Goal: Task Accomplishment & Management: Manage account settings

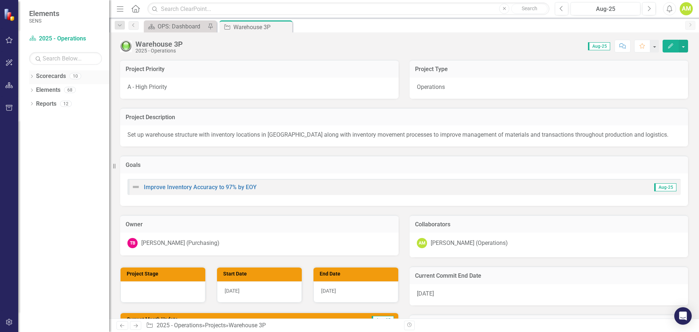
click at [31, 78] on icon "Dropdown" at bounding box center [31, 77] width 5 height 4
click at [33, 89] on icon "Dropdown" at bounding box center [35, 89] width 5 height 4
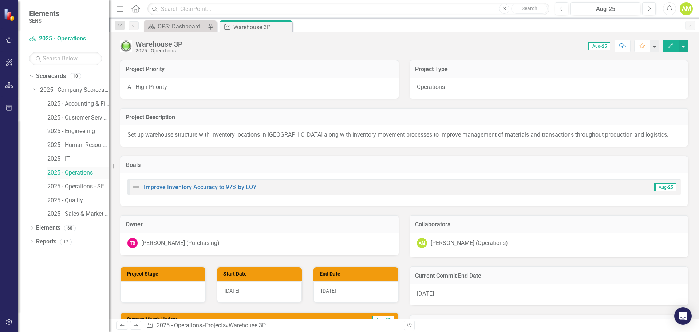
drag, startPoint x: 79, startPoint y: 171, endPoint x: 92, endPoint y: 170, distance: 13.1
click at [79, 171] on link "2025 - Operations" at bounding box center [78, 173] width 62 height 8
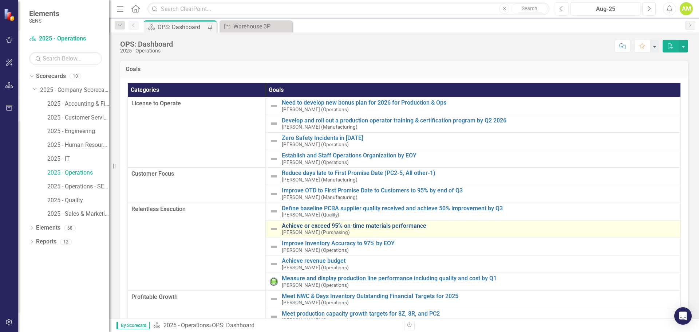
click at [307, 225] on link "Achieve or exceed 95% on-time materials performance" at bounding box center [479, 225] width 395 height 7
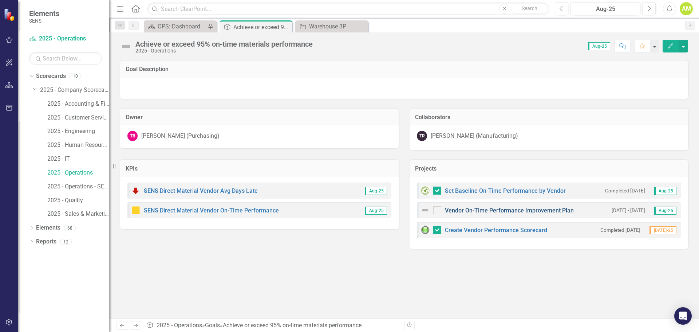
click at [480, 213] on link "Vendor On-Time Performance Improvement Plan" at bounding box center [509, 210] width 129 height 7
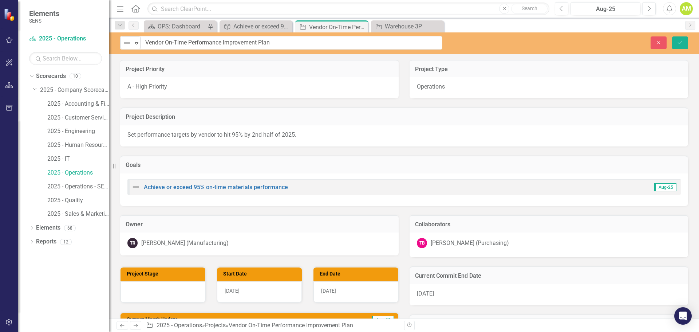
drag, startPoint x: 296, startPoint y: 46, endPoint x: 147, endPoint y: 48, distance: 149.3
click at [502, 64] on div "Project Type" at bounding box center [549, 69] width 279 height 18
click at [374, 153] on div "Goals Achieve or exceed 95% on-time materials performance Aug-25" at bounding box center [404, 175] width 579 height 59
click at [658, 43] on icon "Close" at bounding box center [658, 42] width 7 height 5
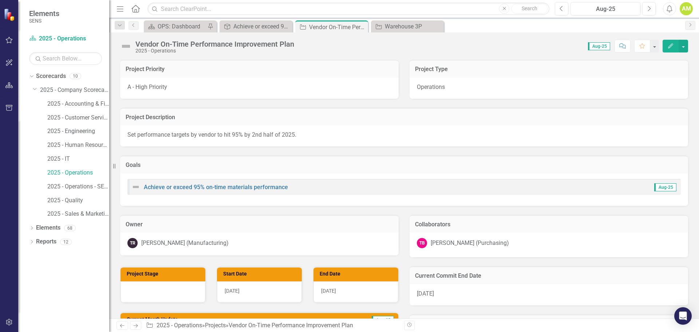
click at [273, 43] on div "Vendor On-Time Performance Improvement Plan" at bounding box center [214, 44] width 159 height 8
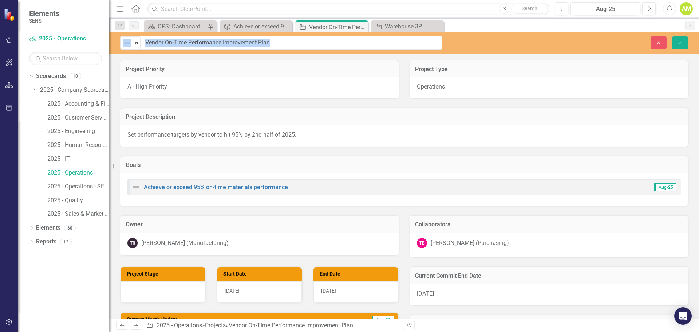
drag, startPoint x: 294, startPoint y: 45, endPoint x: 195, endPoint y: 46, distance: 99.0
drag, startPoint x: 286, startPoint y: 44, endPoint x: 131, endPoint y: 39, distance: 154.8
click at [131, 39] on div "Not Defined Expand Vendor On-Time Performance Improvement Plan" at bounding box center [281, 42] width 322 height 13
click at [658, 39] on button "Close" at bounding box center [659, 42] width 16 height 13
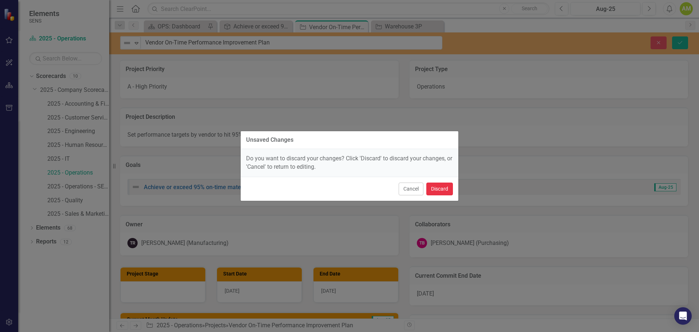
click at [439, 189] on button "Discard" at bounding box center [439, 188] width 27 height 13
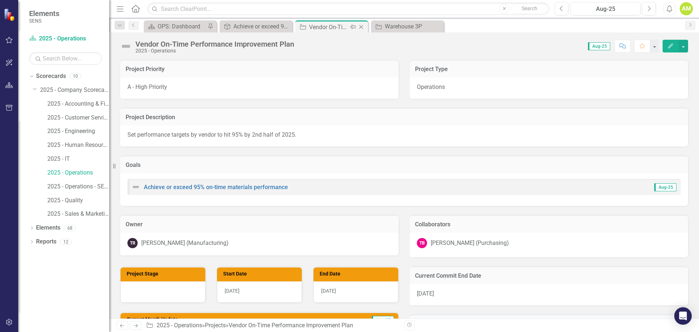
click at [362, 25] on icon "Close" at bounding box center [361, 27] width 7 height 6
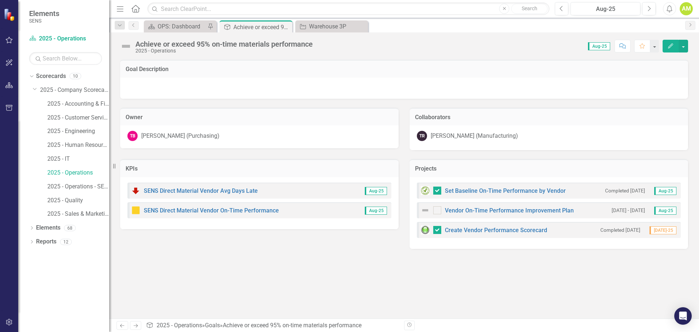
click at [261, 32] on div "Achieve or exceed 95% on-time materials performance 2025 - Operations Score: 0.…" at bounding box center [404, 43] width 590 height 22
click at [243, 27] on div "Achieve or exceed 95% on-time materials performance" at bounding box center [252, 27] width 39 height 9
click at [32, 228] on icon "Dropdown" at bounding box center [31, 228] width 5 height 4
click at [53, 255] on link "KPI KPIs" at bounding box center [51, 255] width 22 height 8
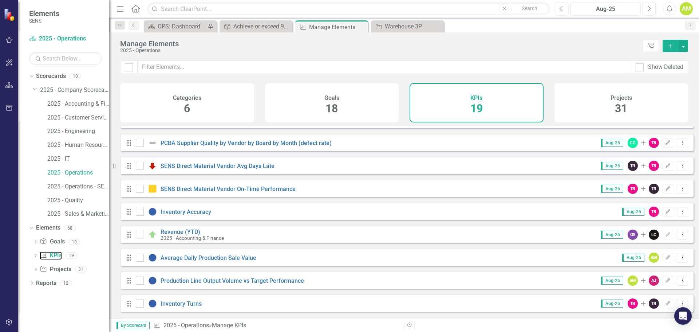
scroll to position [109, 0]
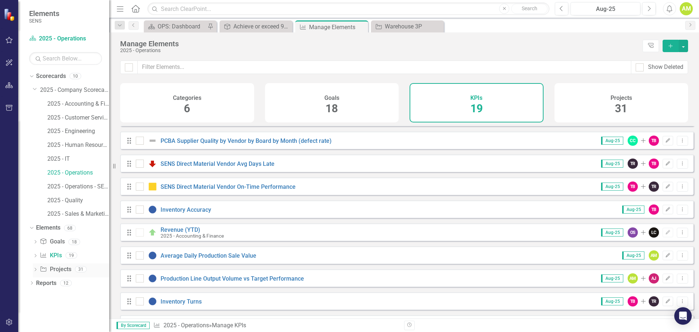
click at [39, 268] on div "Dropdown Project Projects 31" at bounding box center [71, 270] width 76 height 14
click at [58, 269] on link "Project Projects" at bounding box center [55, 269] width 31 height 8
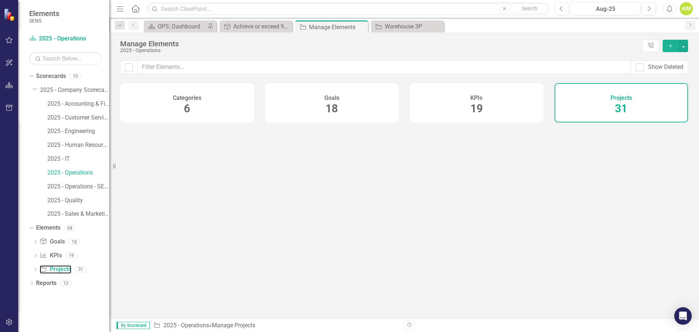
checkbox input "false"
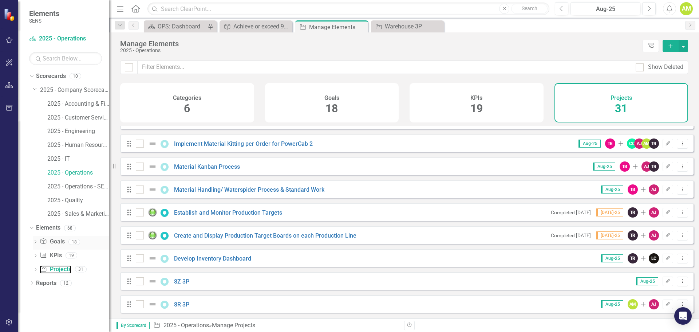
scroll to position [306, 0]
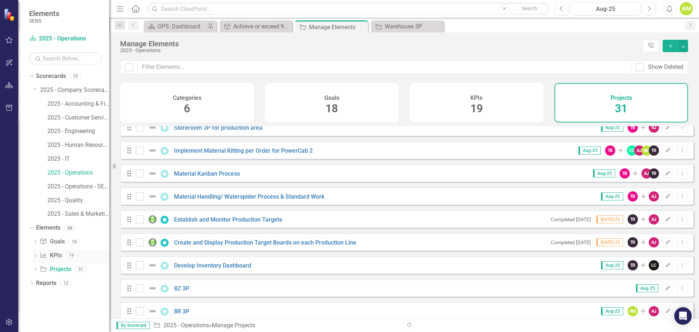
click at [53, 254] on link "KPI KPIs" at bounding box center [51, 255] width 22 height 8
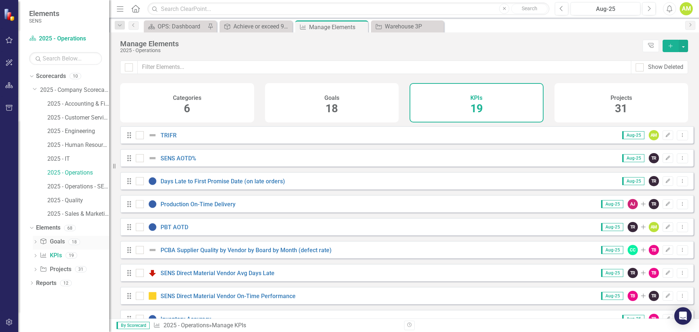
click at [33, 242] on icon "Dropdown" at bounding box center [35, 242] width 5 height 4
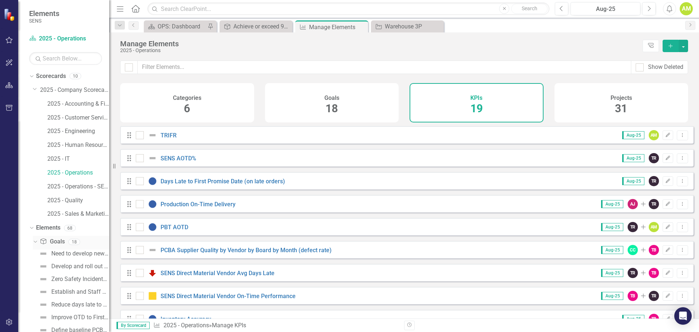
click at [36, 242] on icon "Dropdown" at bounding box center [34, 241] width 4 height 5
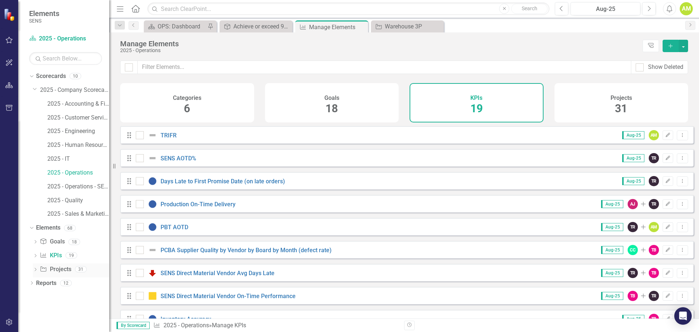
click at [34, 269] on icon "Dropdown" at bounding box center [35, 270] width 5 height 4
click at [58, 268] on link "Project Projects" at bounding box center [55, 269] width 31 height 8
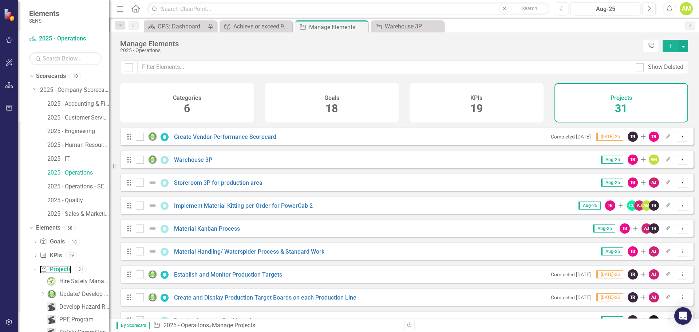
scroll to position [255, 0]
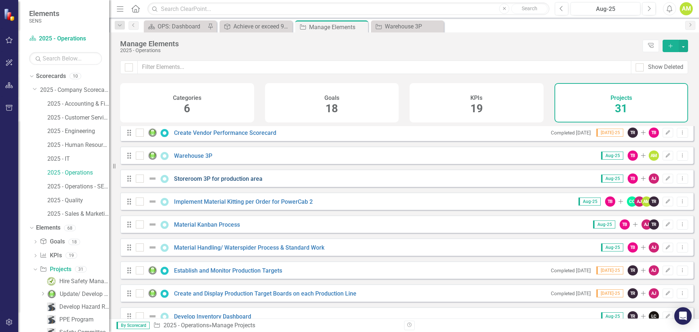
click at [217, 182] on link "Storeroom 3P for production area" at bounding box center [218, 178] width 88 height 7
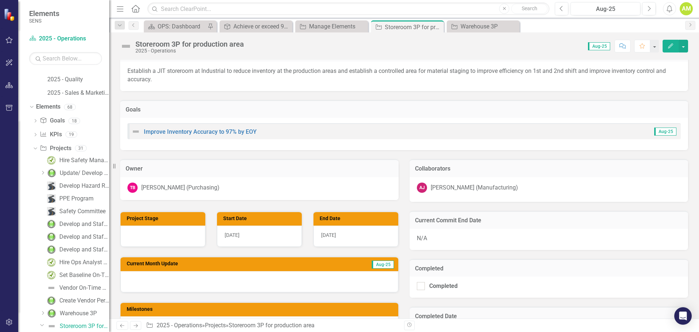
scroll to position [182, 0]
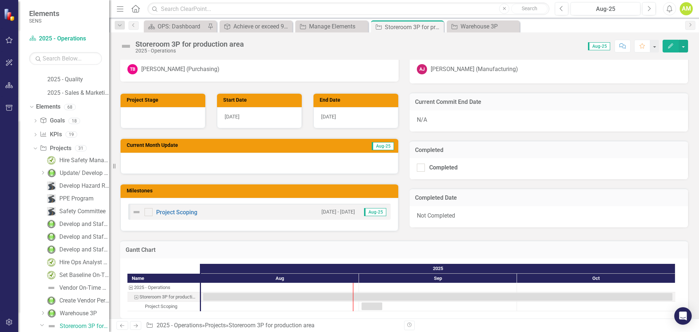
click at [177, 167] on div at bounding box center [260, 163] width 278 height 21
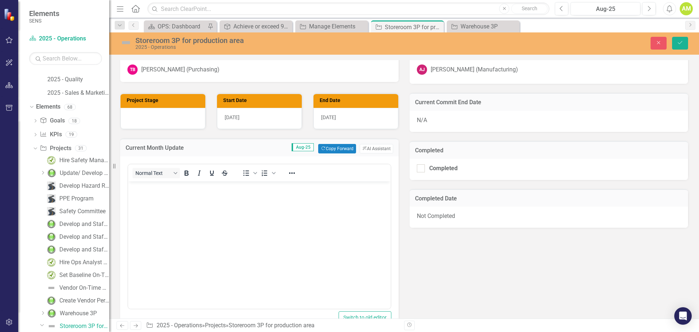
scroll to position [0, 0]
drag, startPoint x: 164, startPoint y: 199, endPoint x: 226, endPoint y: 197, distance: 62.6
click at [164, 199] on body "Rich Text Area. Press ALT-0 for help." at bounding box center [259, 235] width 263 height 109
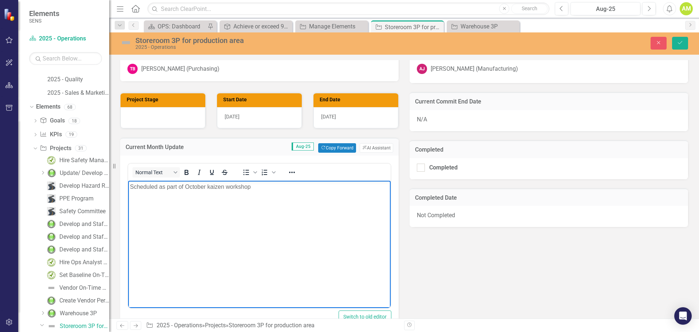
scroll to position [182, 0]
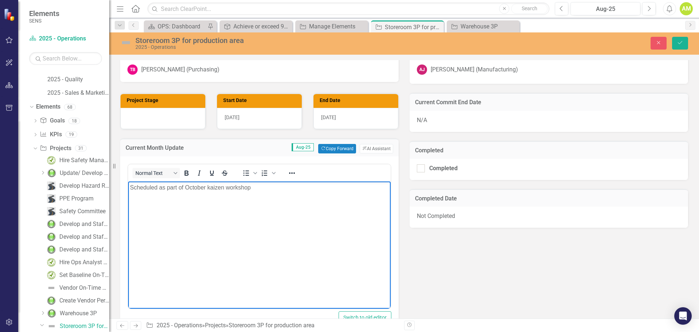
click at [335, 123] on div "[DATE]" at bounding box center [355, 118] width 85 height 21
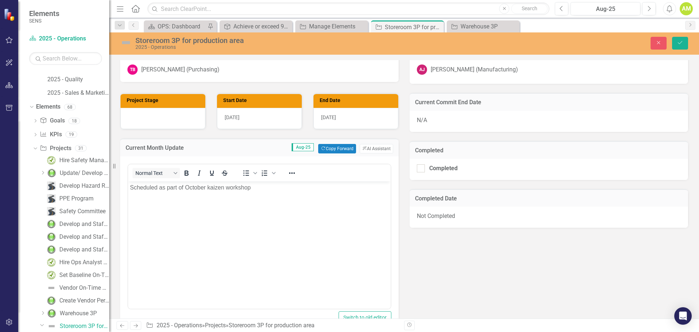
click at [335, 123] on div "[DATE]" at bounding box center [355, 118] width 85 height 21
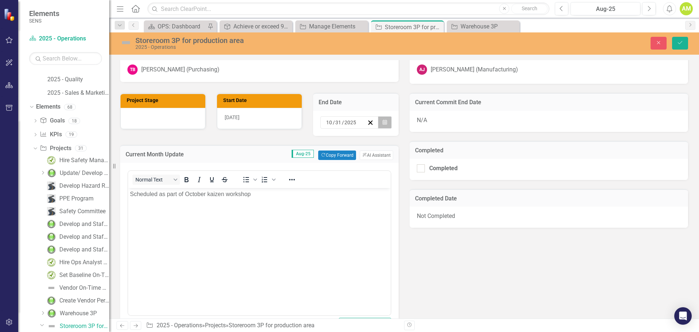
click at [384, 122] on button "Calendar" at bounding box center [385, 122] width 14 height 12
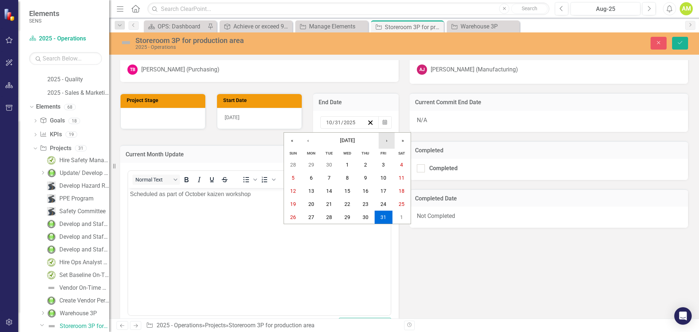
click at [390, 141] on button "›" at bounding box center [387, 141] width 16 height 16
click at [385, 219] on abbr "28" at bounding box center [383, 217] width 6 height 6
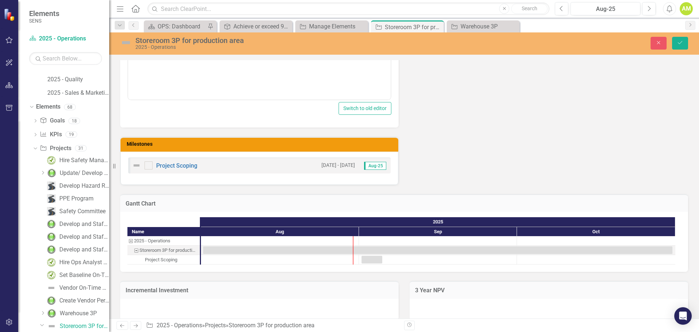
scroll to position [401, 0]
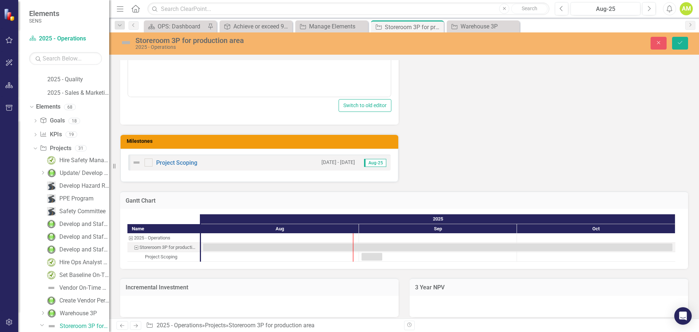
click at [342, 162] on small "[DATE] - [DATE]" at bounding box center [337, 162] width 33 height 7
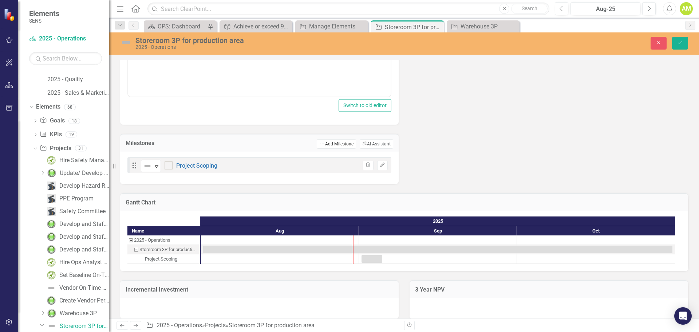
click at [329, 147] on button "Add Add Milestone" at bounding box center [336, 143] width 39 height 9
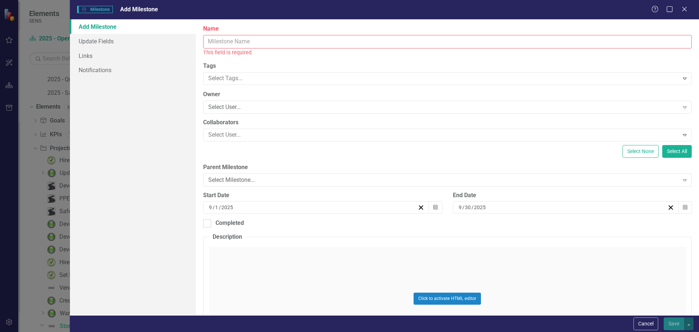
click at [679, 7] on div "Help Maximize Close" at bounding box center [671, 9] width 40 height 8
click at [685, 9] on icon at bounding box center [684, 8] width 5 height 5
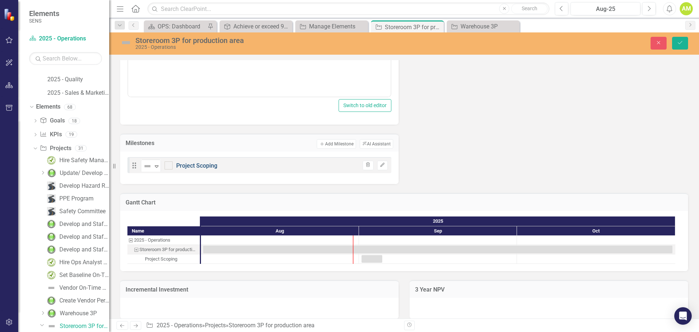
click at [200, 166] on link "Project Scoping" at bounding box center [196, 165] width 41 height 7
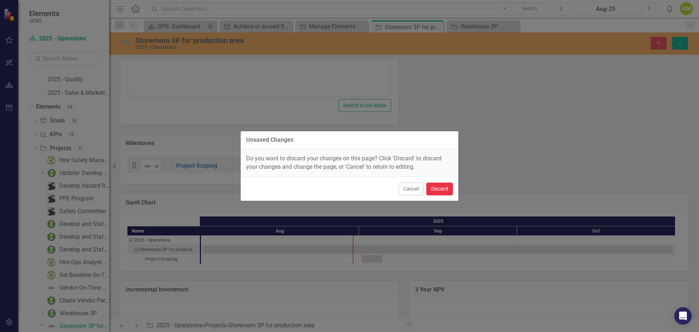
click at [438, 189] on button "Discard" at bounding box center [439, 188] width 27 height 13
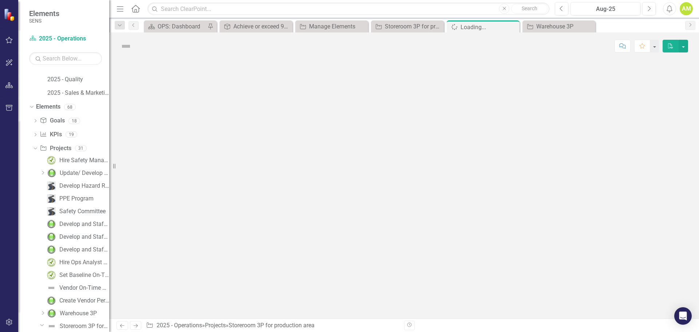
scroll to position [133, 0]
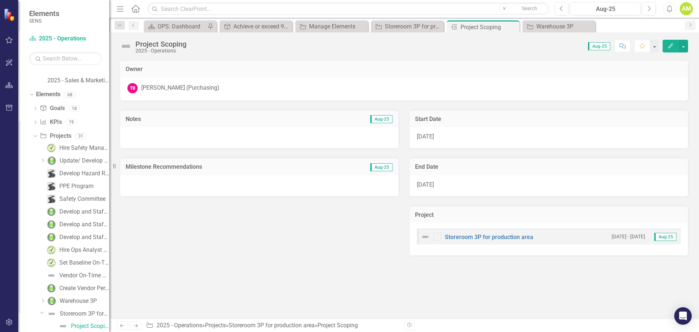
click at [428, 184] on span "[DATE]" at bounding box center [425, 184] width 17 height 7
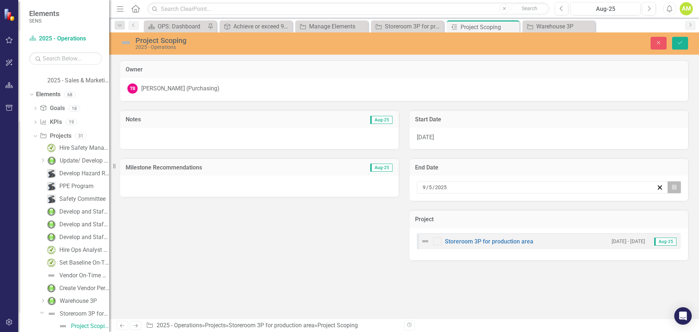
click at [674, 186] on icon "Calendar" at bounding box center [674, 187] width 4 height 5
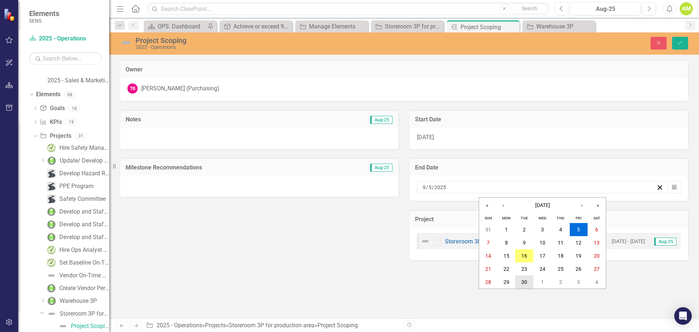
click at [525, 281] on abbr "30" at bounding box center [524, 282] width 6 height 6
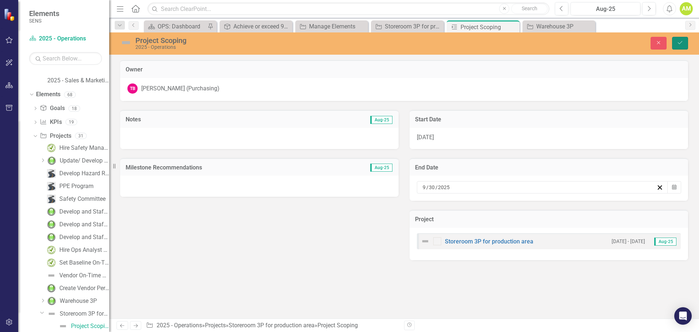
click at [676, 41] on button "Save" at bounding box center [680, 43] width 16 height 13
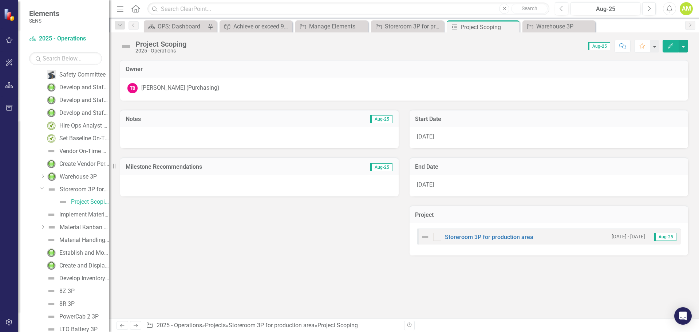
scroll to position [37, 0]
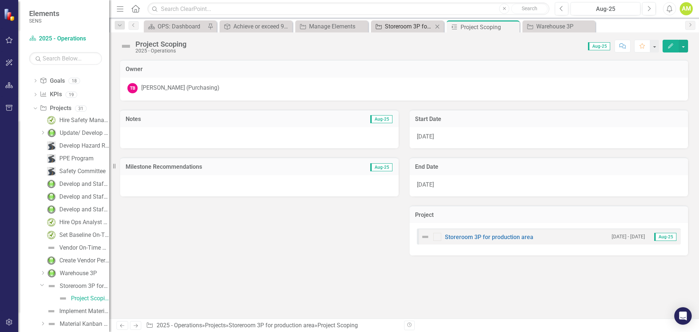
click at [392, 29] on div "Storeroom 3P for production area" at bounding box center [409, 26] width 48 height 9
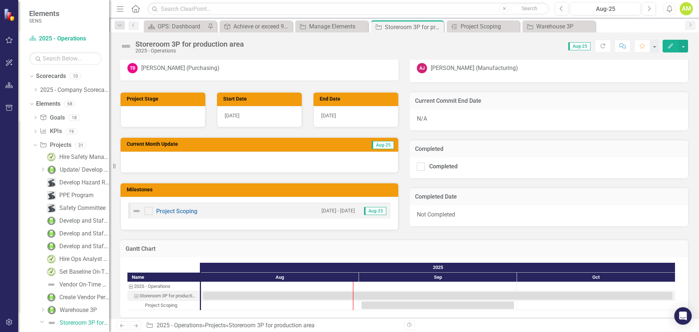
scroll to position [146, 0]
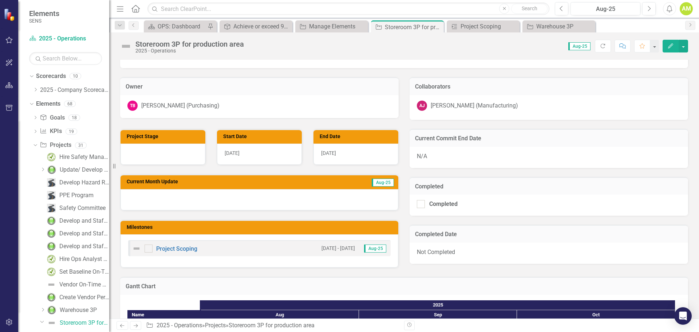
click at [275, 204] on div at bounding box center [260, 199] width 278 height 21
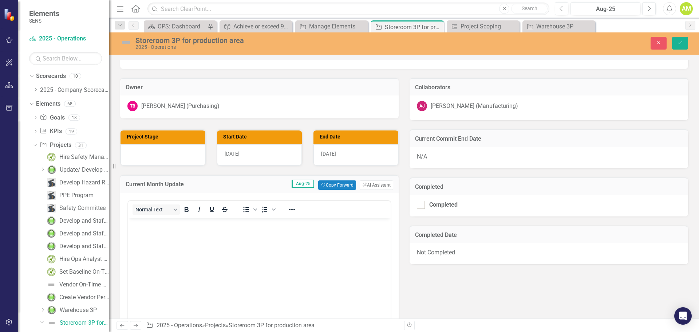
scroll to position [0, 0]
click at [174, 236] on body "Rich Text Area. Press ALT-0 for help." at bounding box center [259, 271] width 263 height 109
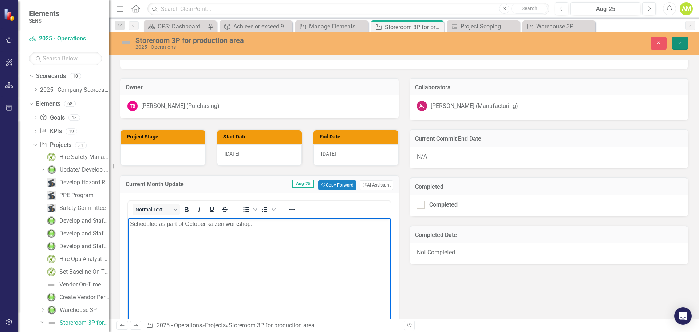
click at [683, 43] on icon "Save" at bounding box center [680, 42] width 7 height 5
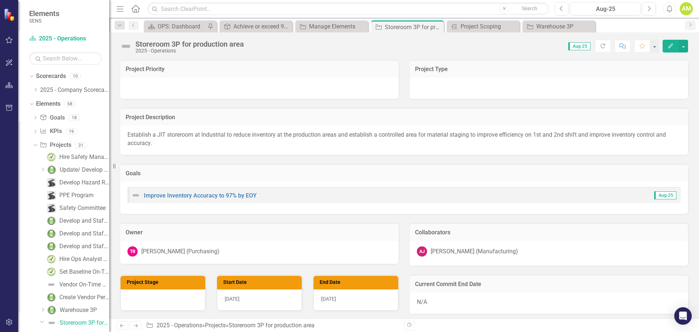
click at [126, 45] on img at bounding box center [126, 46] width 12 height 12
click at [125, 47] on img at bounding box center [126, 46] width 12 height 12
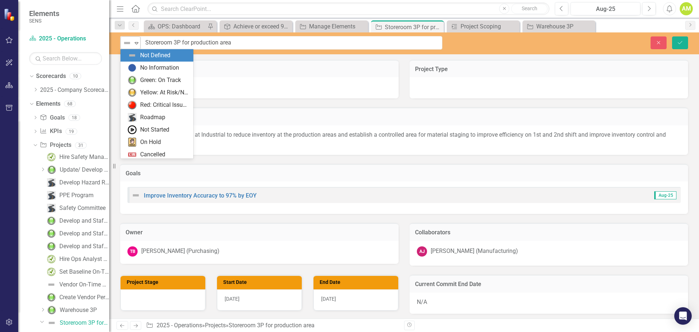
click at [135, 43] on icon "Expand" at bounding box center [136, 43] width 7 height 6
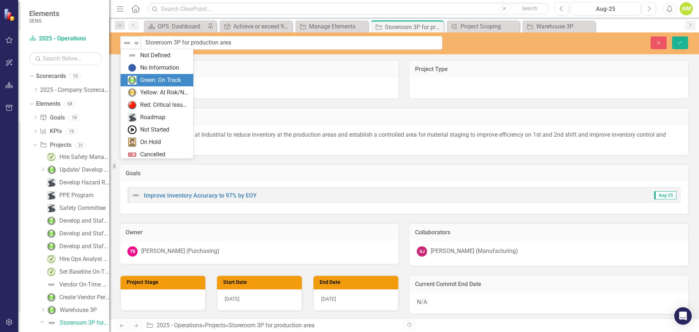
click at [147, 81] on div "Green: On Track" at bounding box center [160, 80] width 41 height 8
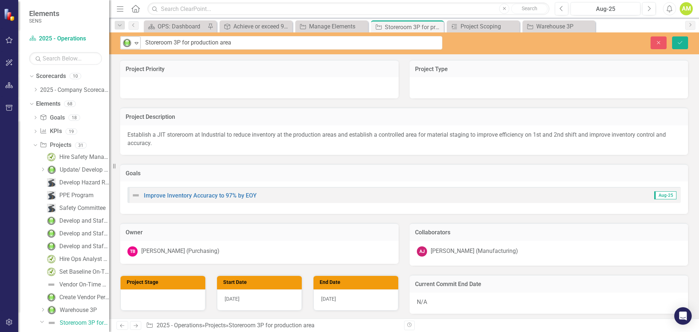
click at [135, 45] on icon "Expand" at bounding box center [136, 43] width 7 height 6
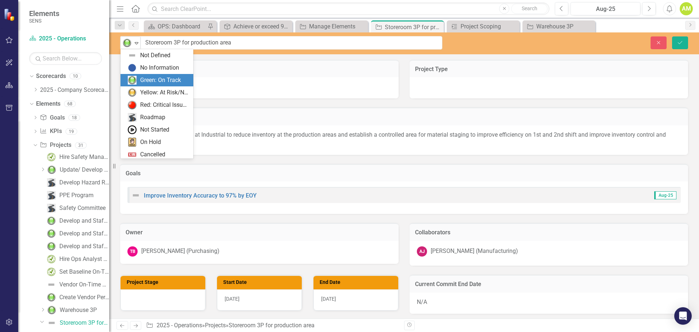
scroll to position [15, 0]
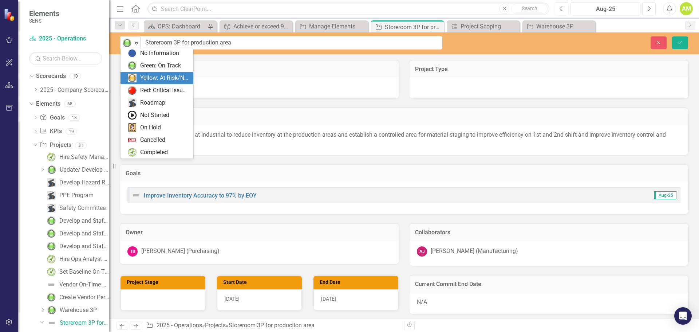
click at [147, 77] on div "Yellow: At Risk/Needs Attention" at bounding box center [164, 78] width 49 height 8
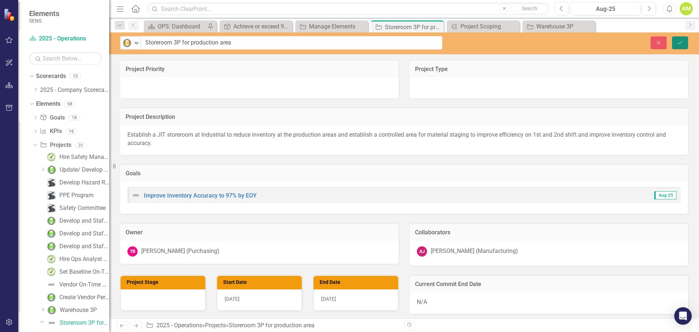
click at [678, 44] on icon "Save" at bounding box center [680, 42] width 7 height 5
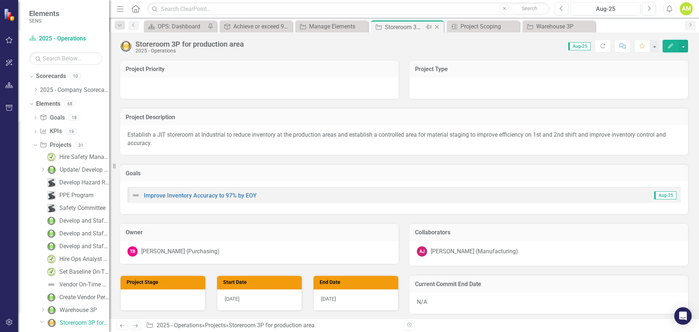
click at [437, 25] on icon "Close" at bounding box center [436, 27] width 7 height 6
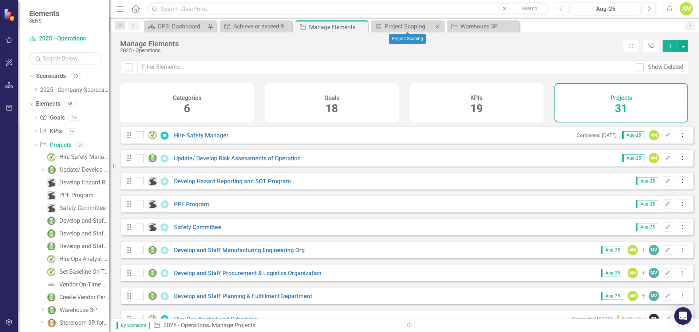
click at [438, 27] on icon "Close" at bounding box center [437, 27] width 7 height 6
click at [407, 27] on div "Warehouse 3P" at bounding box center [409, 26] width 48 height 9
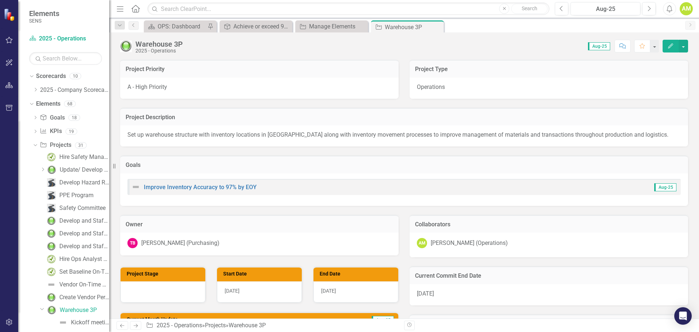
checkbox input "true"
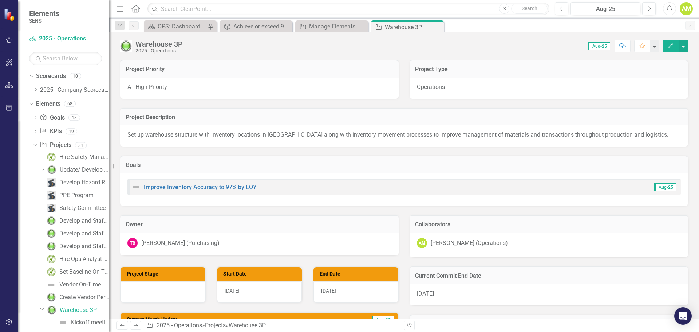
checkbox input "true"
click at [437, 25] on icon "Close" at bounding box center [436, 27] width 7 height 6
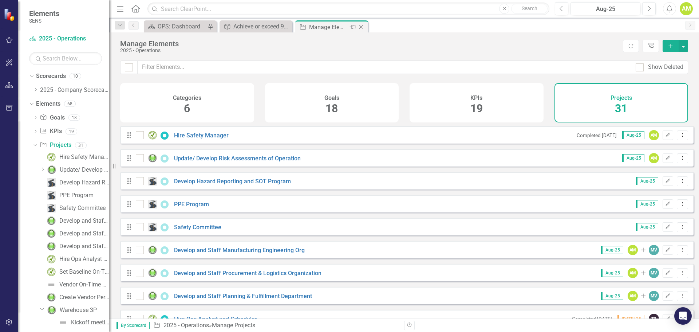
click at [333, 28] on div "Manage Elements" at bounding box center [328, 27] width 39 height 9
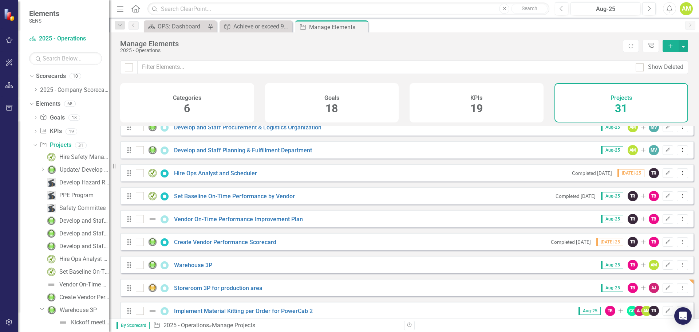
scroll to position [218, 0]
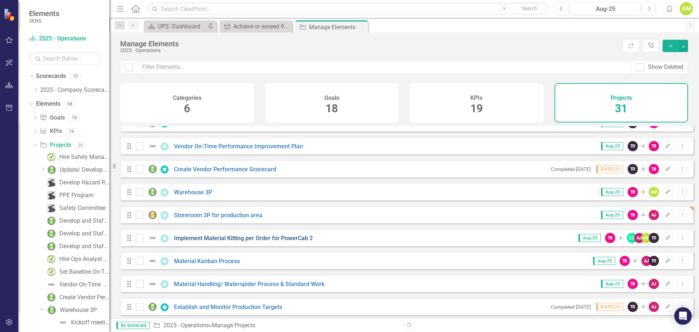
click at [202, 241] on link "Implement Material Kitting per Order for PowerCab 2" at bounding box center [243, 237] width 139 height 7
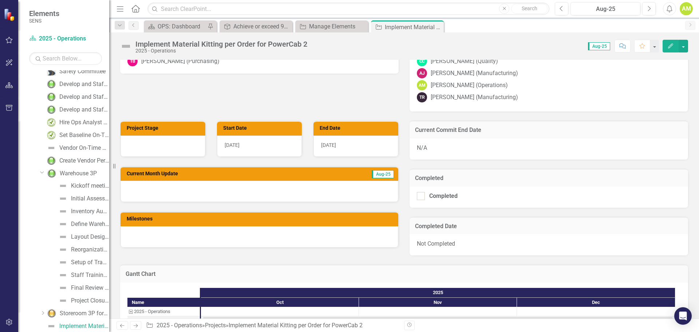
scroll to position [182, 0]
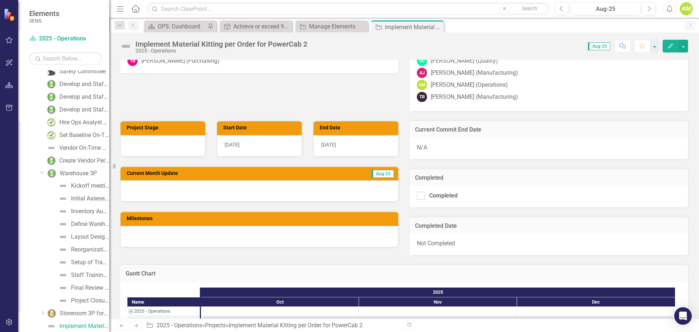
click at [184, 193] on div at bounding box center [260, 190] width 278 height 21
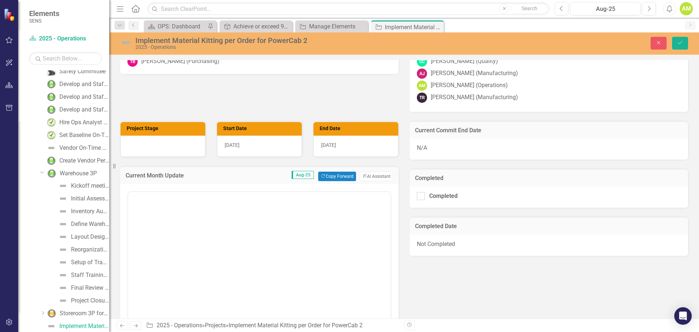
scroll to position [0, 0]
click at [151, 224] on body "Rich Text Area. Press ALT-0 for help." at bounding box center [259, 263] width 263 height 109
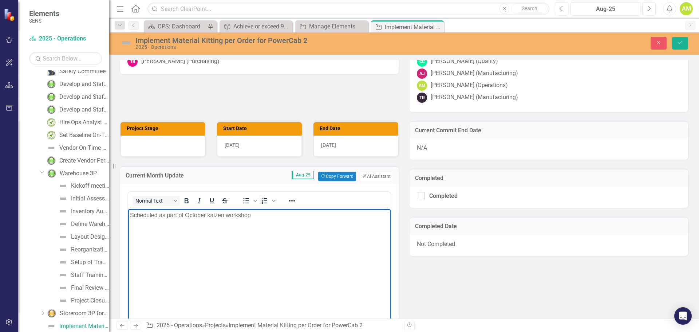
click at [114, 43] on div "Resize" at bounding box center [112, 166] width 6 height 332
click at [124, 44] on img at bounding box center [126, 43] width 12 height 12
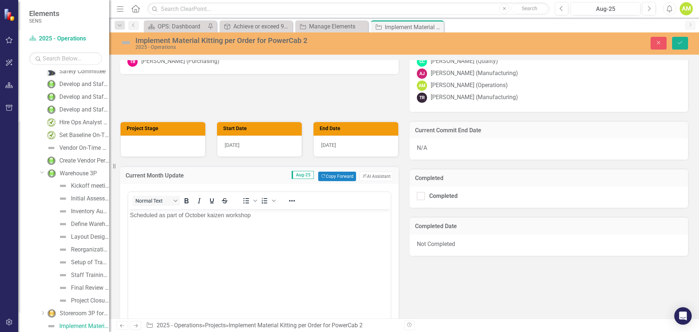
click at [124, 44] on img at bounding box center [126, 43] width 12 height 12
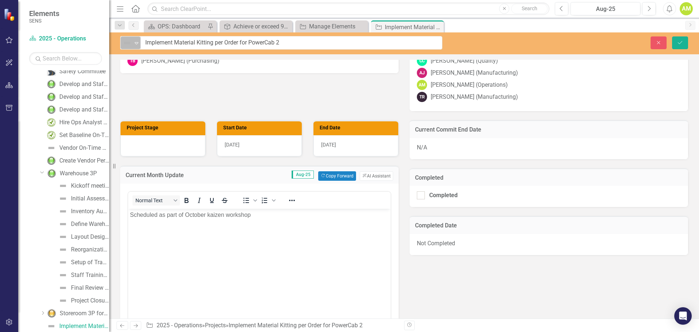
click at [135, 46] on div "Expand" at bounding box center [136, 43] width 7 height 12
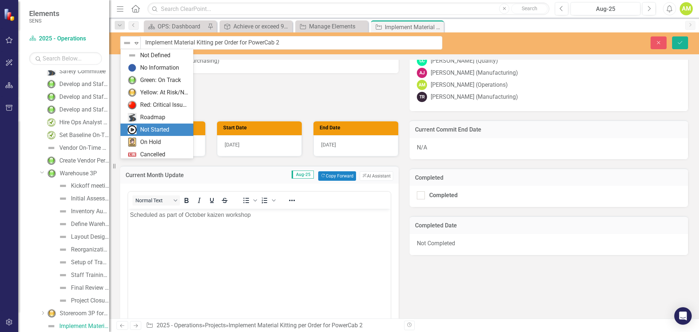
click at [154, 130] on div "Not Started" at bounding box center [154, 130] width 29 height 8
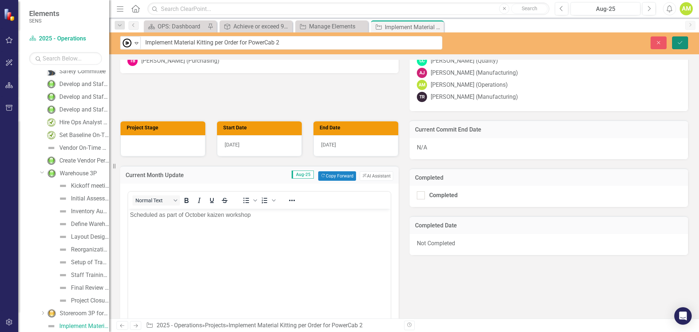
click at [680, 42] on icon "Save" at bounding box center [680, 42] width 7 height 5
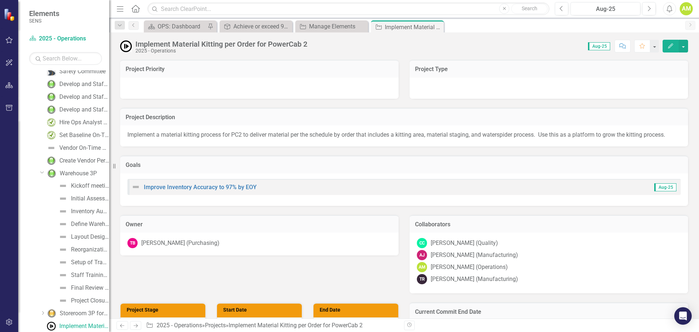
drag, startPoint x: 439, startPoint y: 26, endPoint x: 369, endPoint y: 28, distance: 70.3
click at [0, 0] on icon "Close" at bounding box center [0, 0] width 0 height 0
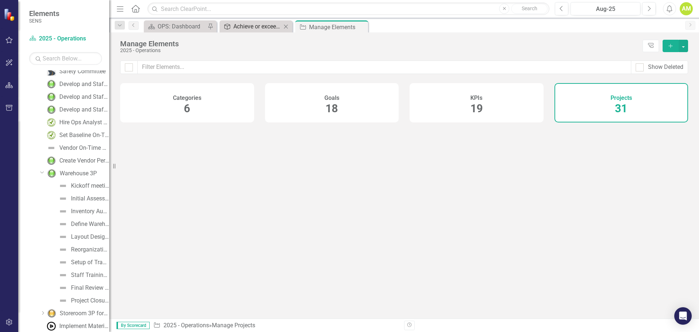
click at [234, 28] on div "Achieve or exceed 95% on-time materials performance" at bounding box center [257, 26] width 48 height 9
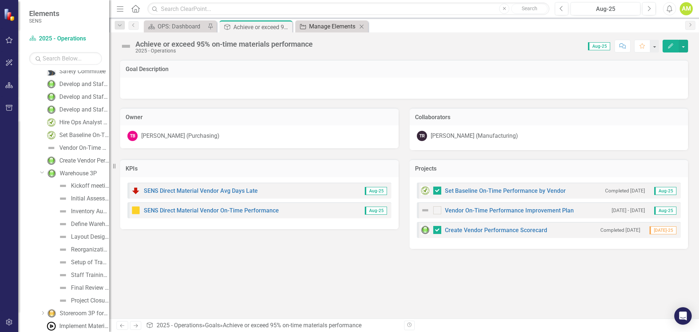
click at [321, 26] on div "Manage Elements" at bounding box center [333, 26] width 48 height 9
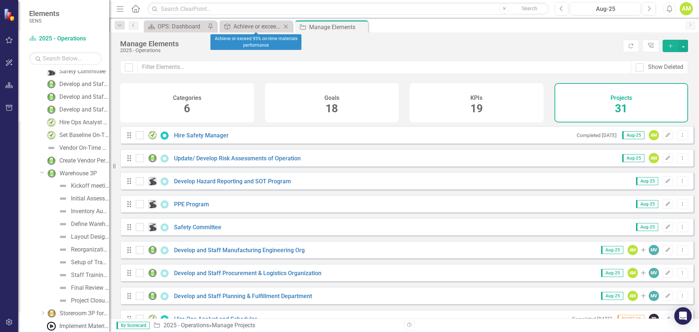
click at [286, 26] on icon at bounding box center [286, 26] width 4 height 4
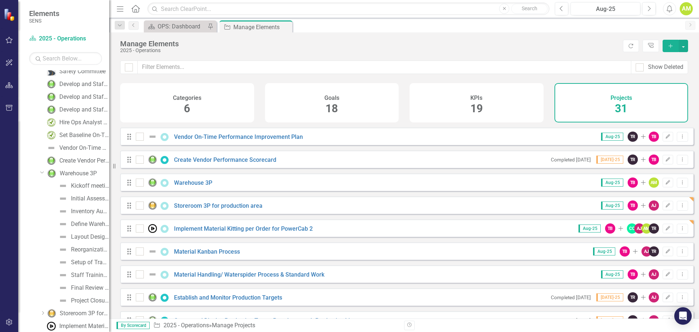
scroll to position [255, 0]
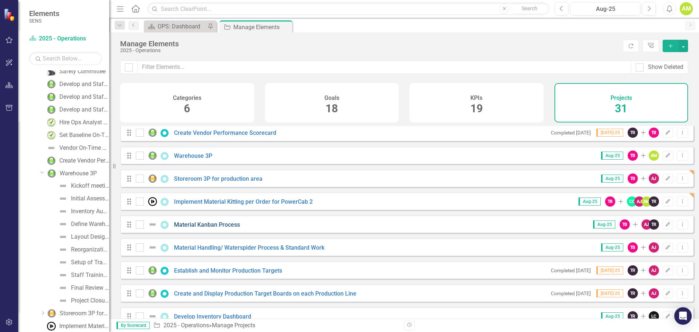
click at [200, 228] on link "Material Kanban Process" at bounding box center [207, 224] width 66 height 7
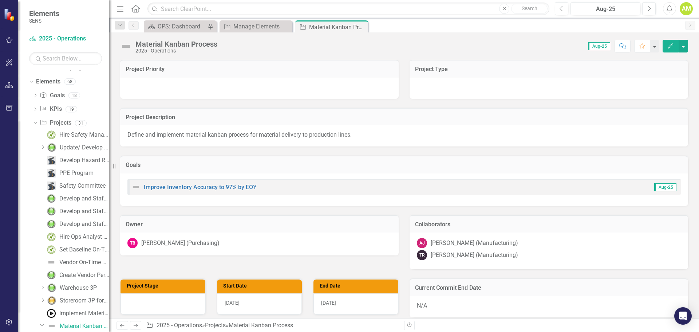
click at [125, 39] on div "Material Kanban Process 2025 - Operations Score: 0.00 Aug-25 Completed Comment …" at bounding box center [404, 43] width 590 height 22
click at [125, 44] on img at bounding box center [126, 46] width 12 height 12
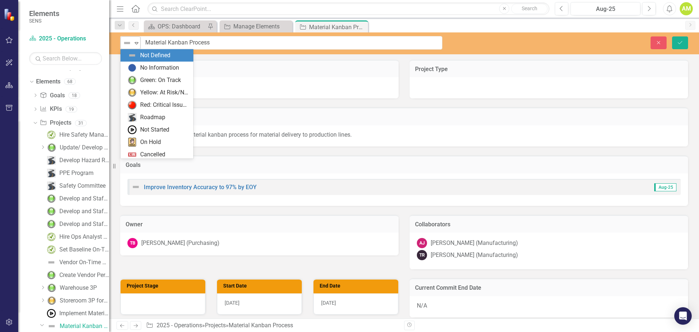
click at [133, 42] on icon "Expand" at bounding box center [136, 43] width 7 height 6
click at [148, 122] on div "Roadmap" at bounding box center [157, 117] width 73 height 12
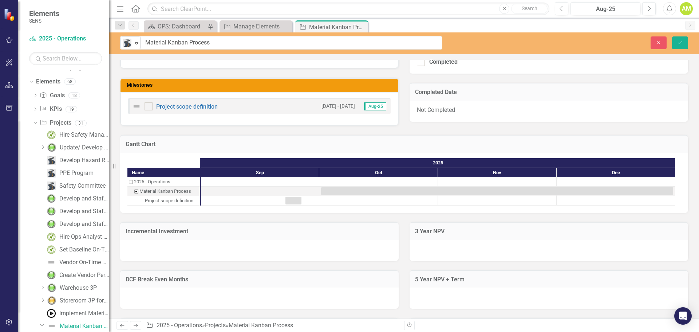
scroll to position [109, 0]
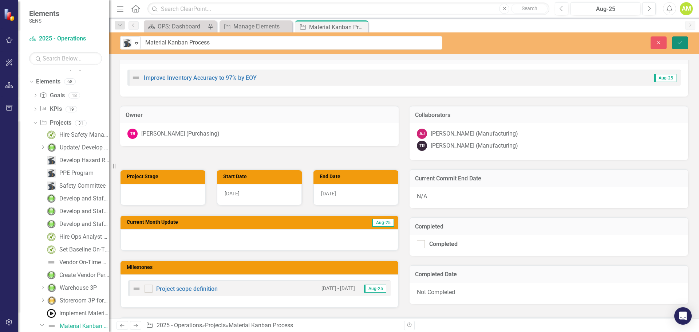
click at [686, 43] on button "Save" at bounding box center [680, 42] width 16 height 13
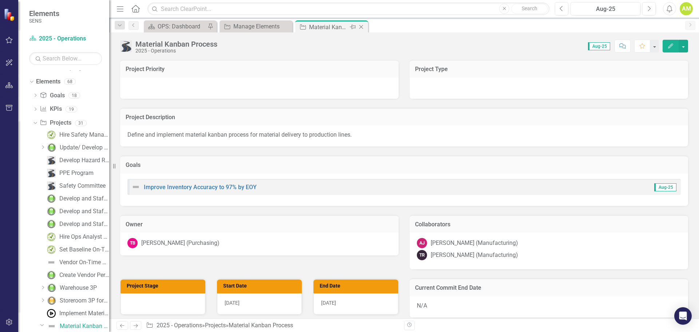
click at [363, 27] on icon "Close" at bounding box center [361, 27] width 7 height 6
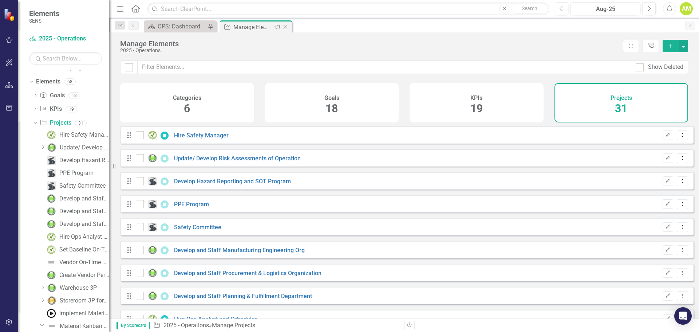
click at [239, 29] on div "Manage Elements" at bounding box center [252, 27] width 39 height 9
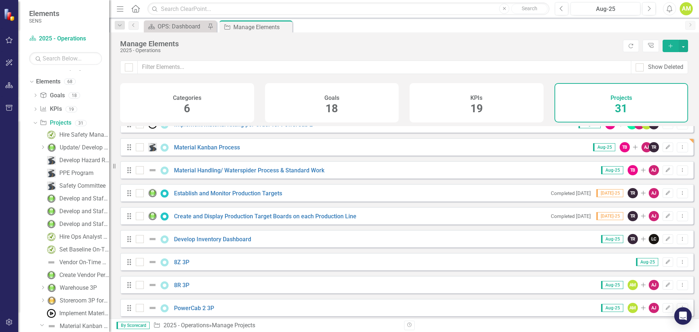
scroll to position [291, 0]
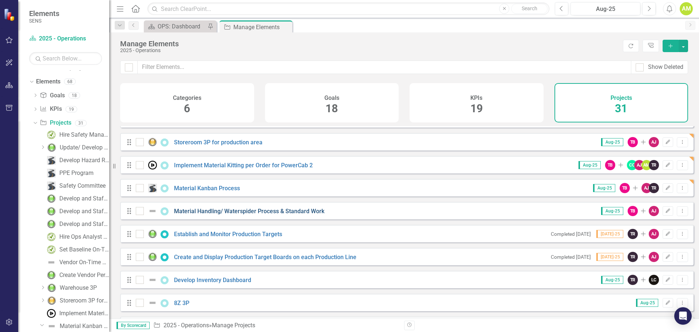
click at [222, 214] on link "Material Handling/ Waterspider Process & Standard Work" at bounding box center [249, 211] width 150 height 7
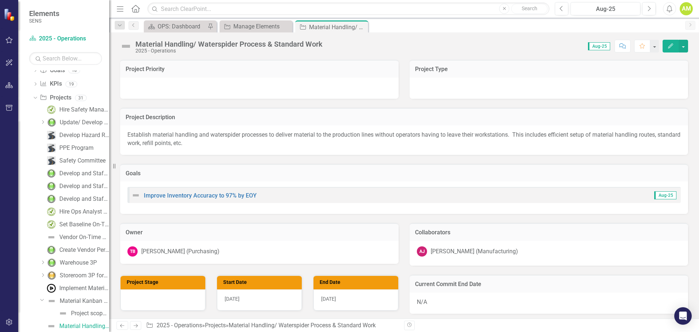
click at [126, 42] on img at bounding box center [126, 46] width 12 height 12
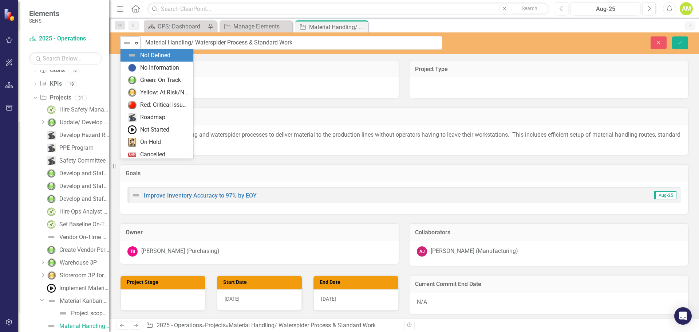
click at [130, 43] on img at bounding box center [127, 43] width 9 height 9
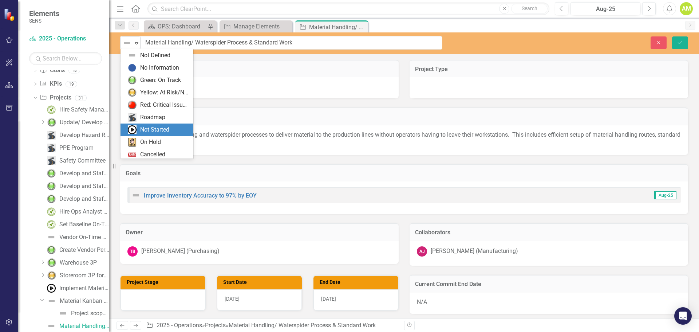
click at [142, 129] on div "Not Started" at bounding box center [154, 130] width 29 height 8
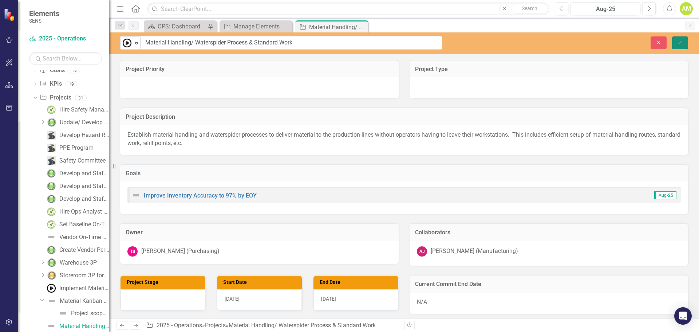
click at [680, 40] on button "Save" at bounding box center [680, 42] width 16 height 13
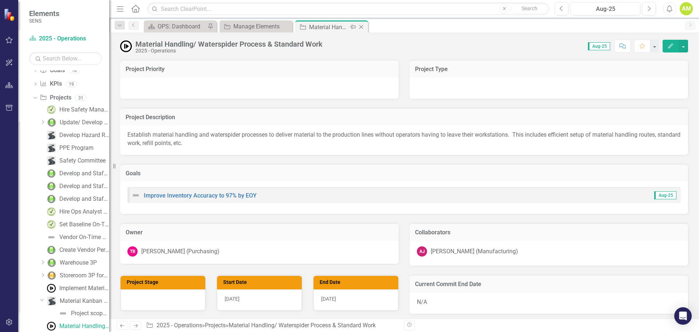
click at [363, 25] on icon at bounding box center [361, 27] width 4 height 4
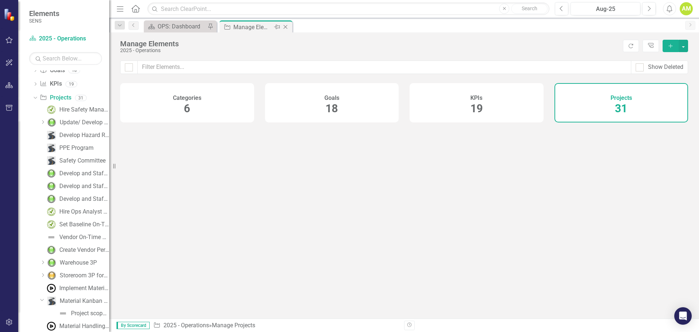
click at [252, 27] on div "Manage Elements" at bounding box center [252, 27] width 39 height 9
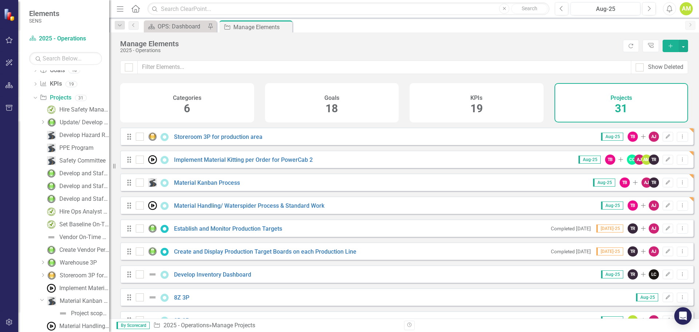
scroll to position [364, 0]
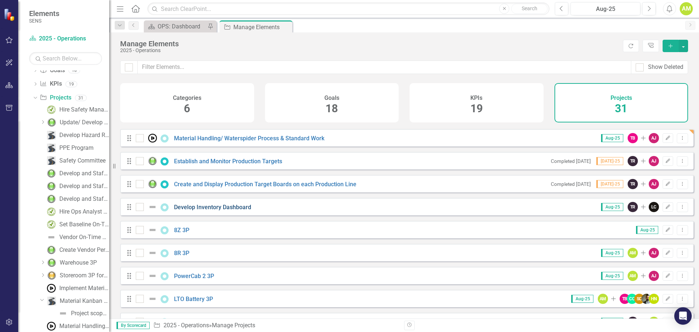
click at [212, 210] on link "Develop Inventory Dashboard" at bounding box center [212, 207] width 77 height 7
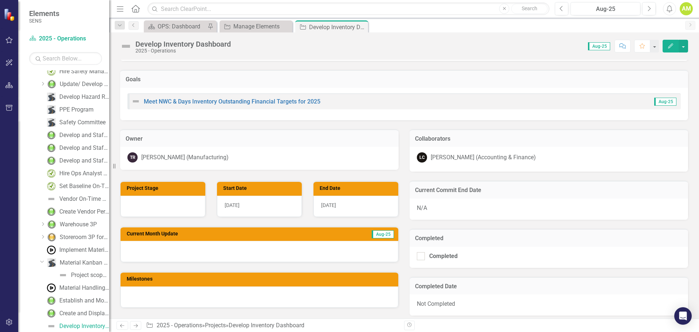
scroll to position [31, 0]
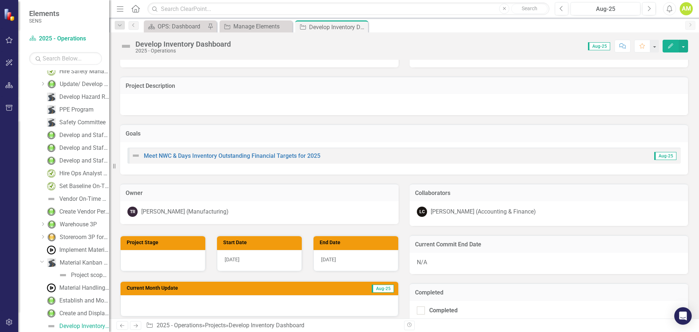
click at [234, 258] on span "[DATE]" at bounding box center [232, 259] width 15 height 6
click at [234, 263] on div "[DATE]" at bounding box center [259, 260] width 85 height 21
click at [347, 267] on div "Project Stage Start Date [DATE] End Date [DATE] Current Month Update Aug-25 Mil…" at bounding box center [259, 294] width 289 height 136
click at [232, 261] on span "[DATE]" at bounding box center [232, 259] width 15 height 6
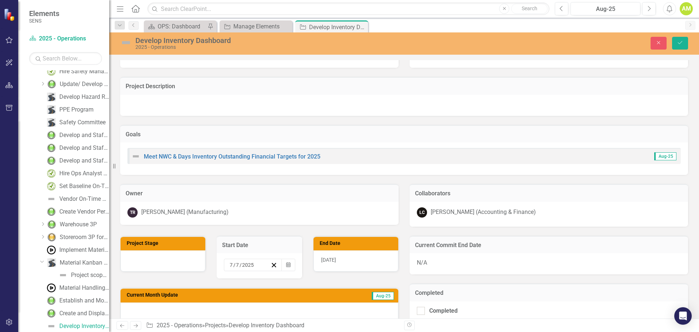
click at [323, 223] on div "TR [PERSON_NAME] (Manufacturing)" at bounding box center [259, 213] width 279 height 23
click at [334, 255] on div "[DATE]" at bounding box center [355, 260] width 85 height 21
click at [333, 256] on div "[DATE]" at bounding box center [355, 260] width 85 height 21
click at [385, 261] on button "Calendar" at bounding box center [385, 265] width 14 height 12
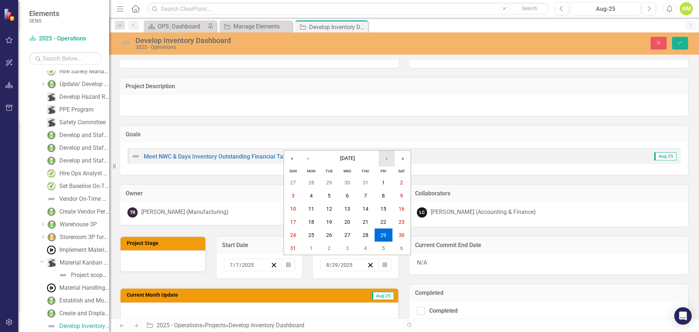
click at [387, 159] on button "›" at bounding box center [387, 158] width 16 height 16
click at [389, 157] on button "›" at bounding box center [387, 158] width 16 height 16
click at [385, 198] on abbr "10" at bounding box center [383, 196] width 6 height 6
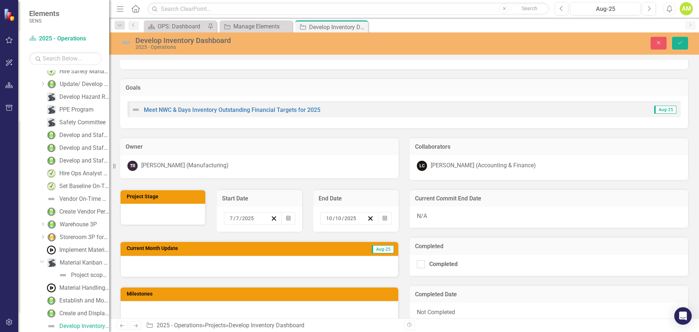
scroll to position [104, 0]
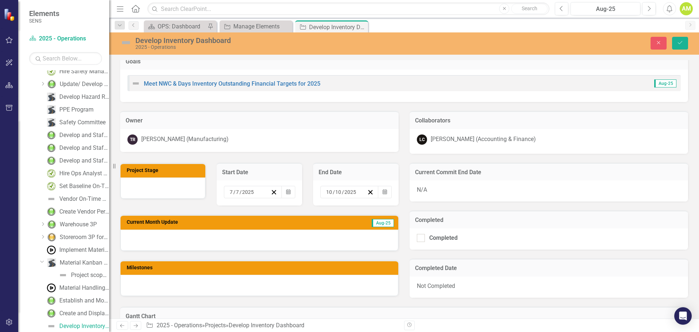
click at [176, 239] on div at bounding box center [260, 239] width 278 height 21
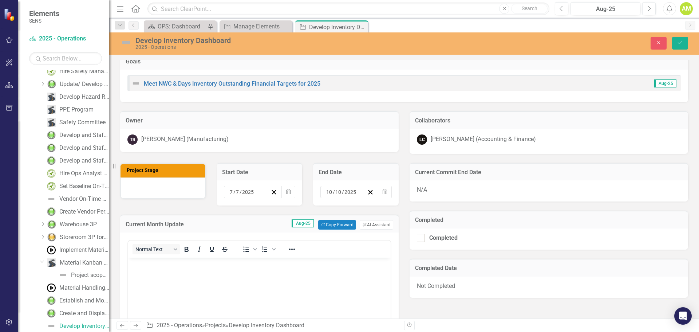
scroll to position [0, 0]
click at [154, 278] on body "Rich Text Area. Press ALT-0 for help." at bounding box center [259, 311] width 263 height 109
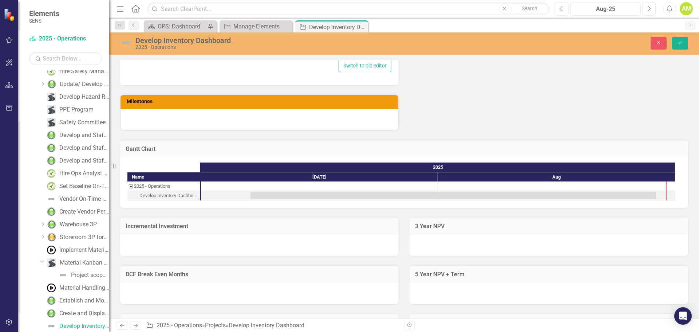
scroll to position [213, 0]
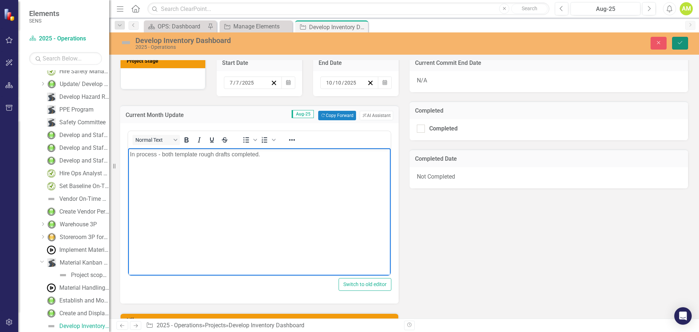
click at [682, 44] on icon "Save" at bounding box center [680, 42] width 7 height 5
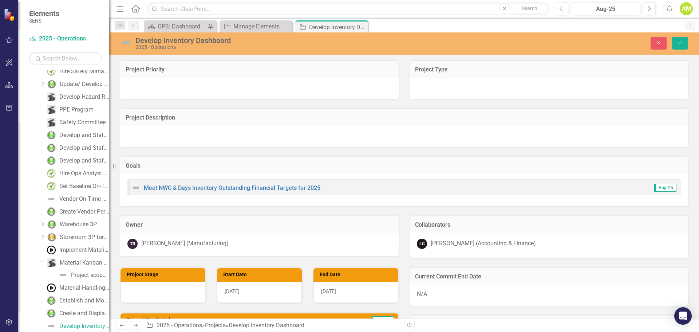
click at [125, 44] on img at bounding box center [126, 43] width 12 height 12
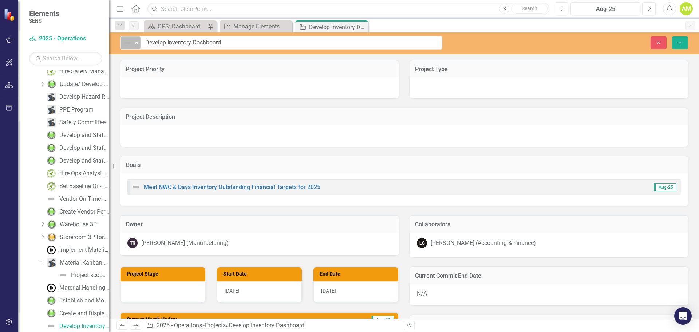
click at [137, 41] on icon "Expand" at bounding box center [136, 43] width 7 height 6
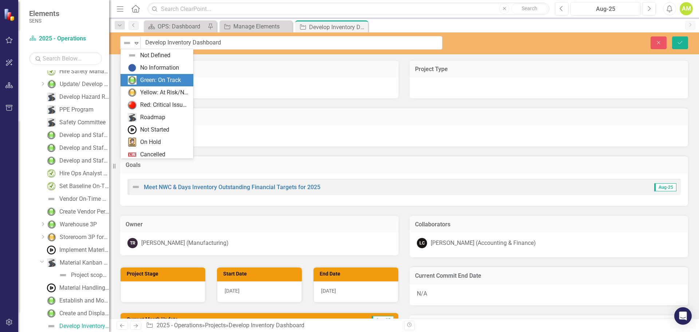
click at [141, 78] on div "Green: On Track" at bounding box center [160, 80] width 41 height 8
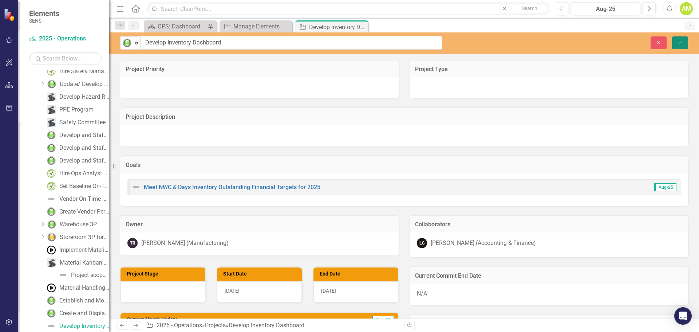
click at [686, 41] on button "Save" at bounding box center [680, 42] width 16 height 13
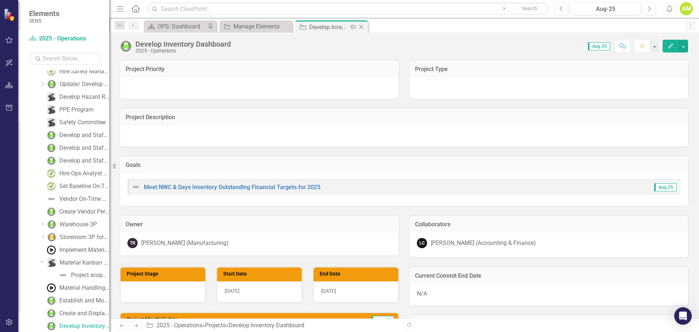
click at [362, 27] on icon "Close" at bounding box center [361, 27] width 7 height 6
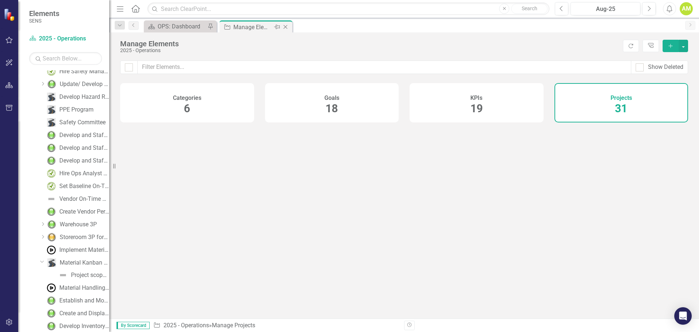
click at [253, 28] on div "Manage Elements" at bounding box center [252, 27] width 39 height 9
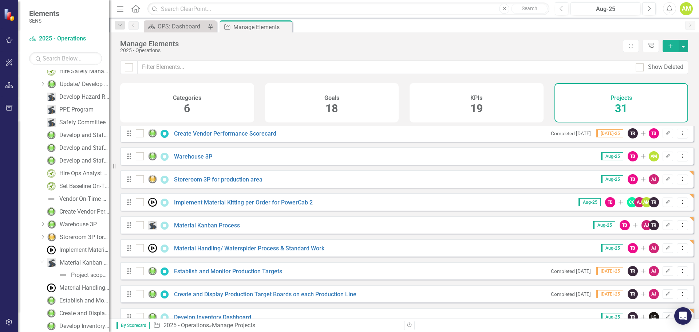
scroll to position [364, 0]
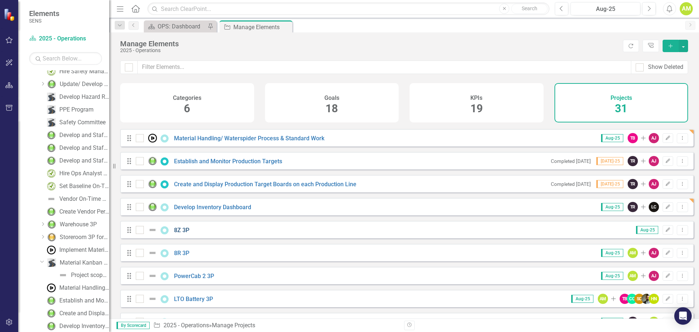
click at [181, 233] on link "8Z 3P" at bounding box center [181, 229] width 15 height 7
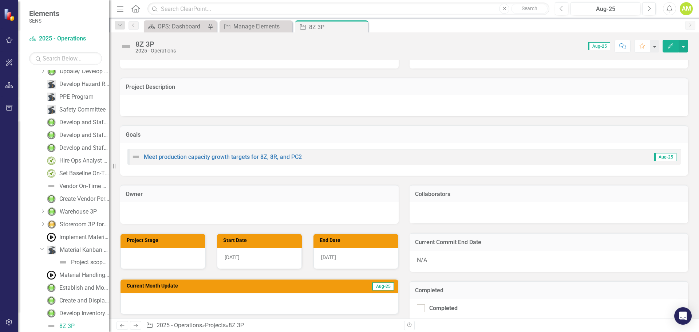
scroll to position [109, 0]
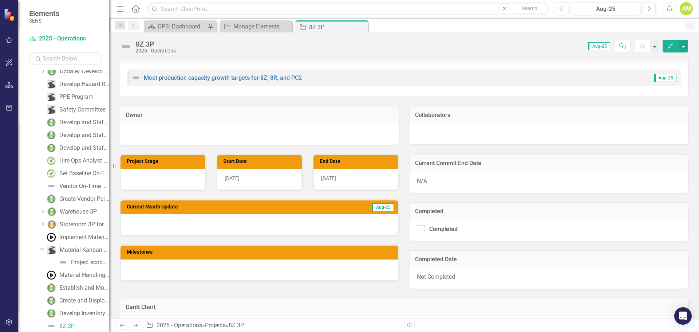
click at [161, 225] on div at bounding box center [260, 224] width 278 height 21
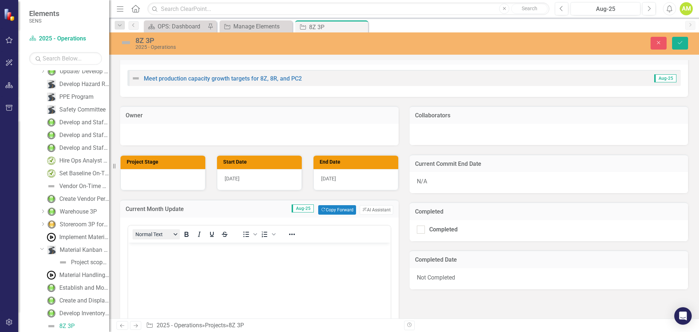
scroll to position [0, 0]
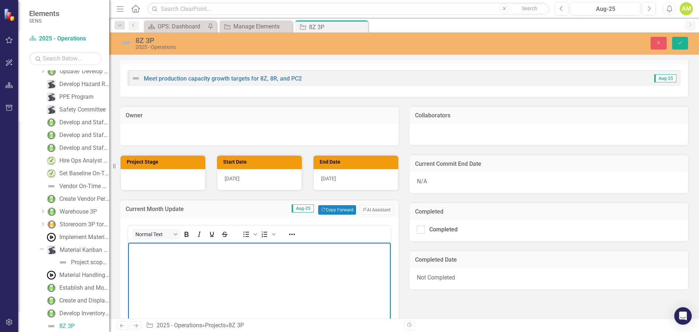
click at [154, 247] on p "Rich Text Area. Press ALT-0 for help." at bounding box center [259, 248] width 259 height 9
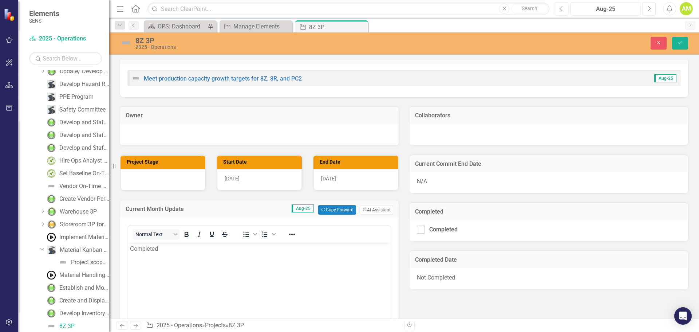
click at [244, 102] on div "Owner" at bounding box center [259, 121] width 289 height 48
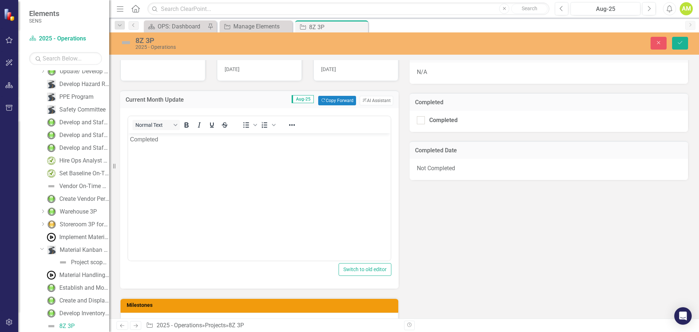
scroll to position [109, 0]
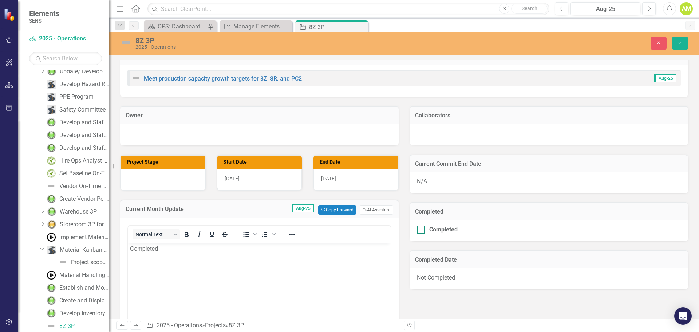
click at [417, 231] on div at bounding box center [421, 229] width 8 height 8
click at [417, 230] on input "Completed" at bounding box center [419, 227] width 5 height 5
checkbox input "true"
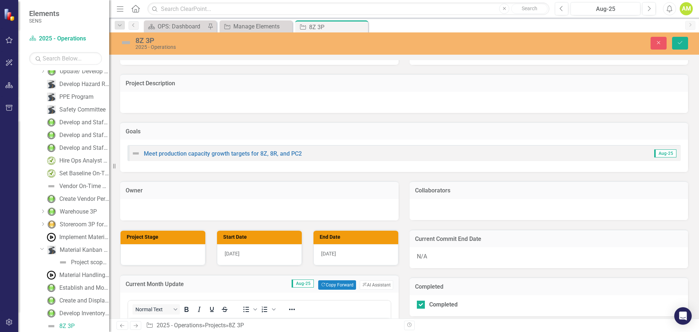
scroll to position [0, 0]
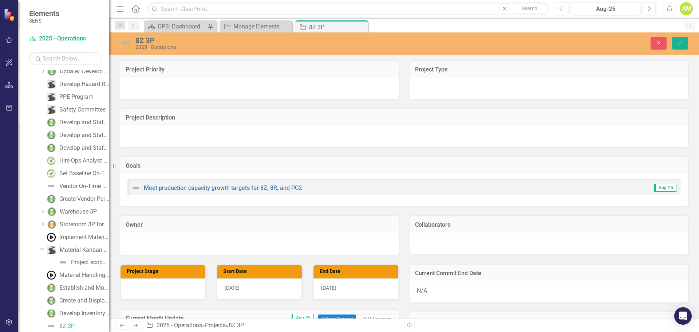
click at [128, 41] on img at bounding box center [126, 43] width 12 height 12
click at [129, 43] on img at bounding box center [126, 43] width 12 height 12
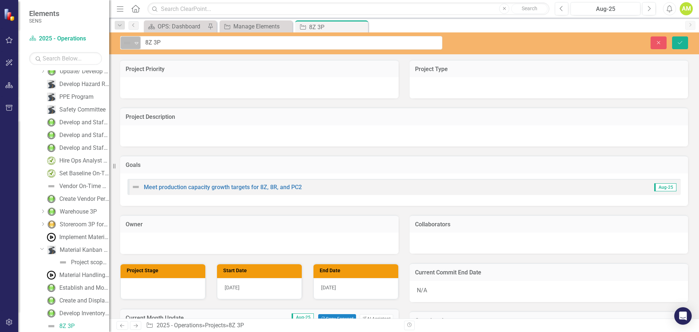
click at [135, 43] on icon "Expand" at bounding box center [136, 43] width 7 height 6
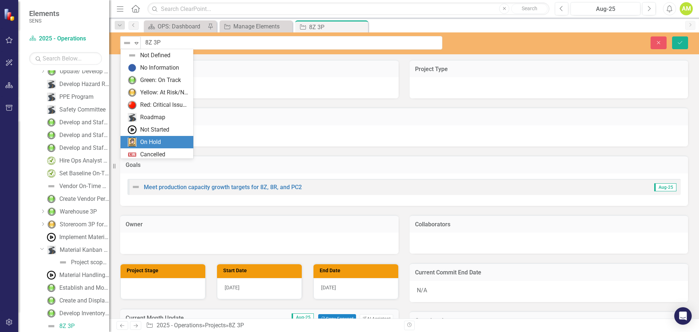
scroll to position [15, 0]
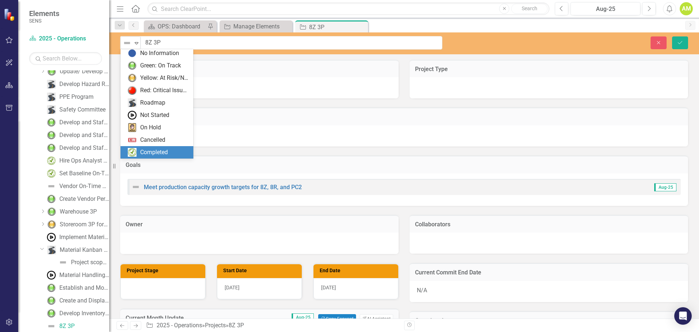
click at [148, 147] on div "Completed" at bounding box center [157, 152] width 73 height 12
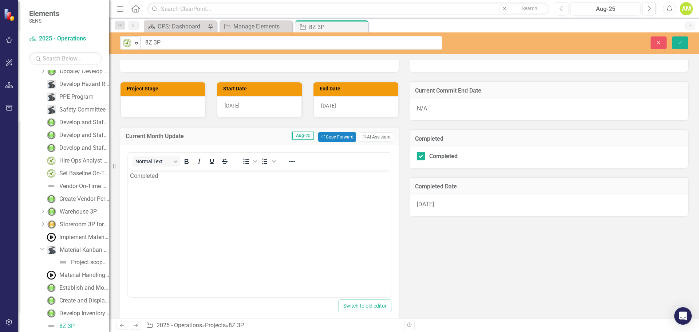
scroll to position [182, 0]
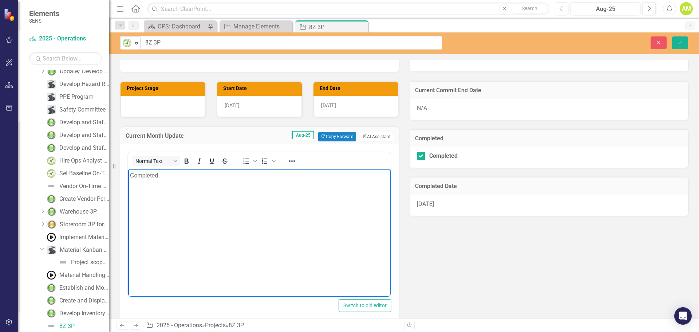
click at [179, 175] on p "Completed" at bounding box center [259, 175] width 259 height 9
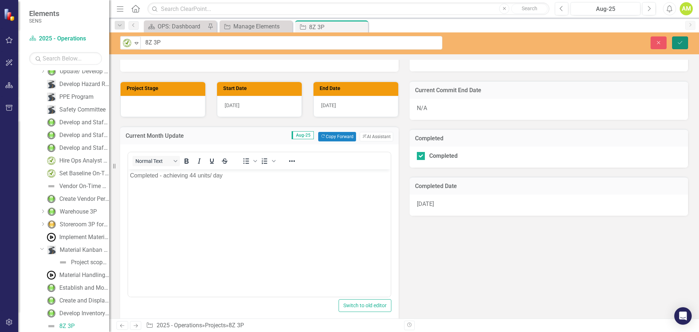
click at [682, 40] on icon "Save" at bounding box center [680, 42] width 7 height 5
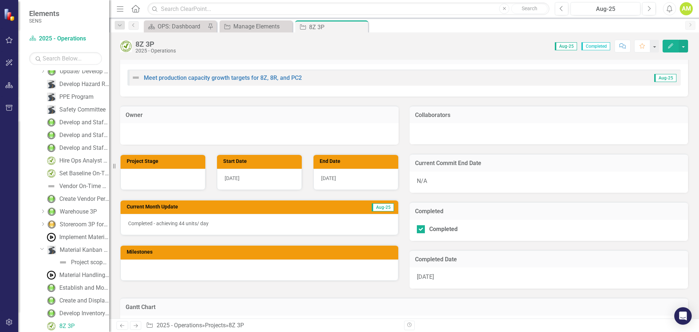
scroll to position [0, 0]
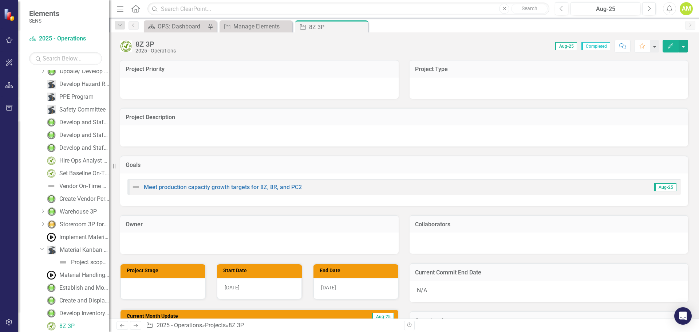
drag, startPoint x: 359, startPoint y: 28, endPoint x: 337, endPoint y: 32, distance: 22.1
click at [0, 0] on icon "Close" at bounding box center [0, 0] width 0 height 0
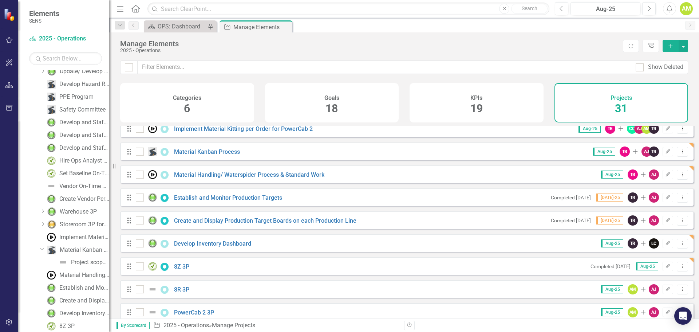
scroll to position [364, 0]
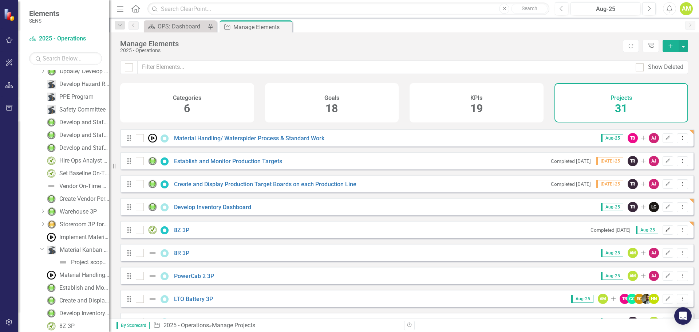
click at [663, 234] on button "Edit" at bounding box center [668, 229] width 11 height 9
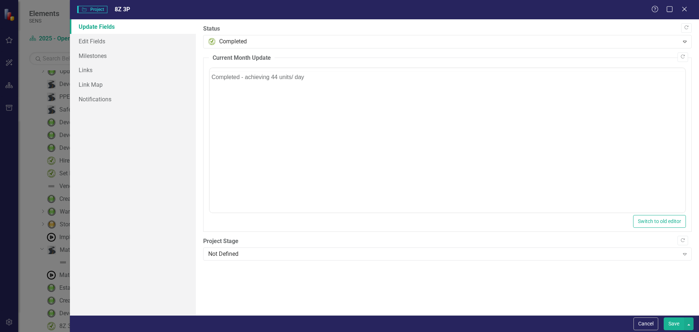
scroll to position [0, 0]
click at [222, 255] on div "Not Defined" at bounding box center [443, 254] width 471 height 8
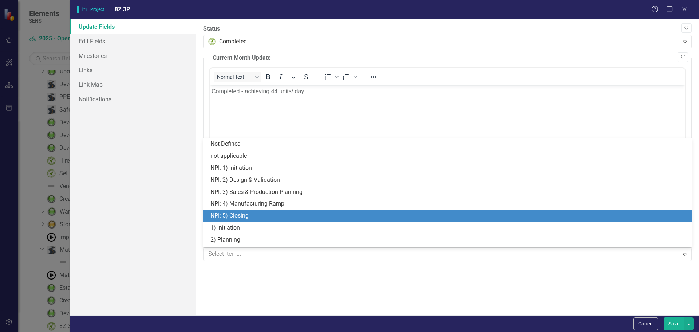
scroll to position [34, 0]
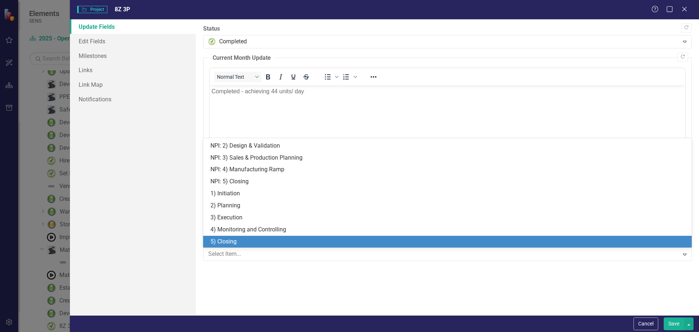
click at [223, 242] on div "5) Closing" at bounding box center [448, 241] width 477 height 8
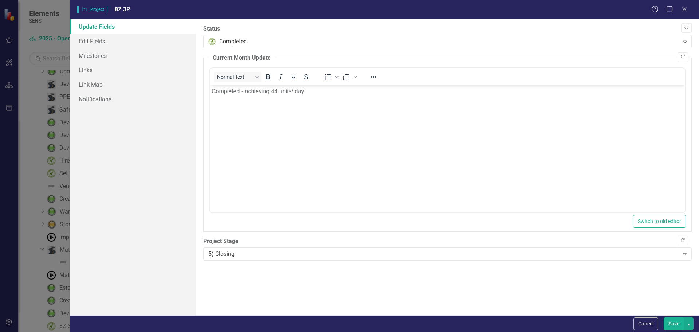
click at [672, 324] on button "Save" at bounding box center [674, 323] width 20 height 13
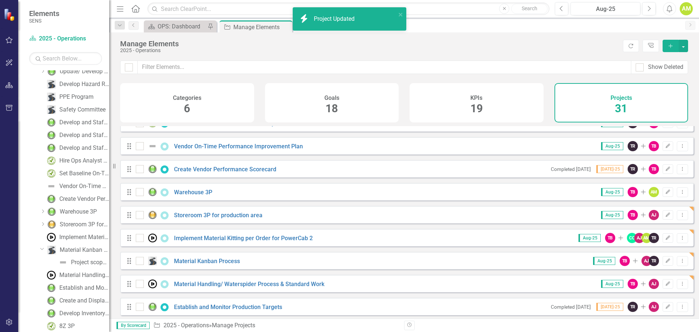
scroll to position [401, 0]
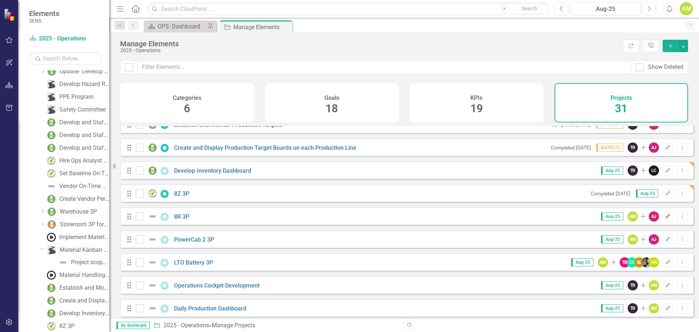
click at [665, 218] on icon "Edit" at bounding box center [667, 216] width 5 height 4
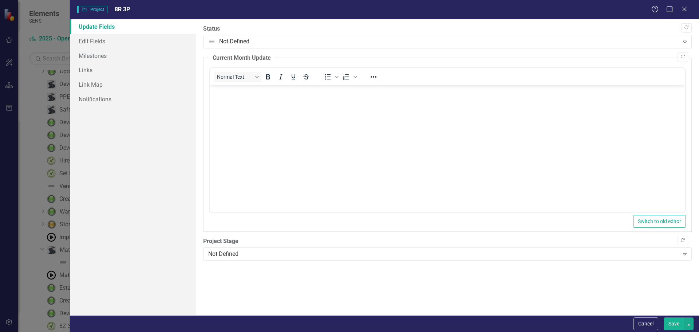
scroll to position [0, 0]
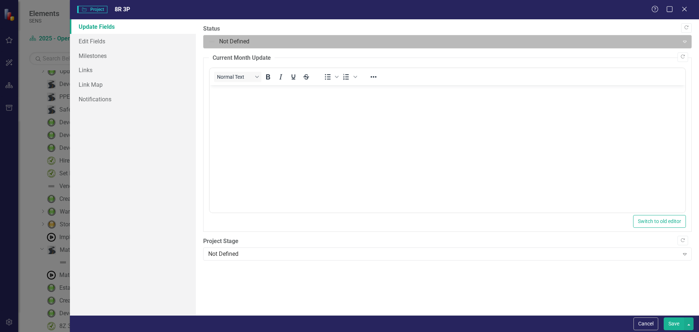
click at [234, 40] on div at bounding box center [441, 42] width 466 height 10
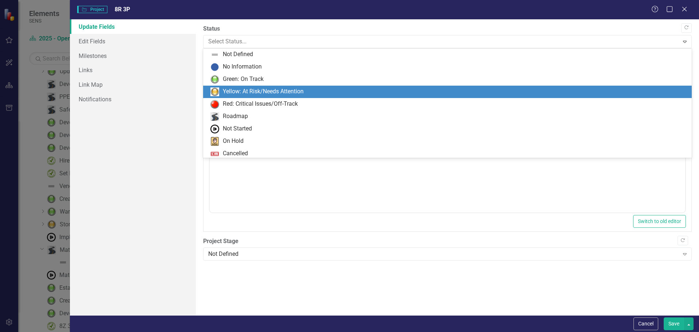
click at [232, 87] on div "Yellow: At Risk/Needs Attention" at bounding box center [447, 92] width 489 height 12
click at [236, 42] on div at bounding box center [441, 42] width 466 height 10
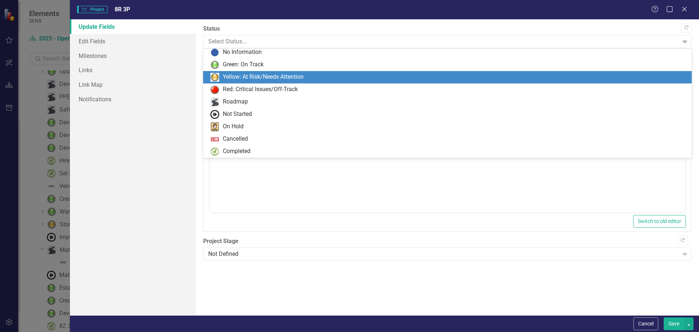
click at [248, 76] on div "Yellow: At Risk/Needs Attention" at bounding box center [263, 77] width 81 height 8
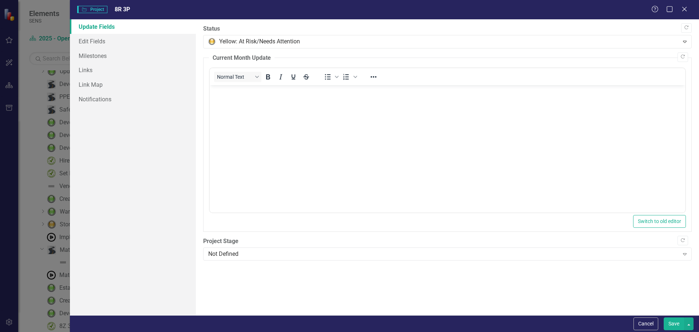
click at [227, 95] on p "Rich Text Area. Press ALT-0 for help." at bounding box center [447, 91] width 472 height 9
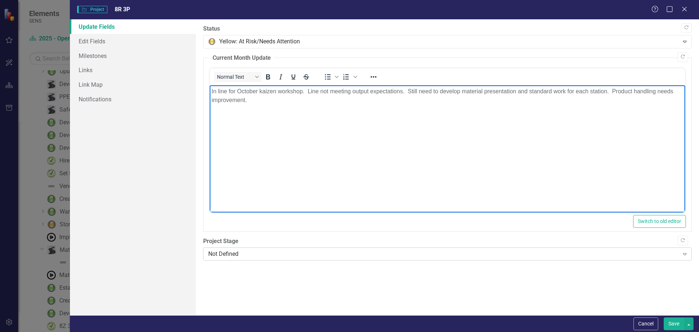
click at [225, 250] on div "Not Defined" at bounding box center [443, 254] width 471 height 8
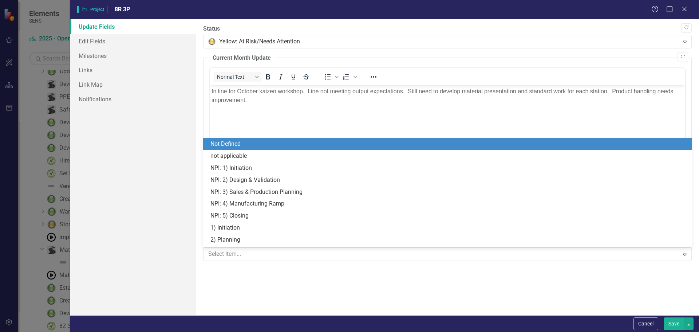
scroll to position [34, 0]
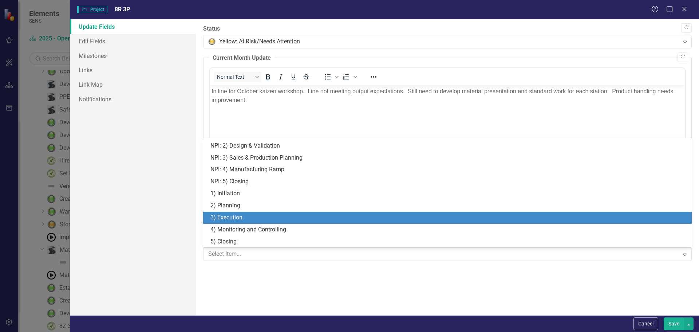
click at [239, 214] on div "3) Execution" at bounding box center [448, 217] width 477 height 8
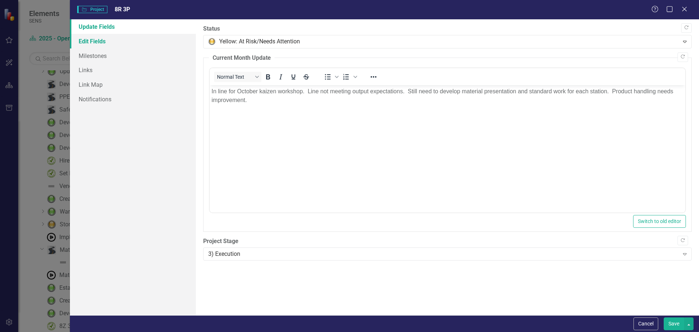
click at [87, 45] on link "Edit Fields" at bounding box center [133, 41] width 126 height 15
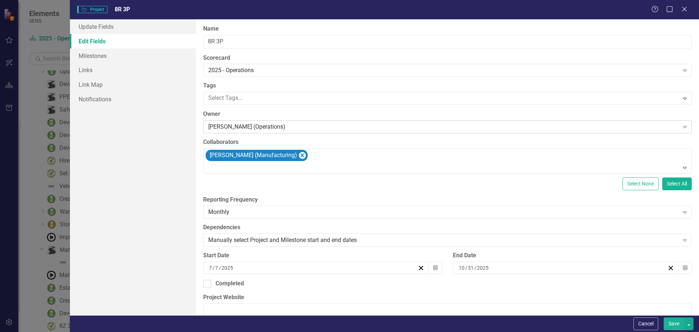
click at [242, 126] on div "[PERSON_NAME] (Operations)" at bounding box center [443, 127] width 471 height 8
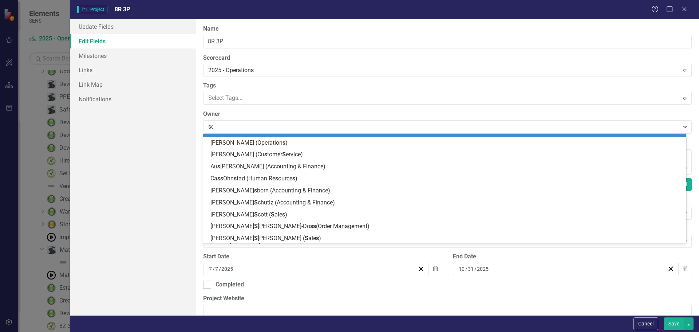
scroll to position [0, 0]
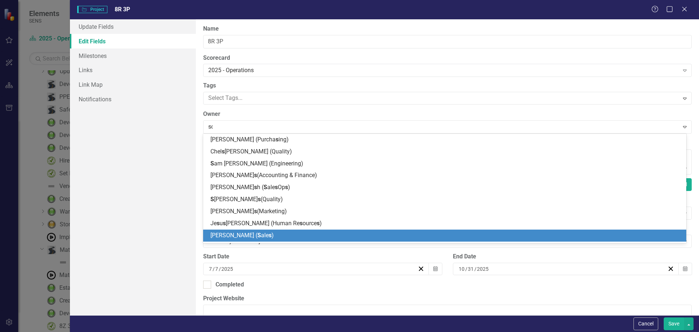
type input "schi"
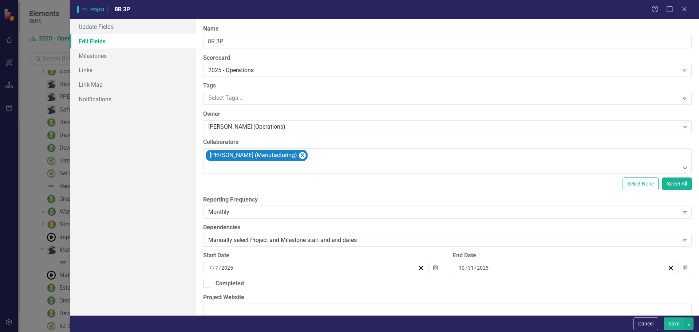
drag, startPoint x: 229, startPoint y: 128, endPoint x: 202, endPoint y: 128, distance: 26.9
click at [163, 186] on div "Update Fields Edit Fields Milestones Links Link Map Notifications" at bounding box center [133, 167] width 126 height 296
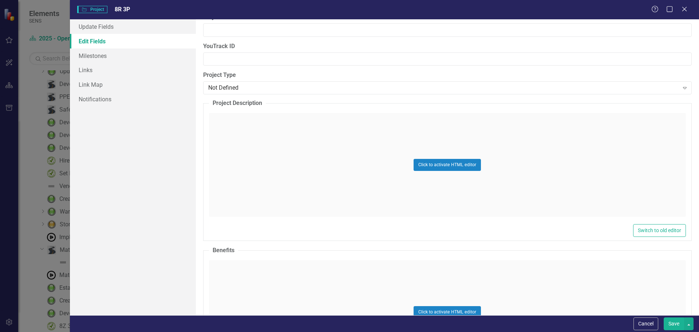
scroll to position [176, 0]
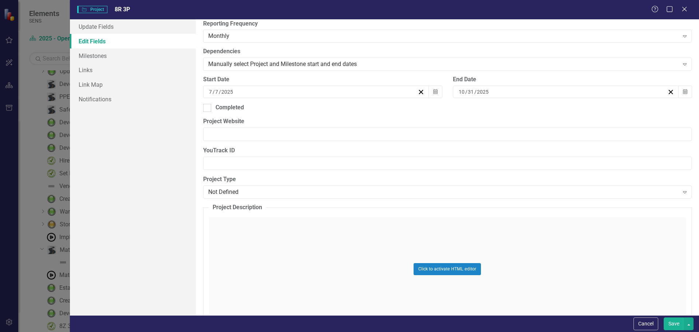
click at [675, 320] on button "Save" at bounding box center [674, 323] width 20 height 13
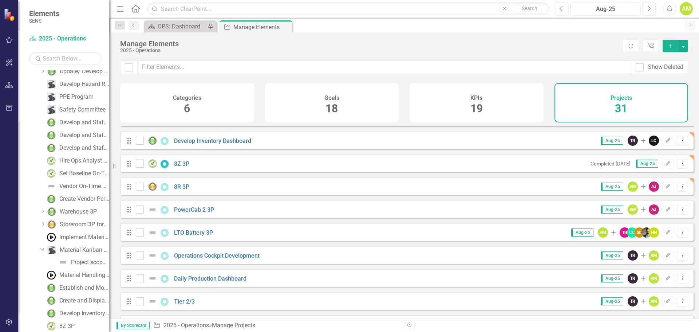
scroll to position [473, 0]
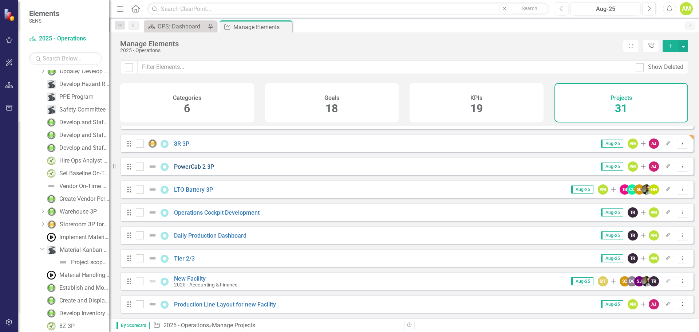
click at [189, 170] on link "PowerCab 2 3P" at bounding box center [194, 166] width 40 height 7
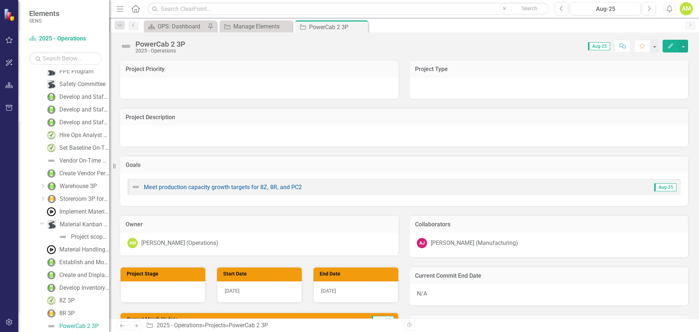
click at [124, 44] on img at bounding box center [126, 46] width 12 height 12
click at [126, 47] on img at bounding box center [126, 46] width 12 height 12
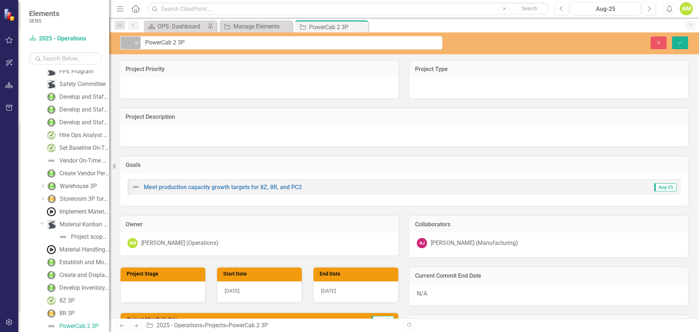
click at [135, 45] on icon "Expand" at bounding box center [136, 43] width 7 height 6
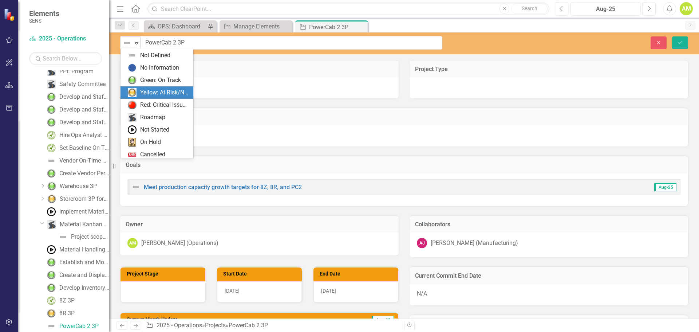
click at [149, 95] on div "Yellow: At Risk/Needs Attention" at bounding box center [164, 92] width 49 height 8
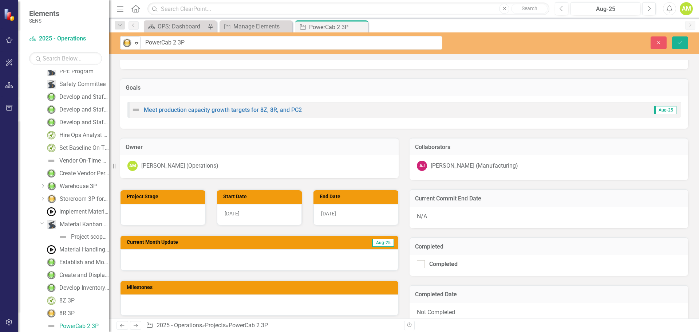
scroll to position [146, 0]
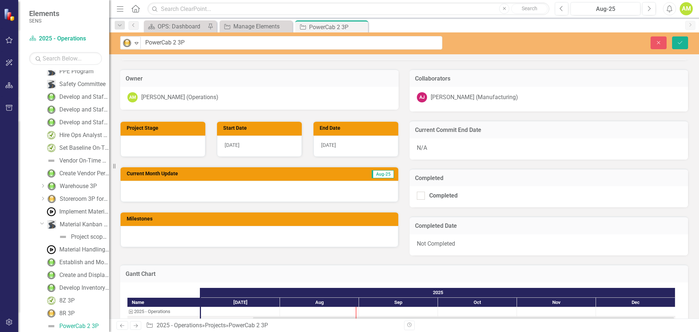
click at [151, 192] on div at bounding box center [260, 191] width 278 height 21
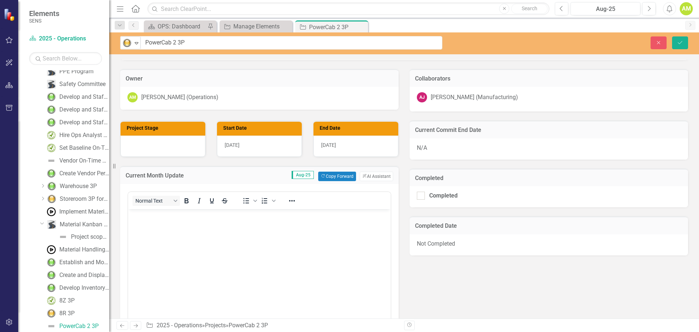
scroll to position [0, 0]
click at [160, 234] on body "Rich Text Area. Press ALT-0 for help." at bounding box center [259, 263] width 263 height 109
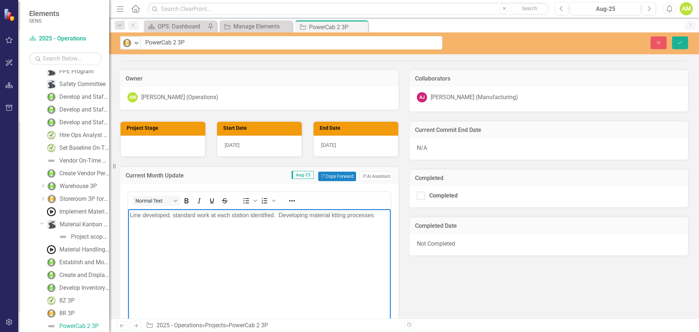
drag, startPoint x: 333, startPoint y: 215, endPoint x: 358, endPoint y: 210, distance: 26.1
click at [333, 215] on p "Line developed, standard work at each station identified. Developing material k…" at bounding box center [259, 214] width 259 height 9
click at [383, 217] on p "Line developed, standard work at each station identified. Developing material k…" at bounding box center [259, 214] width 259 height 9
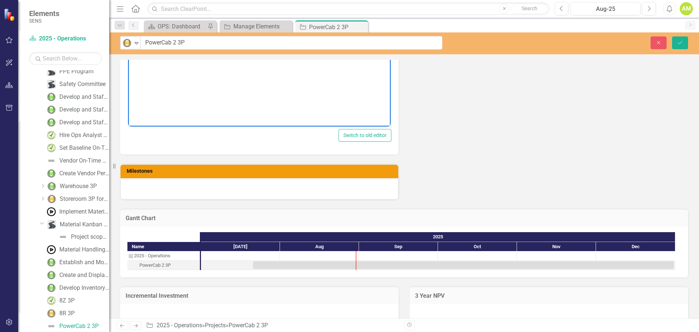
scroll to position [295, 0]
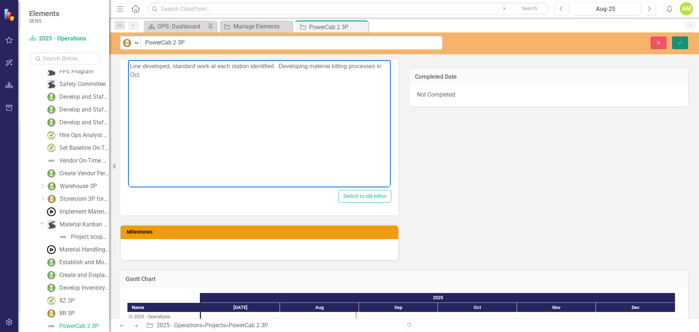
click at [686, 44] on button "Save" at bounding box center [680, 42] width 16 height 13
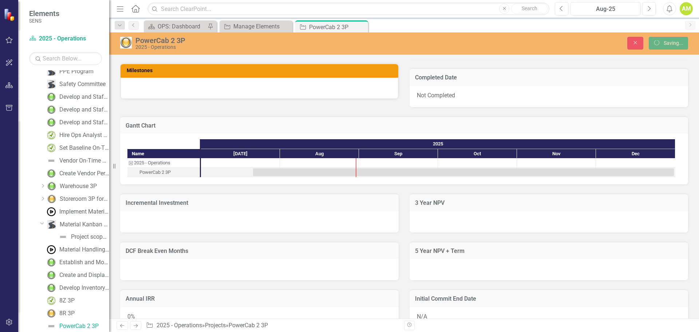
scroll to position [291, 0]
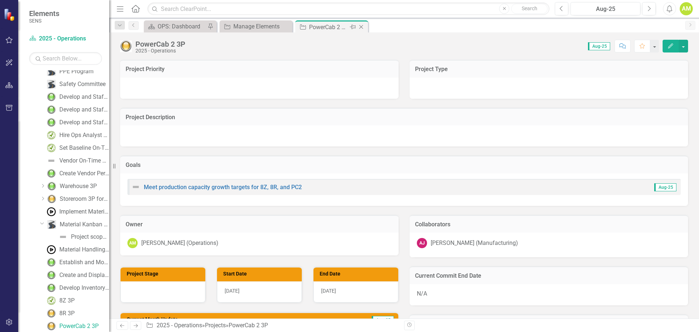
click at [362, 25] on icon "Close" at bounding box center [361, 27] width 7 height 6
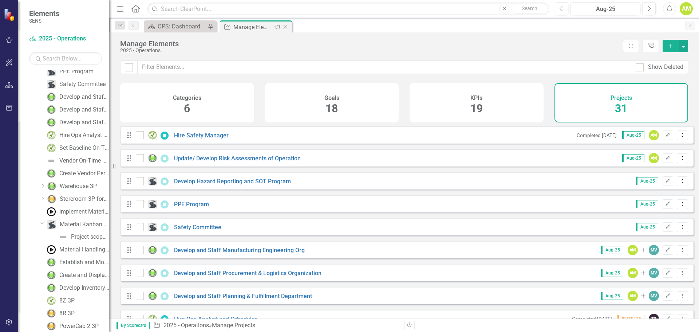
click at [253, 28] on div "Manage Elements" at bounding box center [252, 27] width 39 height 9
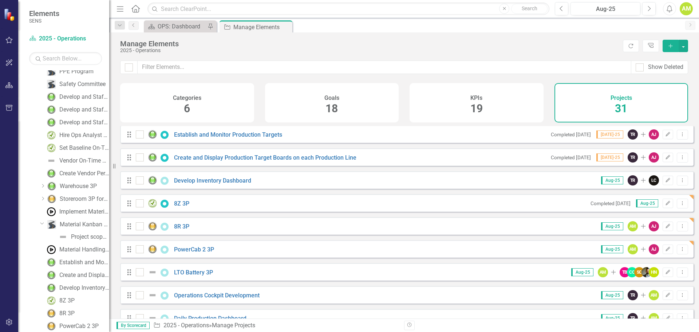
scroll to position [401, 0]
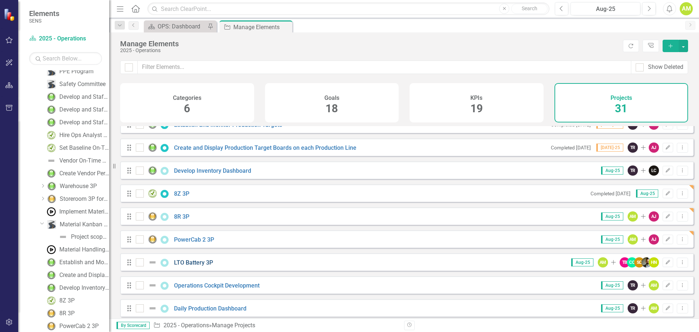
click at [190, 266] on link "LTO Battery 3P" at bounding box center [193, 262] width 39 height 7
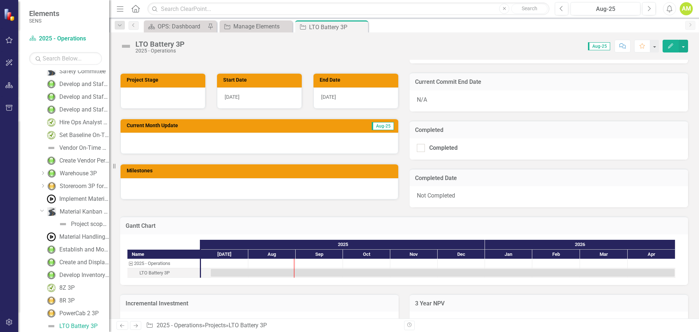
scroll to position [218, 0]
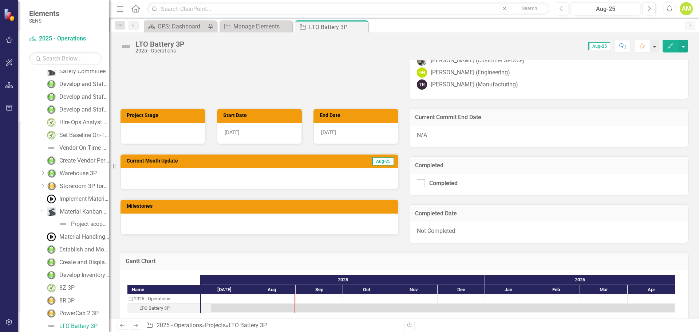
click at [128, 47] on img at bounding box center [126, 46] width 12 height 12
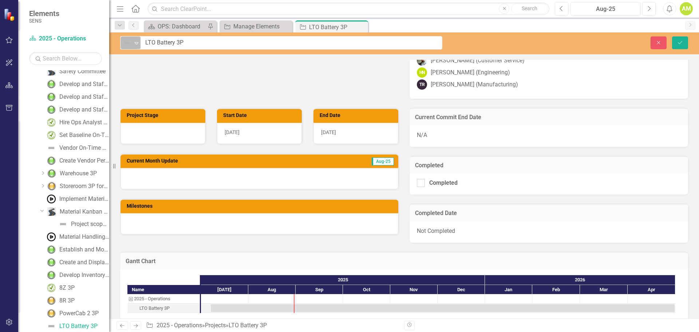
click at [133, 43] on icon "Expand" at bounding box center [136, 43] width 7 height 6
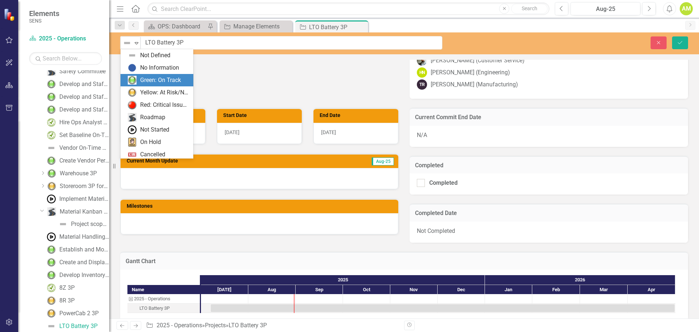
click at [157, 79] on div "Green: On Track" at bounding box center [160, 80] width 41 height 8
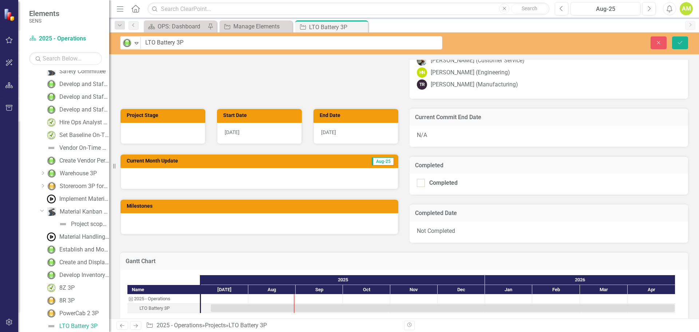
click at [177, 179] on div at bounding box center [260, 178] width 278 height 21
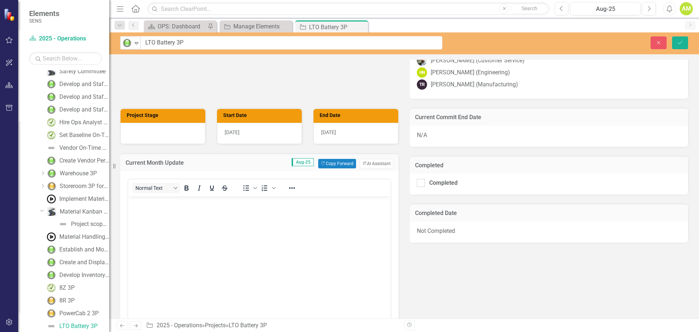
scroll to position [0, 0]
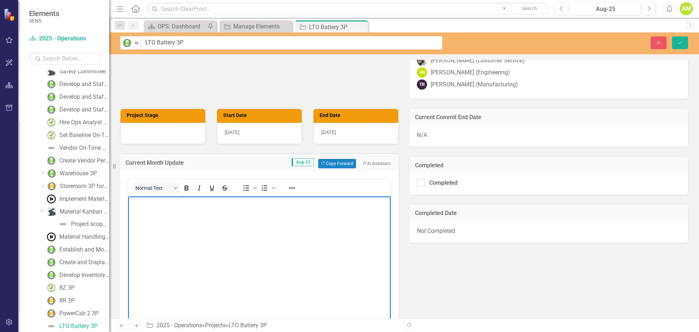
click at [154, 205] on p "Rich Text Area. Press ALT-0 for help." at bounding box center [259, 202] width 259 height 9
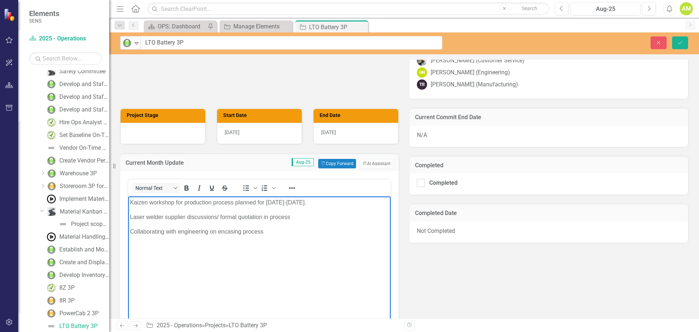
click at [219, 230] on p "Collaborating with engineering on encasing process" at bounding box center [259, 231] width 259 height 9
click at [278, 232] on p "Collaborating with engineering on IP67 encasing process" at bounding box center [259, 231] width 259 height 9
drag, startPoint x: 167, startPoint y: 245, endPoint x: 175, endPoint y: 244, distance: 7.7
click at [168, 245] on p "Prototype pilot scheduled for October" at bounding box center [259, 245] width 259 height 9
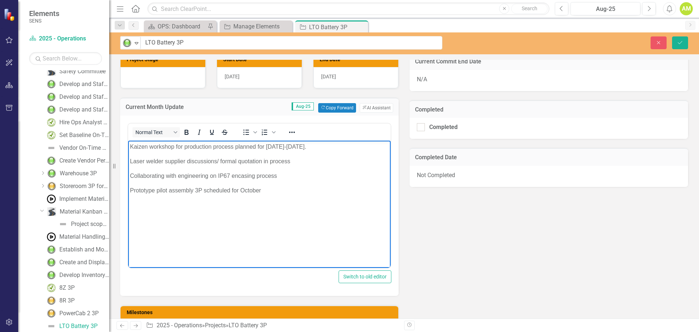
scroll to position [328, 0]
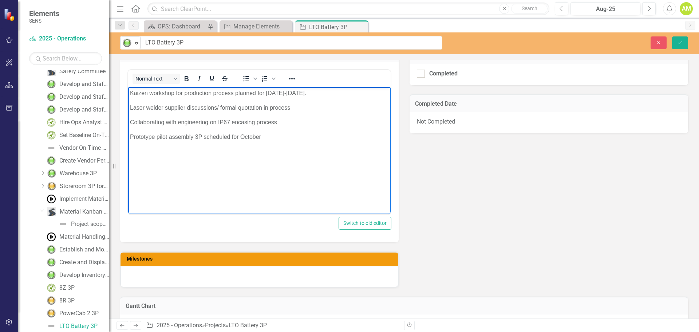
click at [151, 151] on body "Kaizen workshop for production process planned for [DATE]-[DATE]. Laser welder …" at bounding box center [259, 141] width 263 height 109
click at [279, 135] on p "Prototype pilot assembly 3P scheduled for October" at bounding box center [259, 136] width 259 height 9
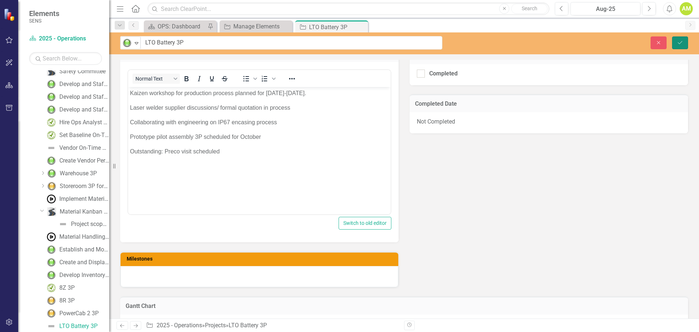
click at [685, 44] on button "Save" at bounding box center [680, 42] width 16 height 13
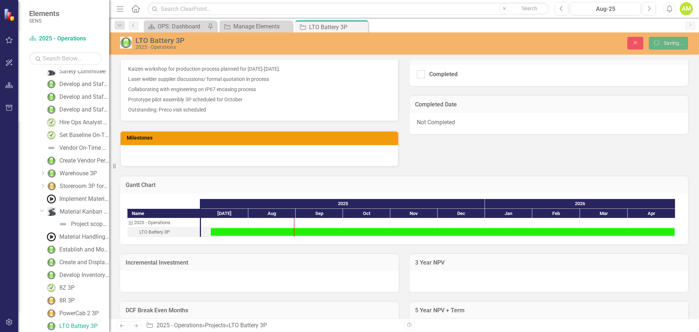
scroll to position [218, 0]
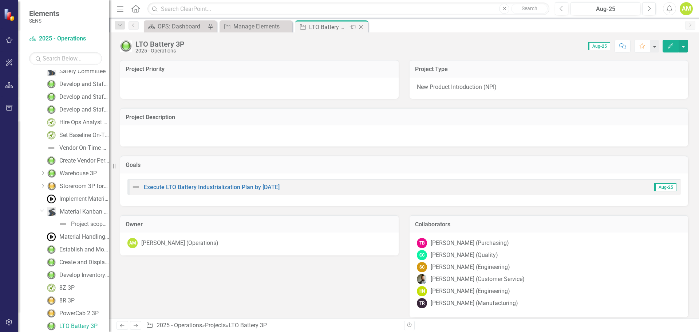
click at [362, 28] on icon "Close" at bounding box center [361, 27] width 7 height 6
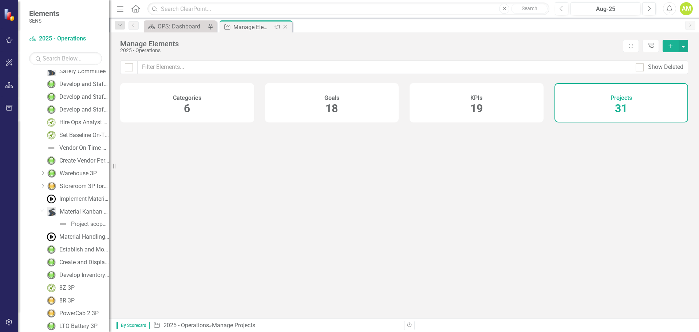
click at [253, 30] on div "Manage Elements" at bounding box center [252, 27] width 39 height 9
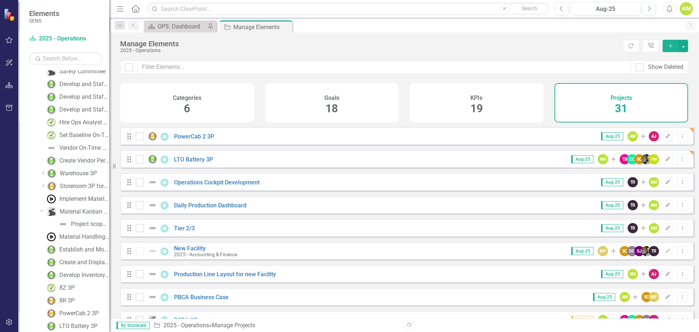
scroll to position [510, 0]
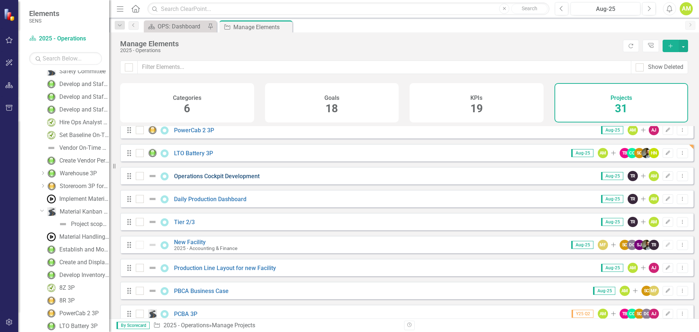
click at [194, 179] on link "Operations Cockpit Development" at bounding box center [217, 176] width 86 height 7
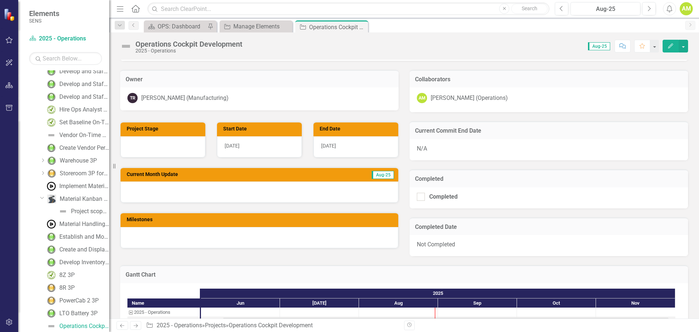
scroll to position [146, 0]
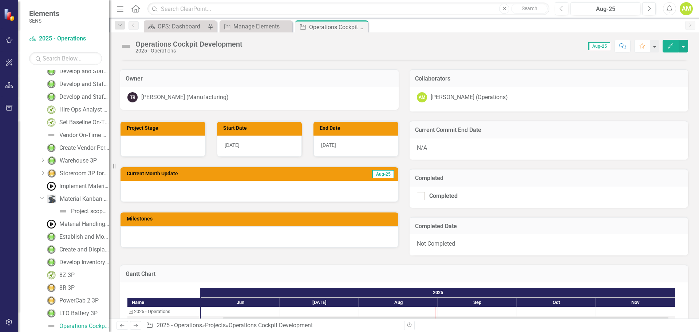
click at [233, 189] on div at bounding box center [260, 191] width 278 height 21
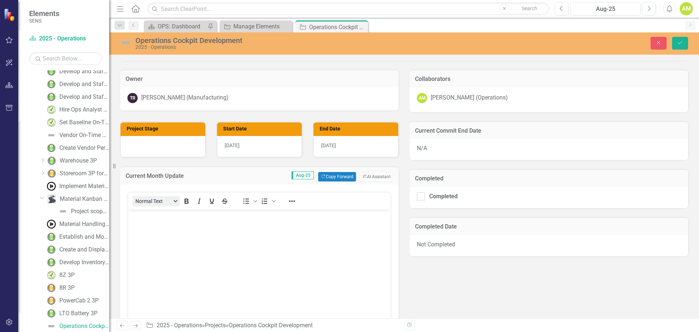
scroll to position [0, 0]
click at [154, 227] on body "Rich Text Area. Press ALT-0 for help." at bounding box center [259, 263] width 263 height 109
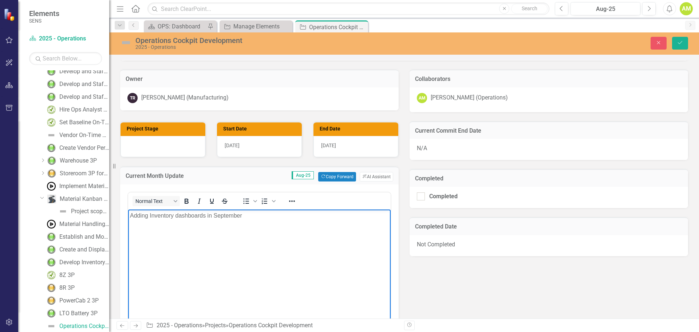
click at [127, 40] on img at bounding box center [126, 43] width 12 height 12
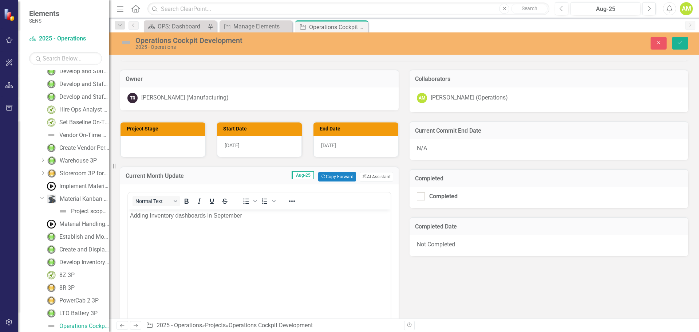
click at [127, 40] on img at bounding box center [126, 43] width 12 height 12
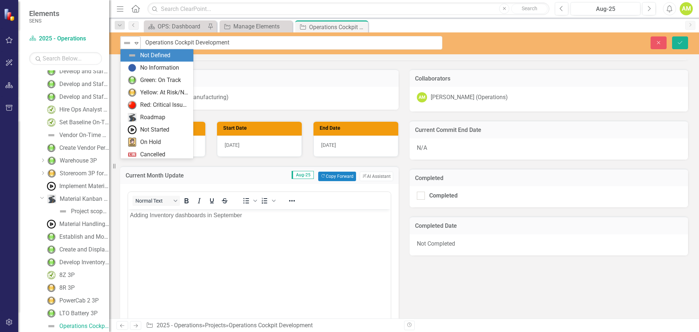
click at [136, 43] on icon "Expand" at bounding box center [136, 43] width 7 height 6
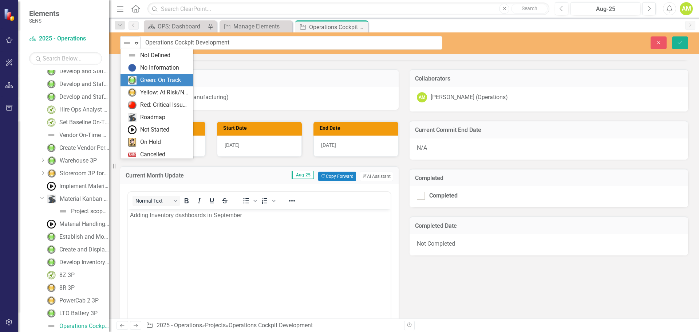
drag, startPoint x: 160, startPoint y: 82, endPoint x: 179, endPoint y: 80, distance: 19.4
click at [161, 82] on div "Green: On Track" at bounding box center [160, 80] width 41 height 8
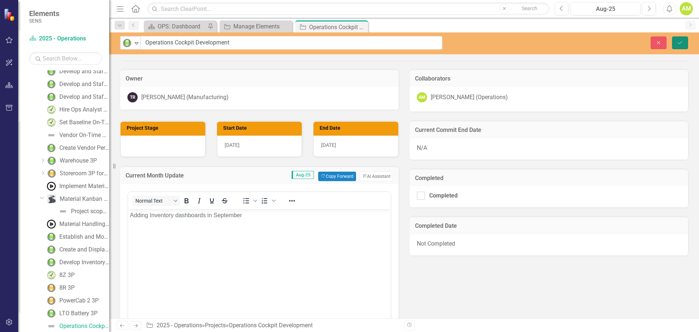
click at [686, 46] on button "Save" at bounding box center [680, 42] width 16 height 13
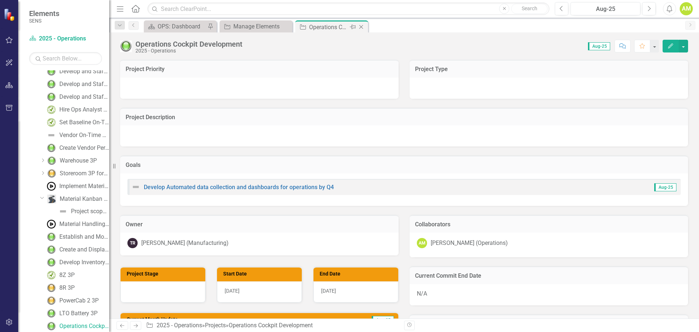
click at [363, 26] on icon "Close" at bounding box center [361, 27] width 7 height 6
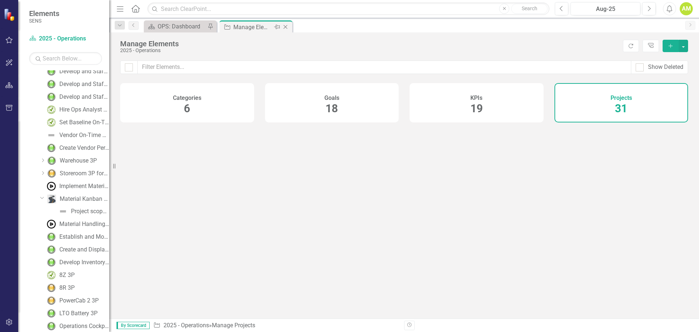
click at [245, 23] on div "Manage Elements" at bounding box center [252, 27] width 39 height 9
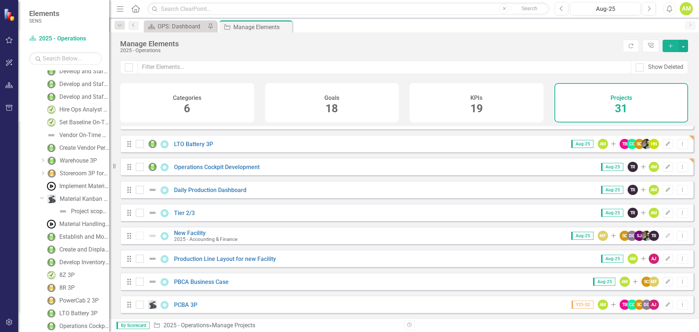
scroll to position [524, 0]
click at [187, 192] on link "Daily Production Dashboard" at bounding box center [210, 189] width 72 height 7
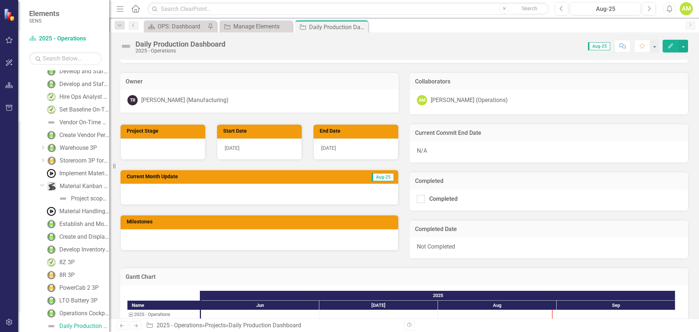
scroll to position [146, 0]
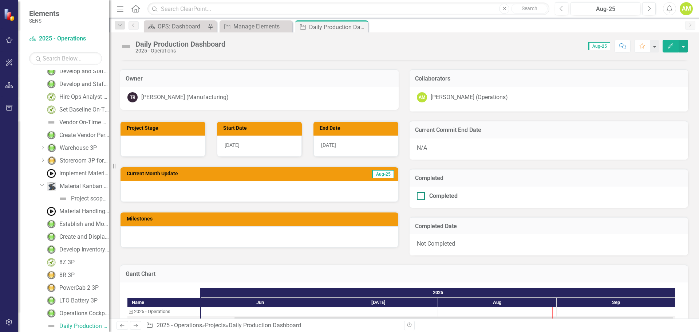
click at [421, 197] on div at bounding box center [421, 196] width 8 height 8
click at [421, 197] on input "Completed" at bounding box center [419, 194] width 5 height 5
checkbox input "true"
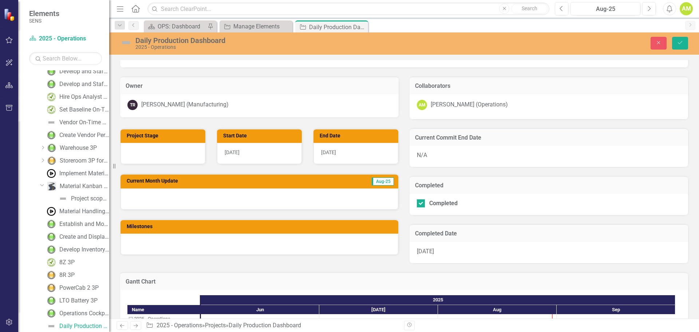
scroll to position [182, 0]
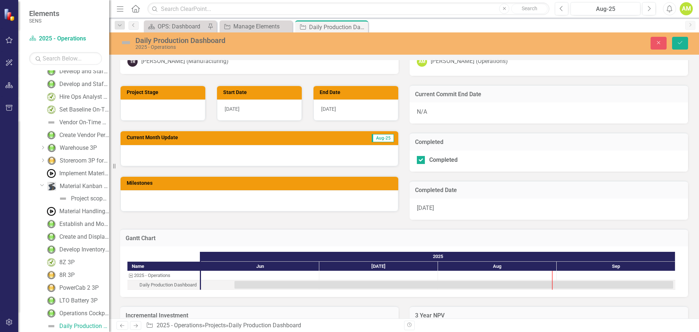
click at [158, 155] on div at bounding box center [260, 155] width 278 height 21
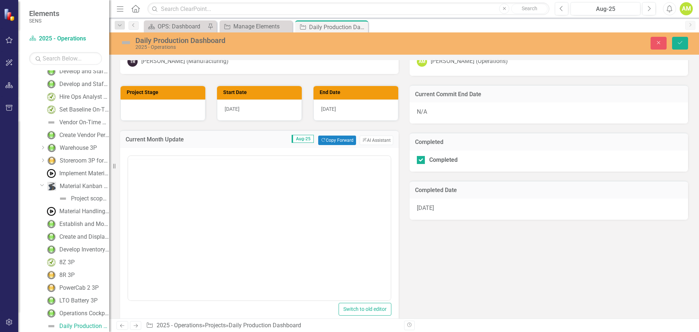
scroll to position [0, 0]
click at [155, 187] on body "Rich Text Area. Press ALT-0 for help." at bounding box center [259, 227] width 263 height 109
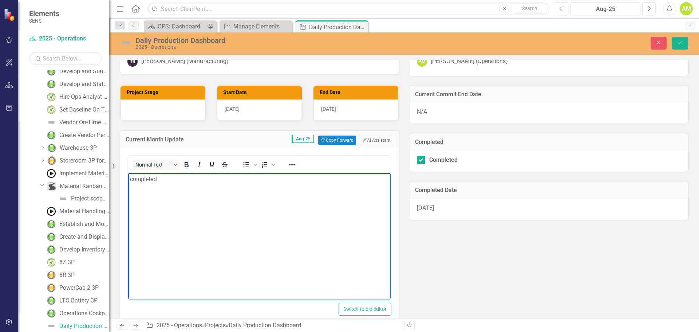
click at [124, 40] on img at bounding box center [126, 43] width 12 height 12
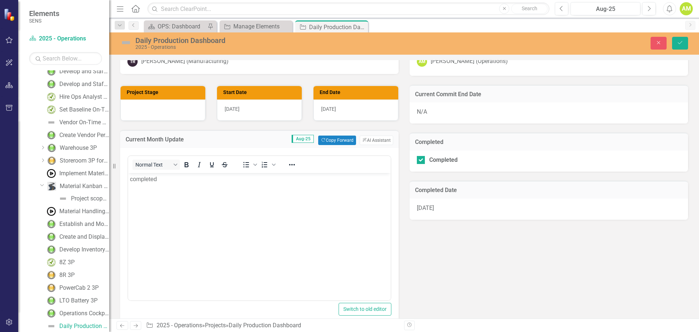
click at [124, 40] on img at bounding box center [126, 43] width 12 height 12
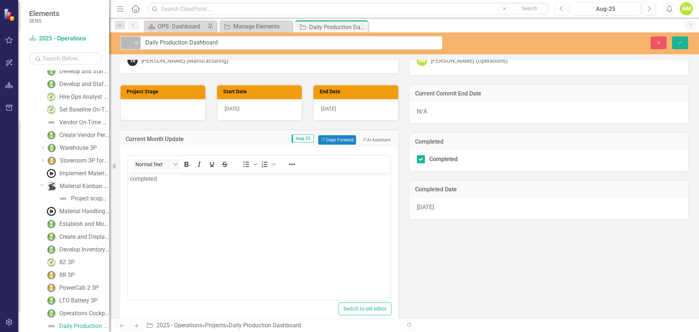
drag, startPoint x: 134, startPoint y: 42, endPoint x: 135, endPoint y: 46, distance: 4.6
click at [134, 42] on icon "Expand" at bounding box center [136, 43] width 7 height 6
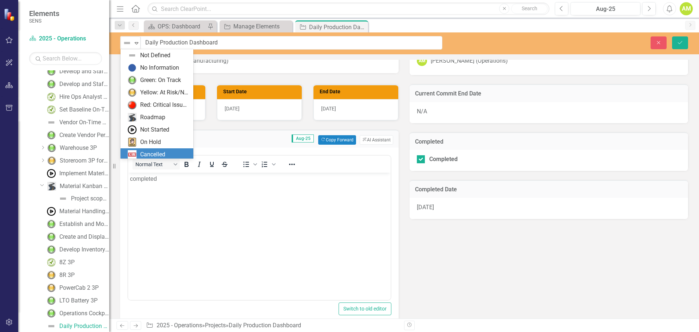
scroll to position [15, 0]
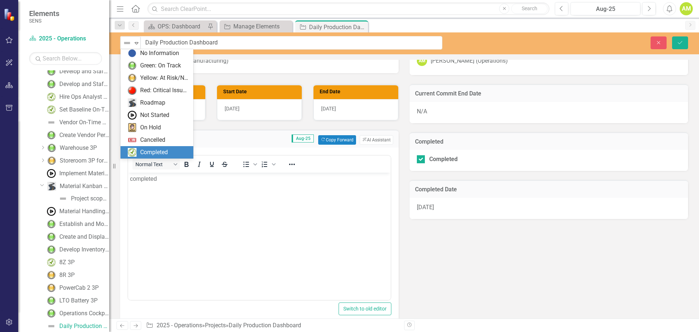
click at [150, 151] on div "Completed" at bounding box center [154, 152] width 28 height 8
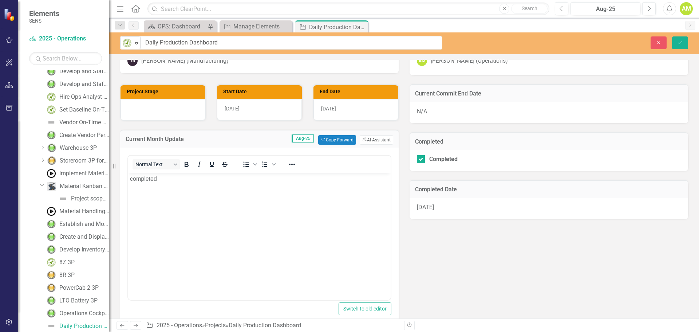
click at [480, 258] on div "Project Stage Start Date [DATE] End Date [DATE] Current Month Update Aug-25 Cop…" at bounding box center [404, 224] width 579 height 298
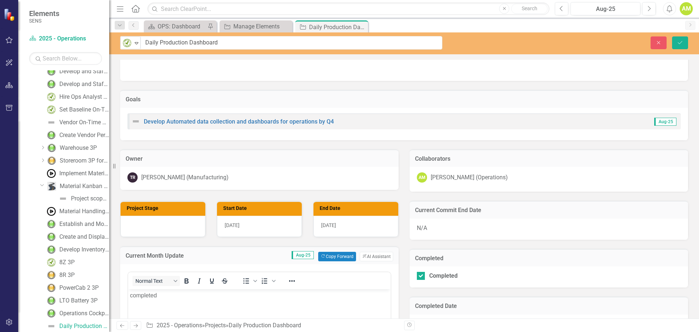
scroll to position [0, 0]
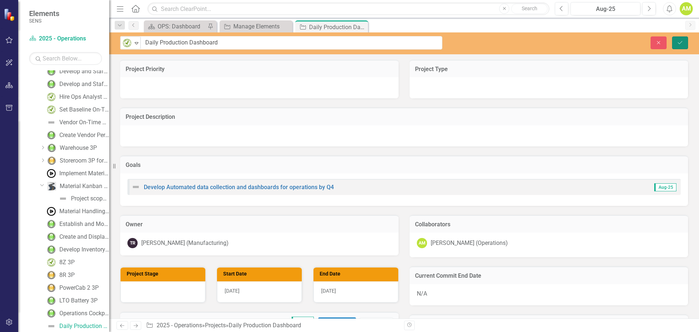
click at [676, 44] on button "Save" at bounding box center [680, 42] width 16 height 13
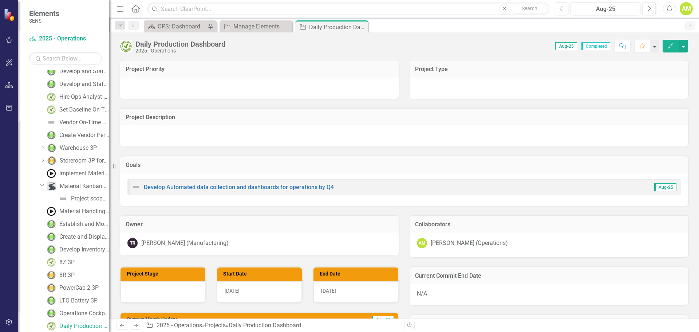
drag, startPoint x: 362, startPoint y: 25, endPoint x: 357, endPoint y: 27, distance: 5.5
click at [0, 0] on icon "Close" at bounding box center [0, 0] width 0 height 0
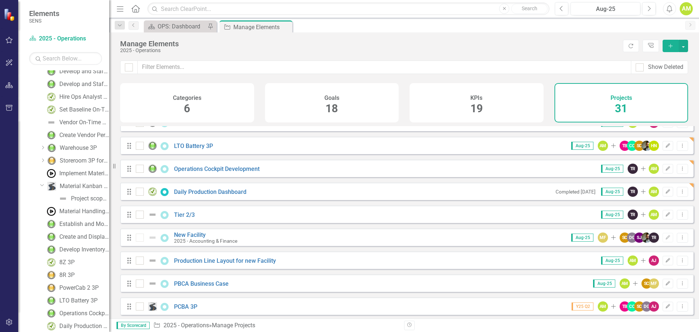
scroll to position [524, 0]
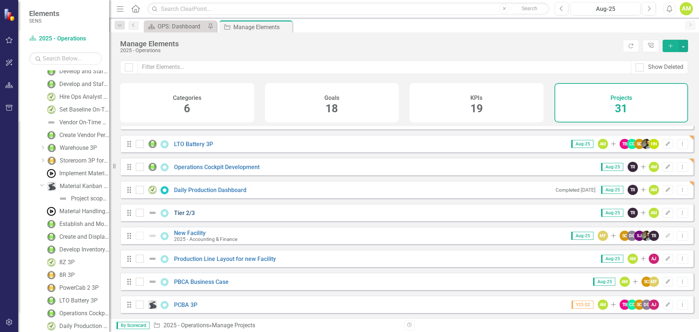
click at [181, 215] on link "Tier 2/3" at bounding box center [184, 212] width 21 height 7
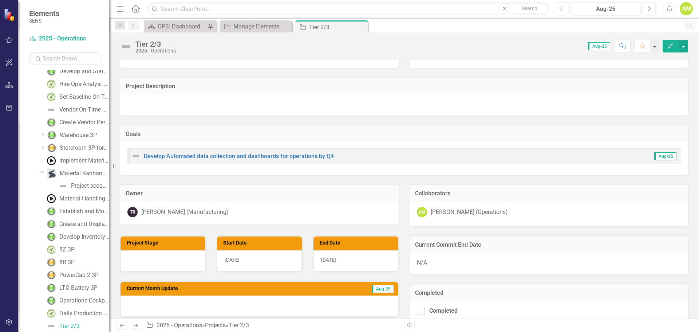
scroll to position [73, 0]
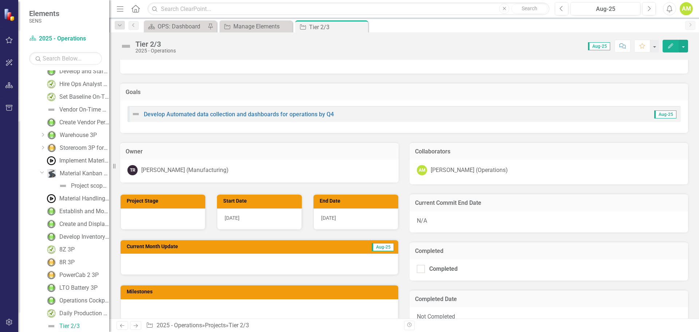
click at [194, 267] on div at bounding box center [260, 263] width 278 height 21
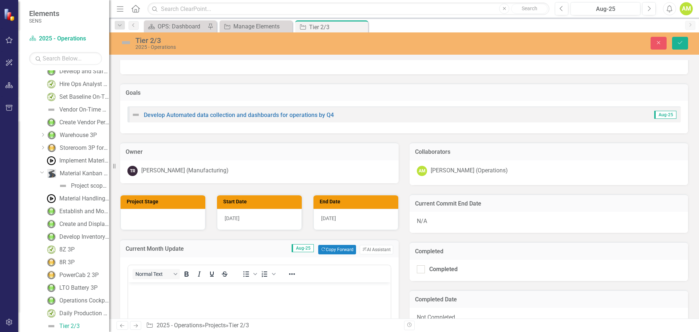
scroll to position [0, 0]
click at [152, 292] on p "Rich Text Area. Press ALT-0 for help." at bounding box center [259, 288] width 259 height 9
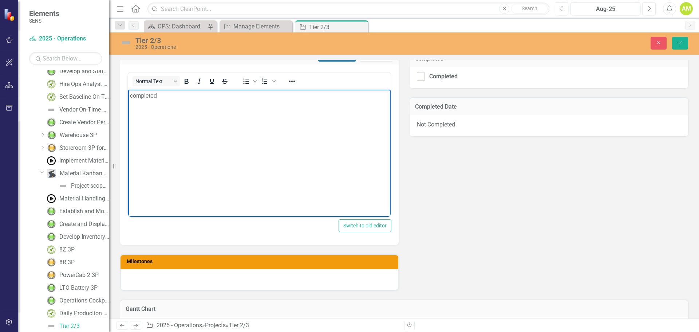
scroll to position [146, 0]
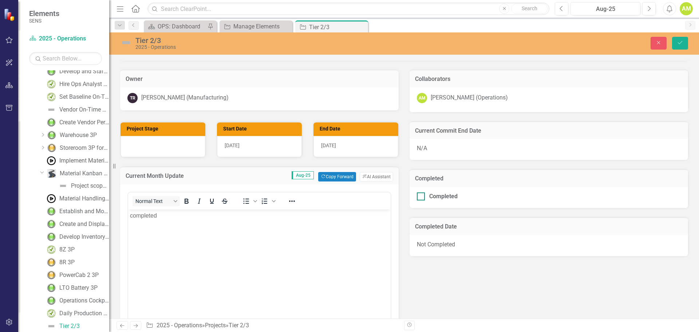
click at [417, 200] on div at bounding box center [421, 196] width 8 height 8
click at [417, 197] on input "Completed" at bounding box center [419, 194] width 5 height 5
checkbox input "true"
click at [682, 41] on icon "Save" at bounding box center [680, 42] width 7 height 5
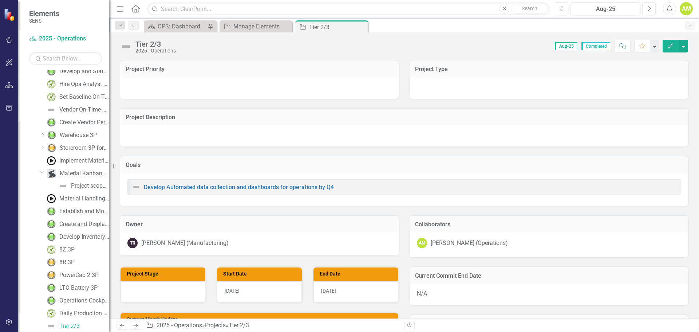
click at [130, 40] on img at bounding box center [126, 46] width 12 height 12
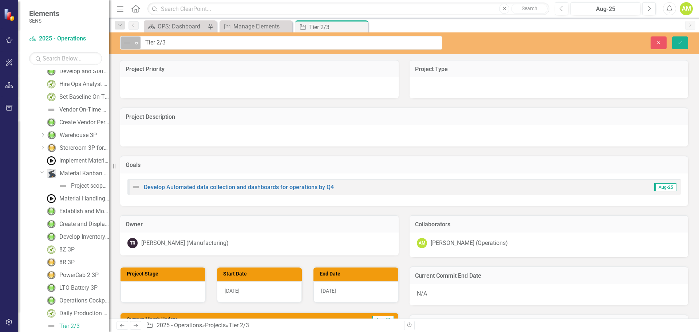
click at [139, 41] on icon "Expand" at bounding box center [136, 43] width 7 height 6
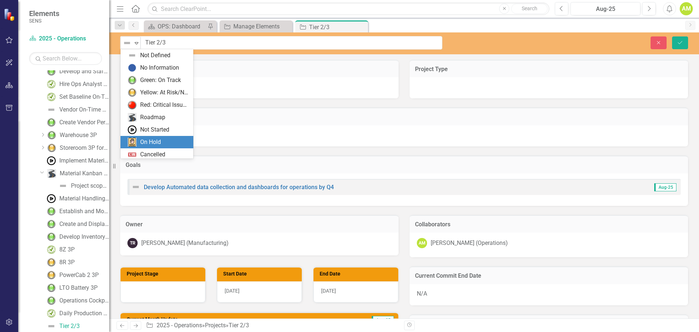
scroll to position [15, 0]
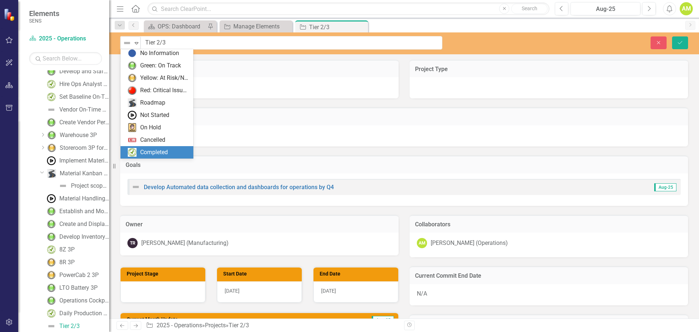
click at [147, 154] on div "Completed" at bounding box center [154, 152] width 28 height 8
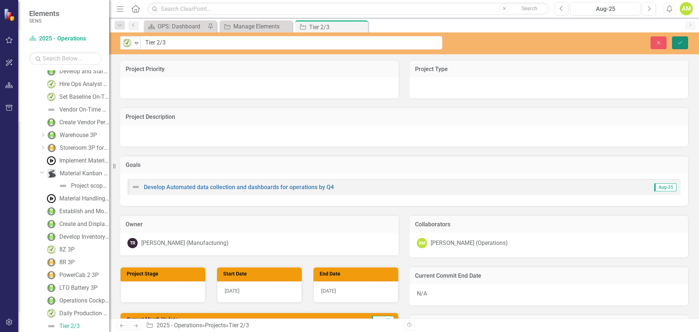
click at [684, 40] on button "Save" at bounding box center [680, 42] width 16 height 13
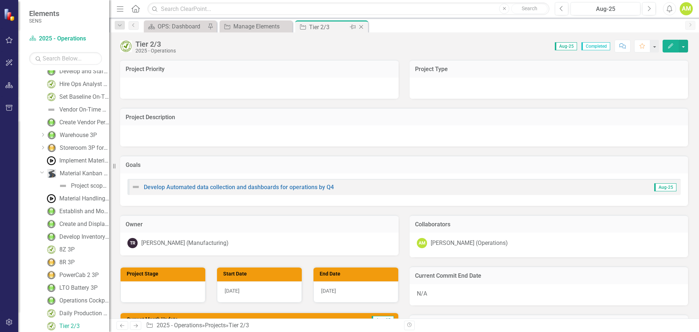
click at [362, 28] on icon "Close" at bounding box center [361, 27] width 7 height 6
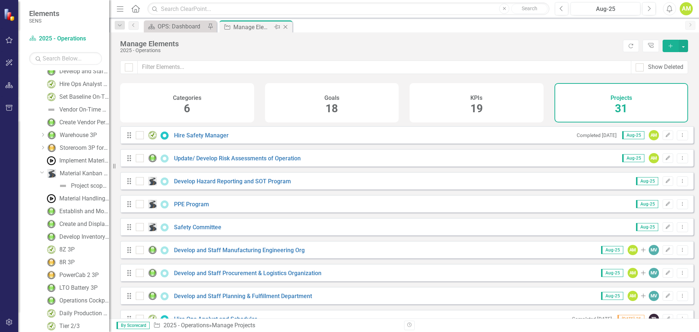
click at [255, 26] on div "Manage Elements" at bounding box center [252, 27] width 39 height 9
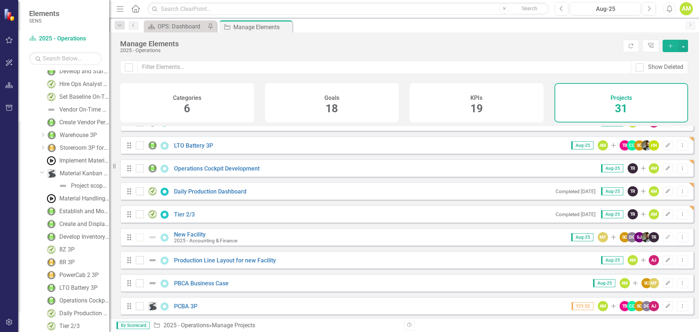
scroll to position [524, 0]
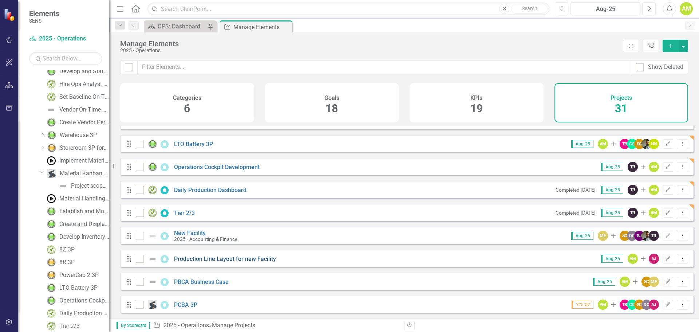
click at [198, 260] on link "Production Line Layout for new Facility" at bounding box center [225, 258] width 102 height 7
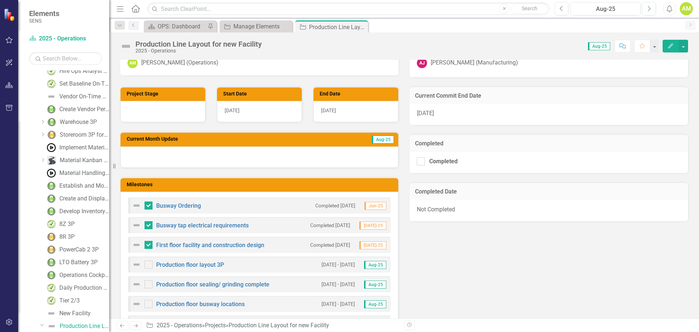
scroll to position [255, 0]
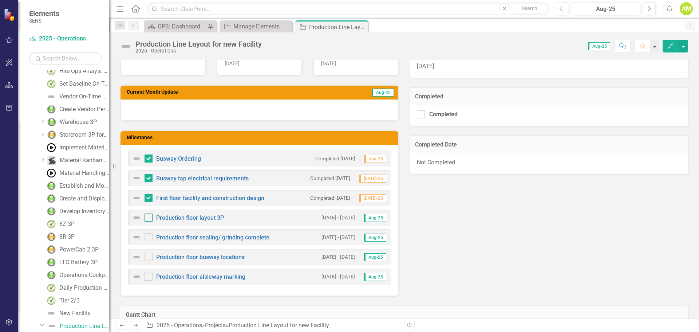
click at [152, 218] on div at bounding box center [149, 217] width 8 height 8
click at [149, 218] on input "checkbox" at bounding box center [147, 215] width 5 height 5
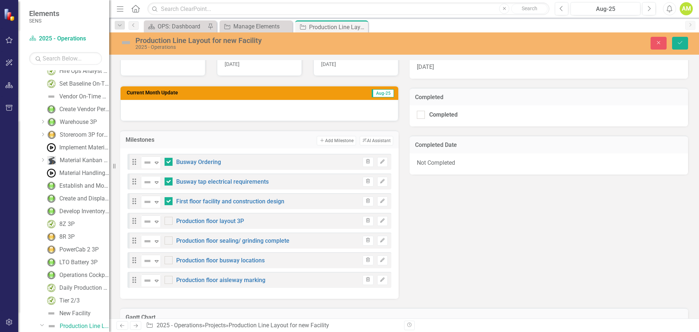
checkbox input "true"
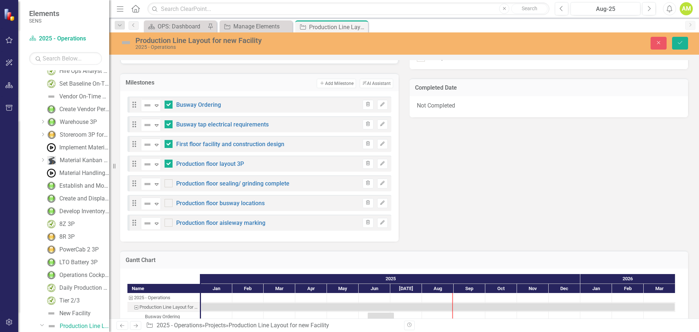
scroll to position [218, 0]
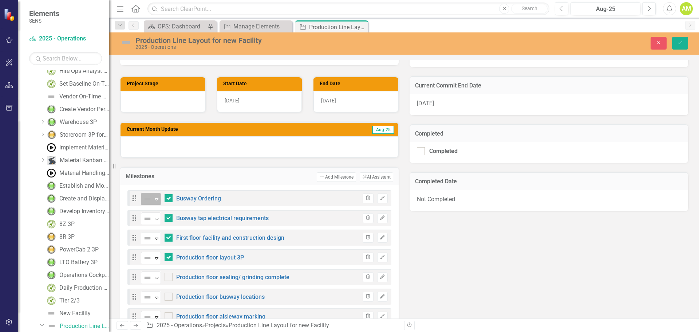
click at [158, 204] on div "Expand" at bounding box center [156, 199] width 7 height 12
click at [192, 173] on h3 "Milestones" at bounding box center [162, 176] width 73 height 7
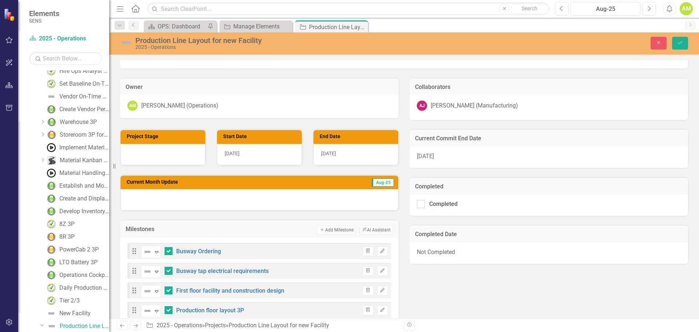
scroll to position [109, 0]
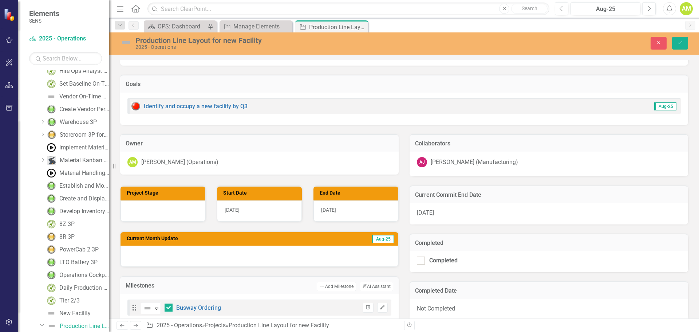
click at [266, 256] on div at bounding box center [260, 255] width 278 height 21
click at [202, 256] on div at bounding box center [260, 255] width 278 height 21
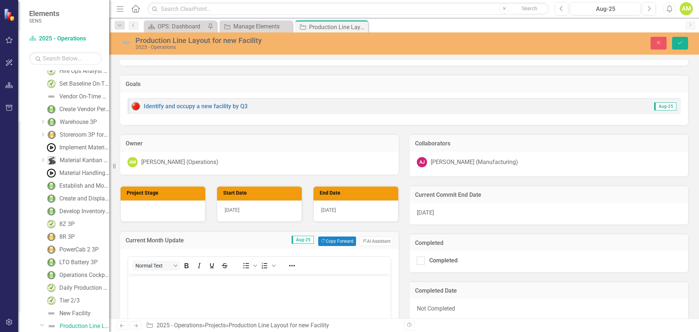
scroll to position [0, 0]
click at [159, 285] on body "Rich Text Area. Press ALT-0 for help." at bounding box center [259, 327] width 263 height 109
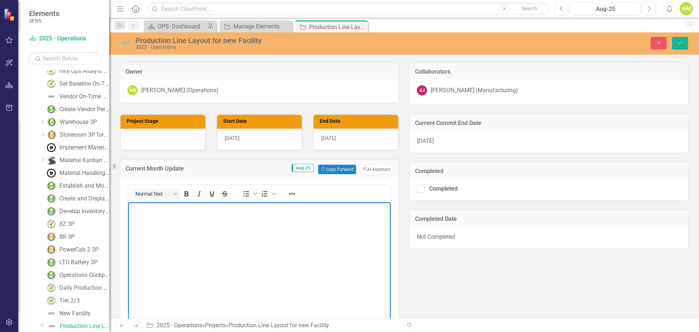
scroll to position [182, 0]
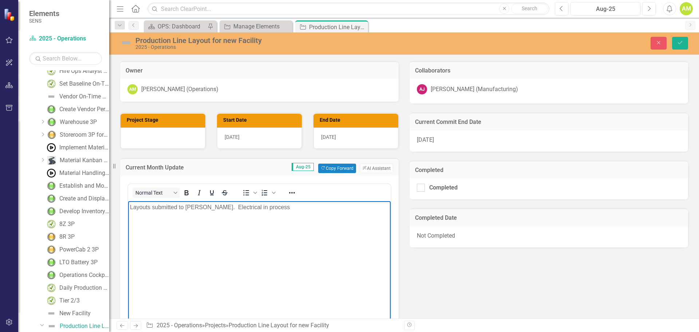
click at [133, 44] on div "Production Line Layout for new Facility 2025 - Operations" at bounding box center [281, 43] width 322 height 14
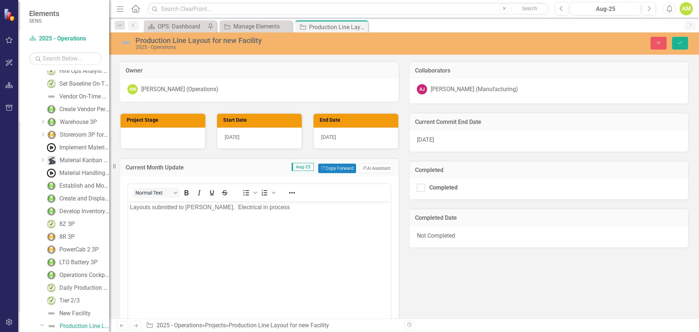
click at [126, 45] on img at bounding box center [126, 43] width 12 height 12
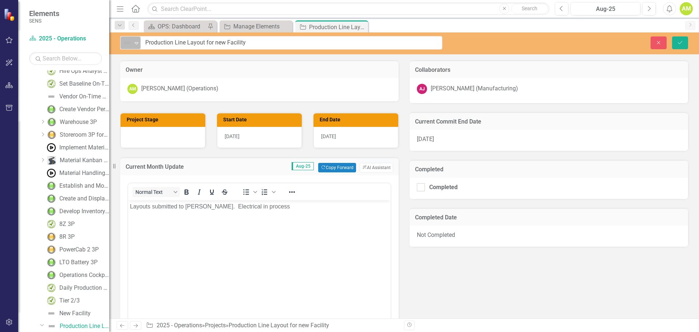
click at [133, 45] on icon "Expand" at bounding box center [136, 43] width 7 height 6
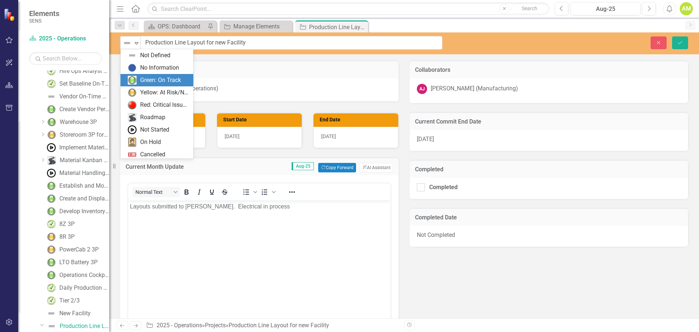
drag, startPoint x: 146, startPoint y: 79, endPoint x: 161, endPoint y: 79, distance: 14.9
click at [147, 79] on div "Green: On Track" at bounding box center [160, 80] width 41 height 8
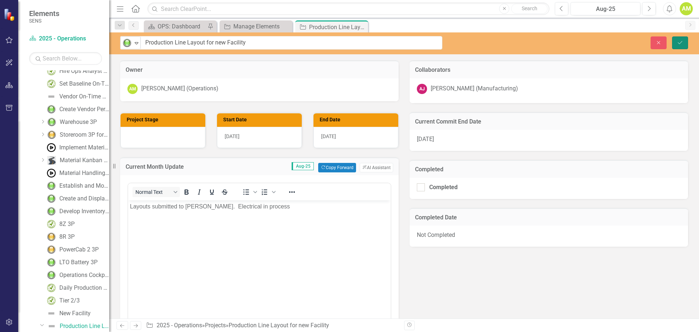
click at [684, 43] on button "Save" at bounding box center [680, 42] width 16 height 13
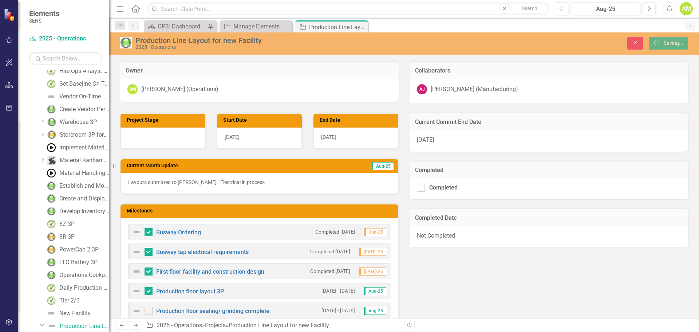
checkbox input "false"
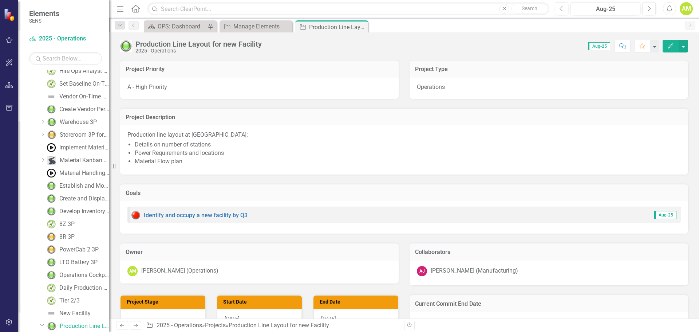
checkbox input "true"
click at [360, 26] on icon "Close" at bounding box center [361, 27] width 7 height 6
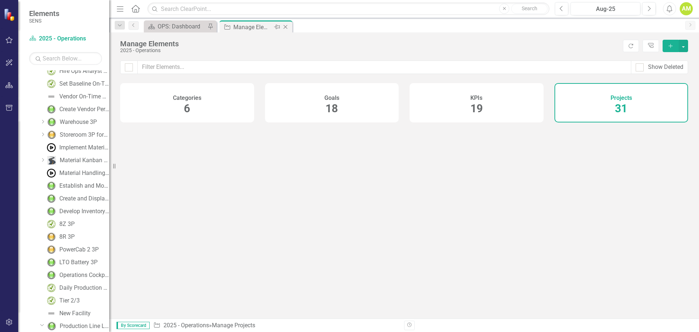
click at [238, 26] on div "Manage Elements" at bounding box center [252, 27] width 39 height 9
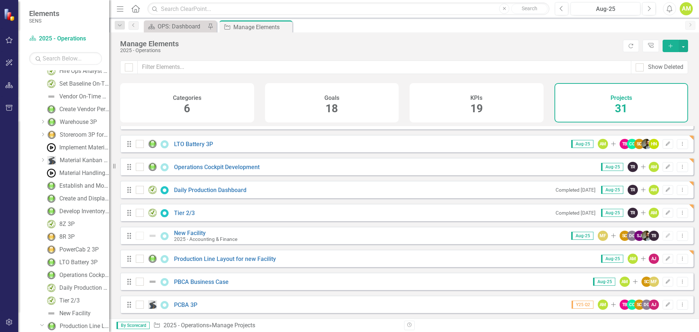
scroll to position [524, 0]
click at [199, 282] on link "PBCA Business Case" at bounding box center [201, 281] width 55 height 7
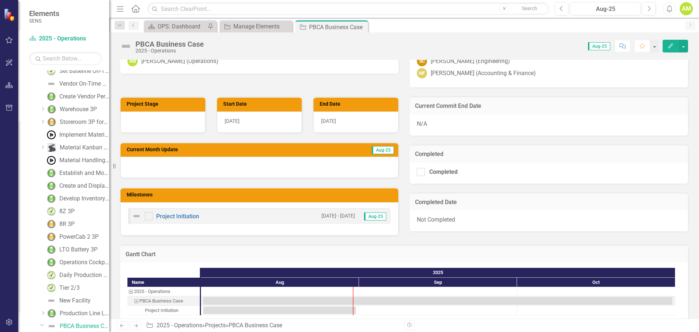
scroll to position [182, 0]
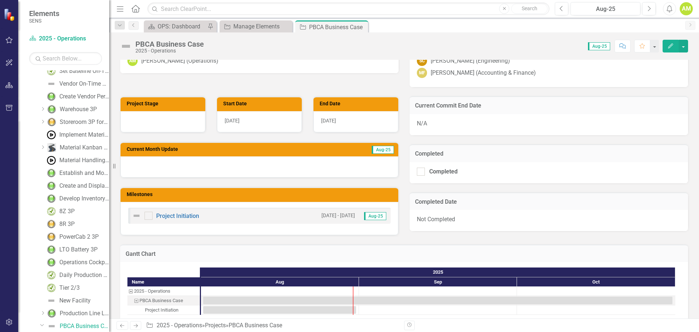
click at [179, 169] on div at bounding box center [260, 166] width 278 height 21
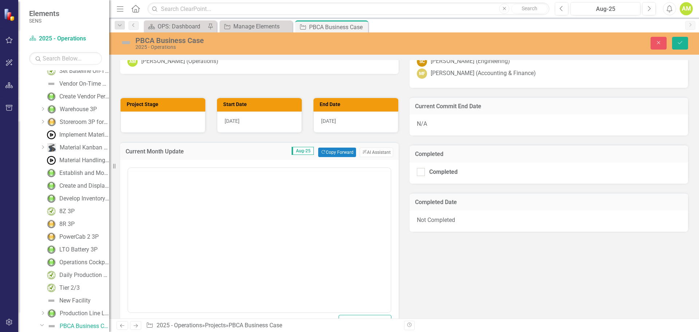
scroll to position [0, 0]
click at [141, 208] on body "Rich Text Area. Press ALT-0 for help." at bounding box center [259, 239] width 263 height 109
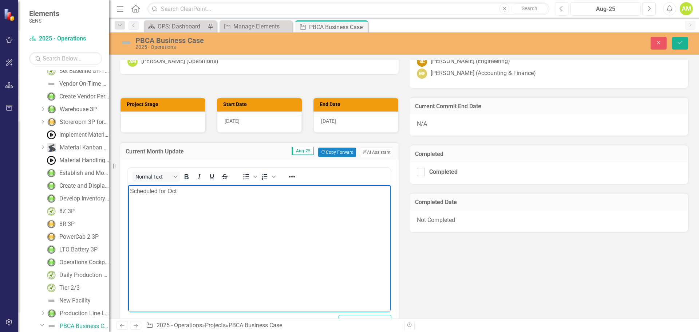
click at [122, 44] on img at bounding box center [126, 43] width 12 height 12
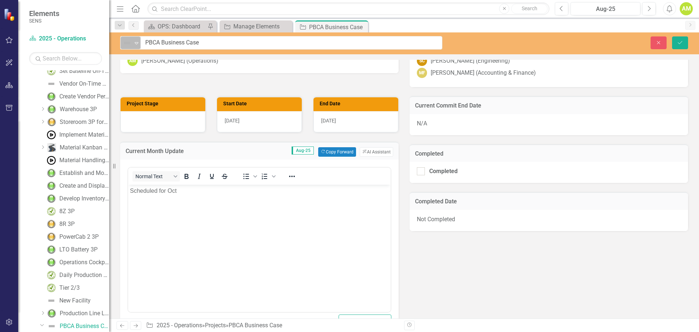
click at [133, 44] on icon "Expand" at bounding box center [136, 43] width 7 height 6
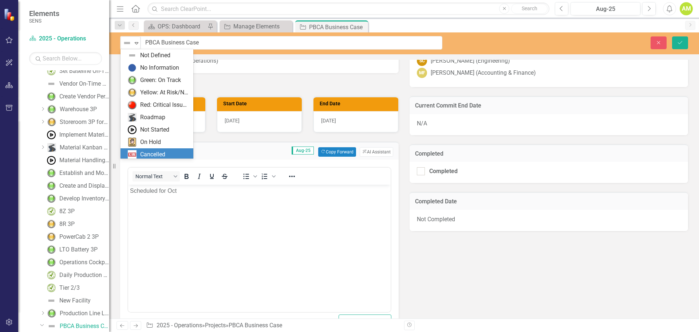
scroll to position [15, 0]
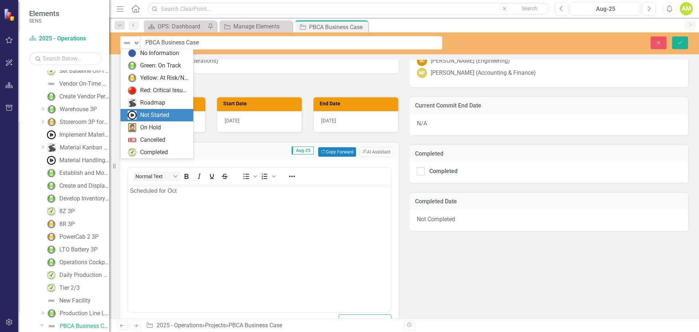
click at [142, 112] on div "Not Started" at bounding box center [154, 115] width 29 height 8
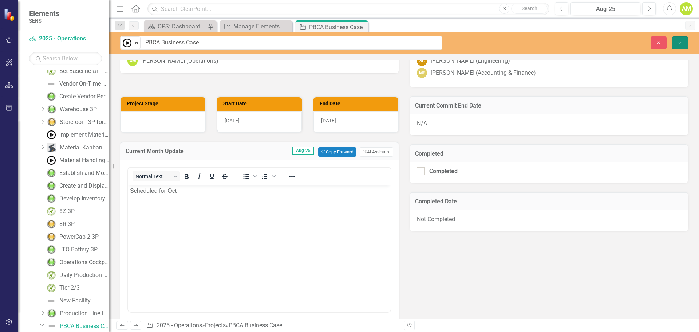
click at [686, 43] on button "Save" at bounding box center [680, 42] width 16 height 13
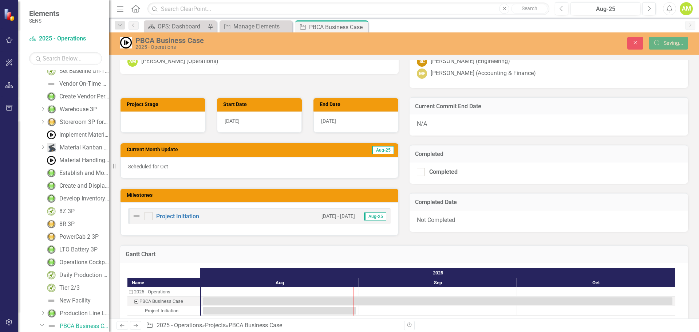
scroll to position [36, 0]
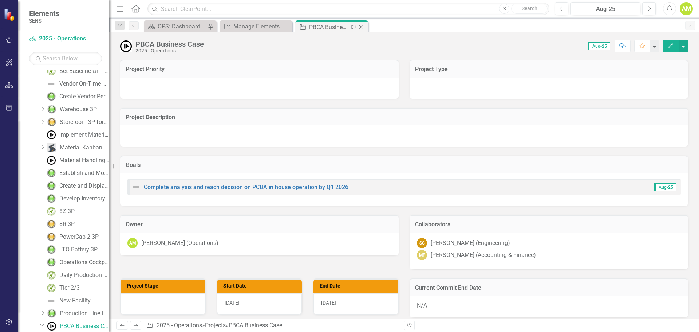
click at [363, 25] on icon "Close" at bounding box center [361, 27] width 7 height 6
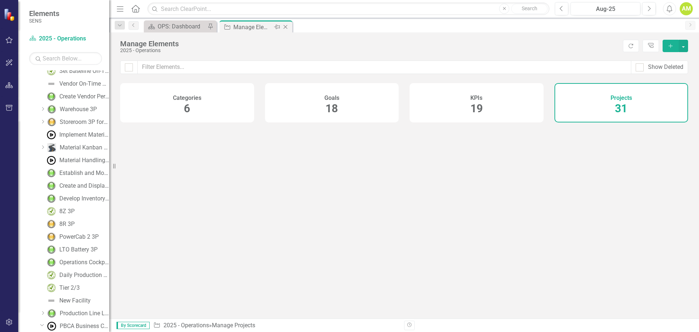
click at [245, 25] on div "Manage Elements" at bounding box center [252, 27] width 39 height 9
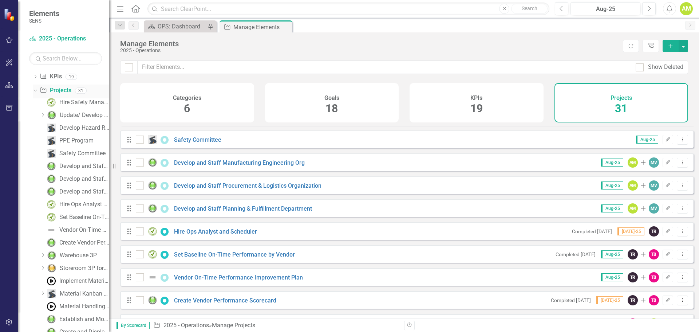
scroll to position [19, 0]
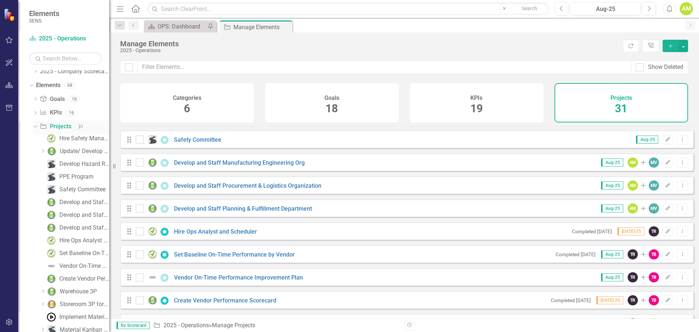
click at [37, 127] on div "Dropdown" at bounding box center [34, 126] width 6 height 5
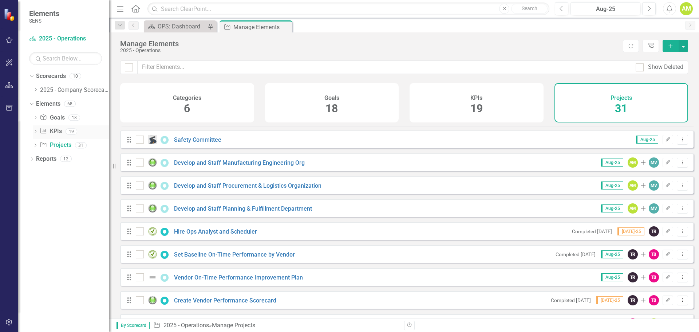
click at [53, 131] on link "KPI KPIs" at bounding box center [51, 131] width 22 height 8
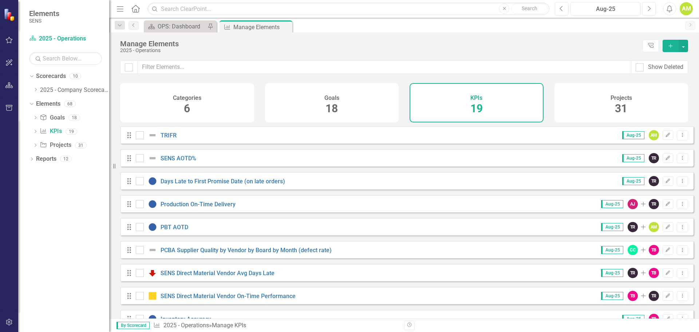
click at [171, 137] on div "TRIFR" at bounding box center [157, 135] width 43 height 9
click at [170, 139] on link "TRIFR" at bounding box center [169, 135] width 16 height 7
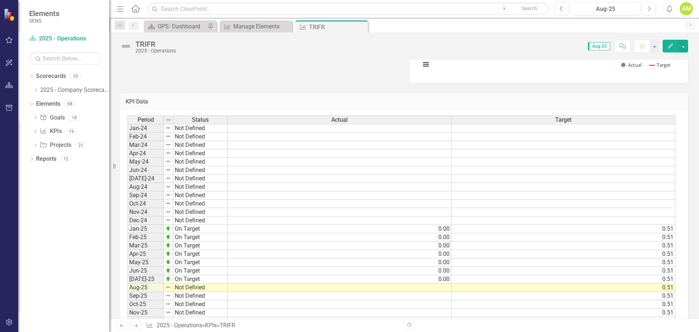
scroll to position [346, 0]
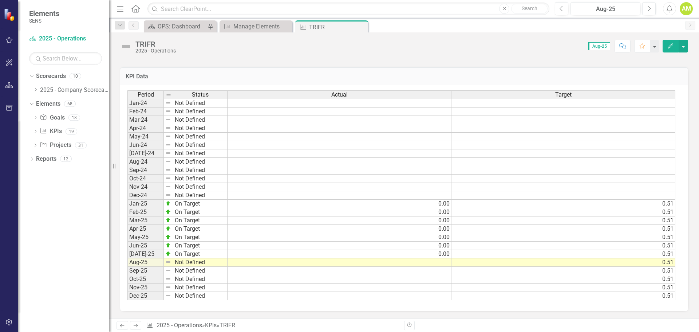
click at [439, 260] on td at bounding box center [340, 262] width 224 height 8
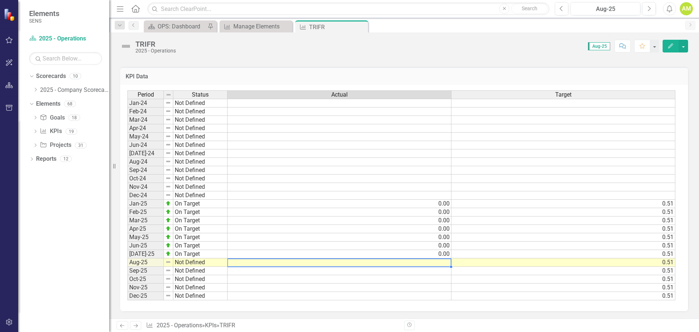
click at [439, 262] on td at bounding box center [340, 262] width 224 height 8
click at [439, 262] on textarea at bounding box center [339, 262] width 224 height 9
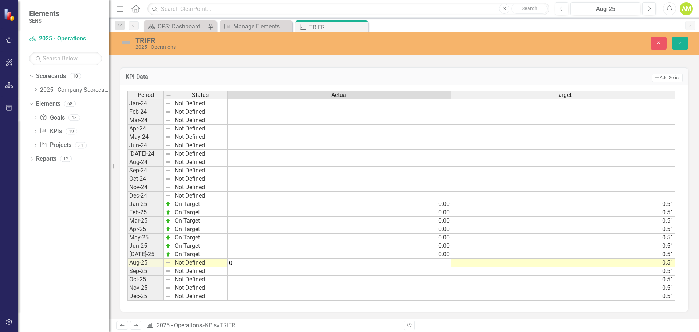
type textarea "0"
click at [262, 80] on h3 "KPI Data" at bounding box center [244, 77] width 236 height 7
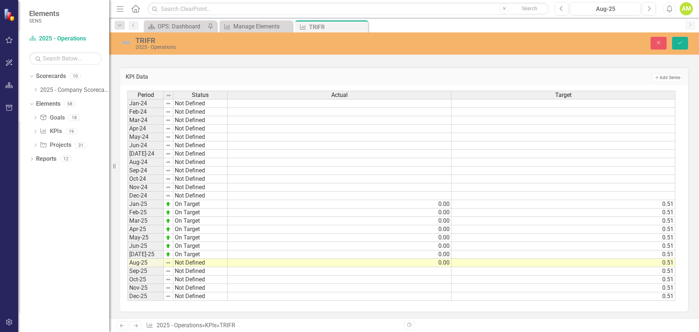
scroll to position [347, 0]
click at [172, 264] on td at bounding box center [168, 262] width 9 height 8
click at [679, 45] on icon "Save" at bounding box center [680, 42] width 7 height 5
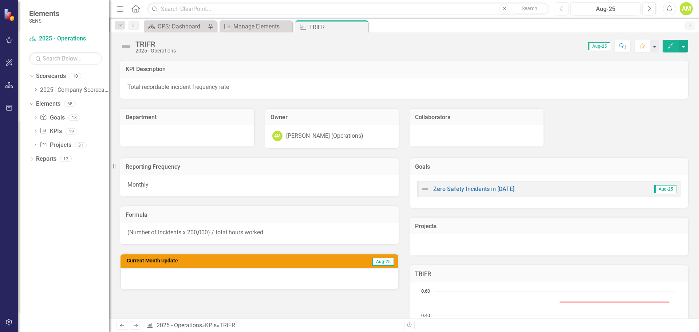
click at [122, 45] on img at bounding box center [126, 46] width 12 height 12
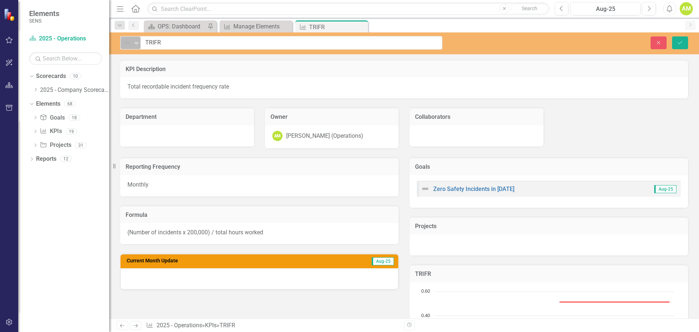
click at [128, 42] on img at bounding box center [127, 43] width 9 height 9
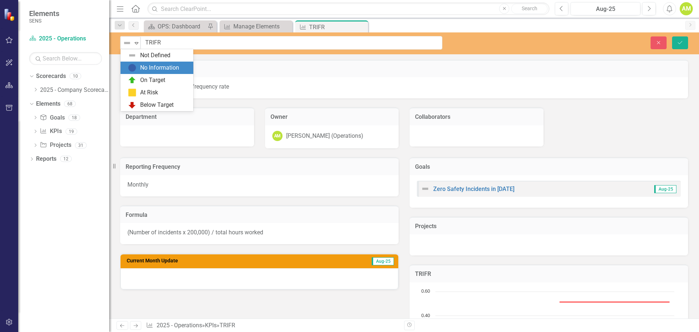
click at [155, 79] on div "On Target" at bounding box center [152, 80] width 25 height 8
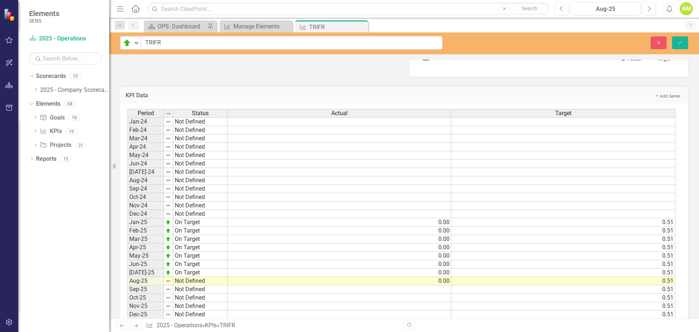
scroll to position [346, 0]
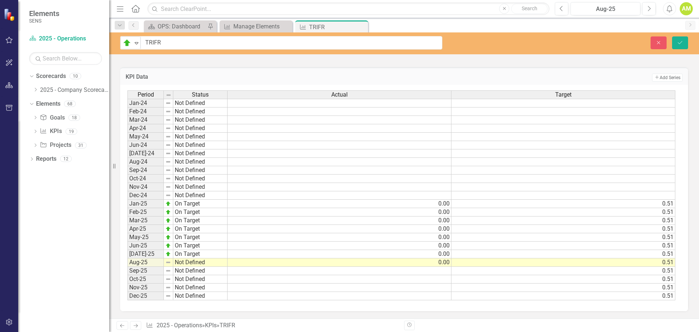
click at [190, 263] on td "Not Defined" at bounding box center [200, 262] width 54 height 8
click at [191, 262] on td "Not Defined" at bounding box center [200, 262] width 54 height 8
type textarea "On Target"
click at [191, 237] on div "Period Status Actual Target Jan-24 Not Defined Feb-24 Not Defined Mar-24 Not De…" at bounding box center [401, 195] width 548 height 210
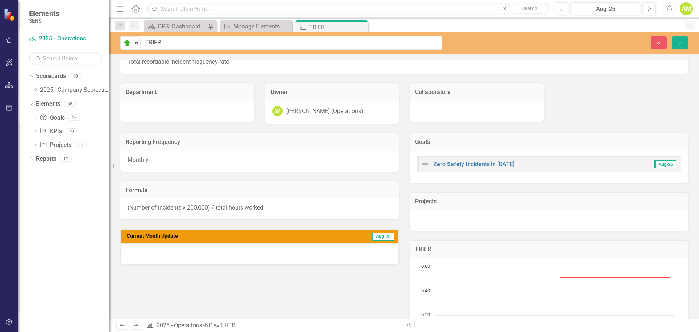
scroll to position [36, 0]
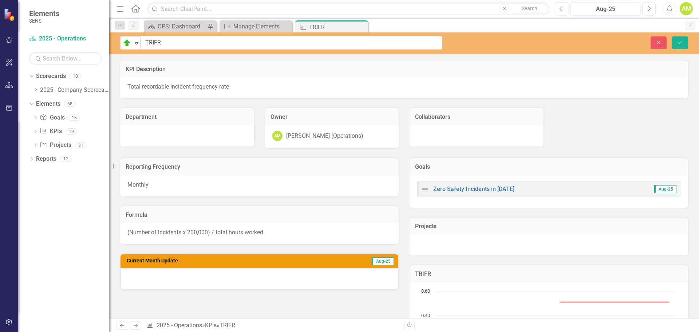
scroll to position [36, 0]
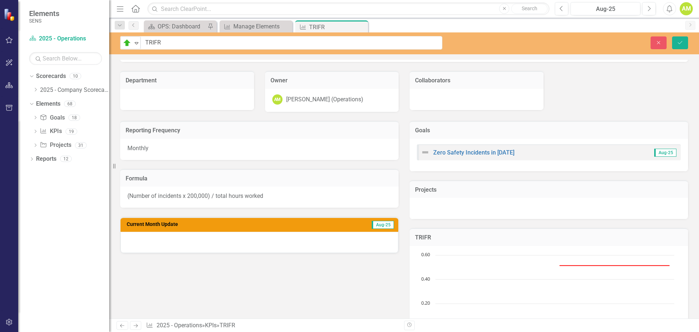
click at [208, 260] on div "Reporting Frequency Monthly Formula (Number of incidents x 200,000) / total hou…" at bounding box center [404, 240] width 579 height 256
click at [197, 247] on div at bounding box center [260, 242] width 278 height 21
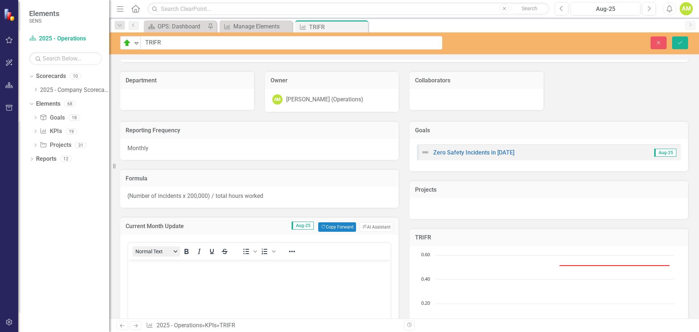
scroll to position [0, 0]
click at [168, 274] on body "Rich Text Area. Press ALT-0 for help." at bounding box center [259, 314] width 263 height 109
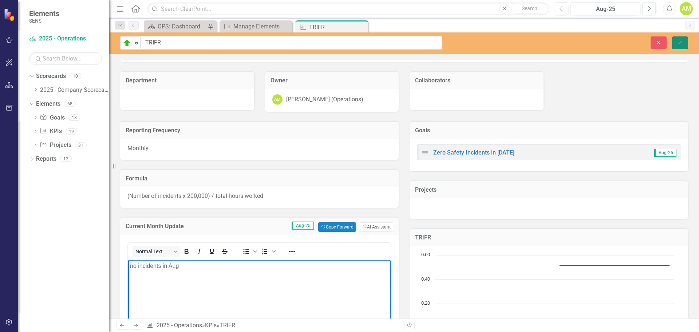
click at [683, 44] on button "Save" at bounding box center [680, 42] width 16 height 13
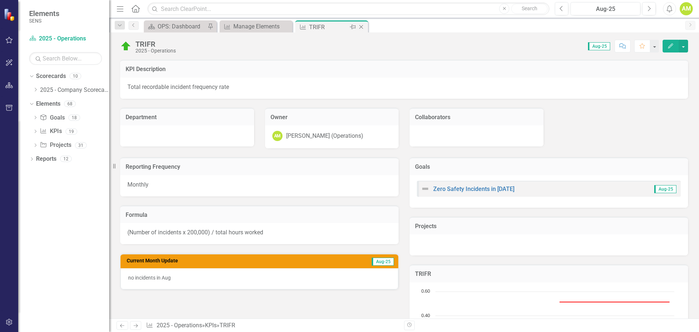
click at [362, 27] on icon "Close" at bounding box center [361, 27] width 7 height 6
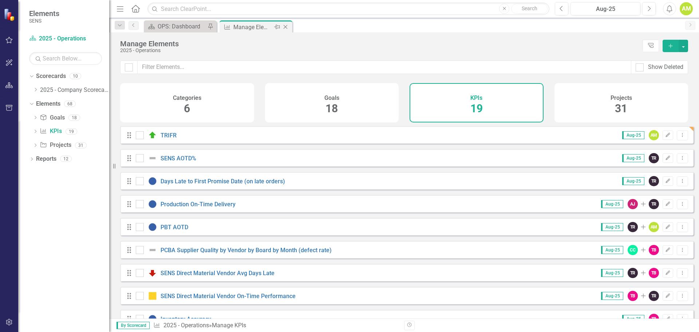
click at [263, 28] on div "Manage Elements" at bounding box center [252, 27] width 39 height 9
